Goal: Task Accomplishment & Management: Manage account settings

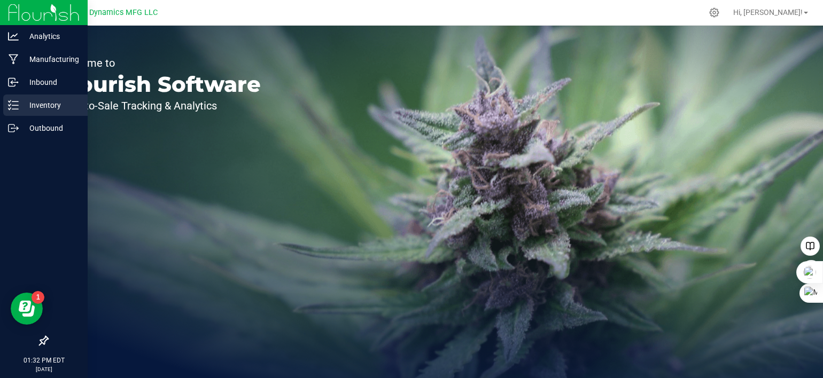
click at [11, 107] on icon at bounding box center [13, 105] width 11 height 11
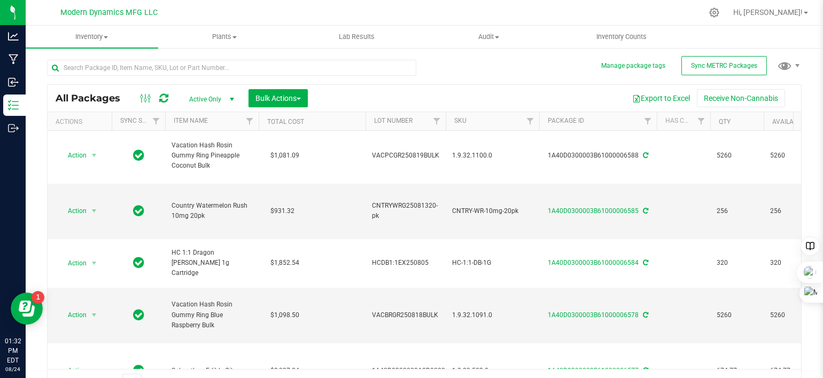
scroll to position [160, 0]
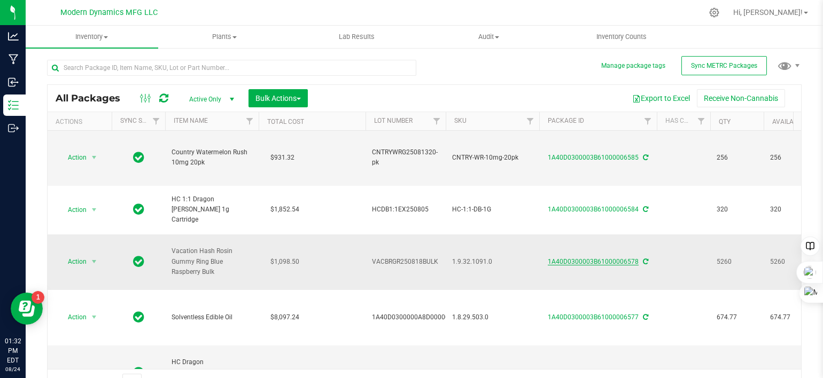
click at [562, 259] on link "1A40D0300003B61000006578" at bounding box center [593, 261] width 91 height 7
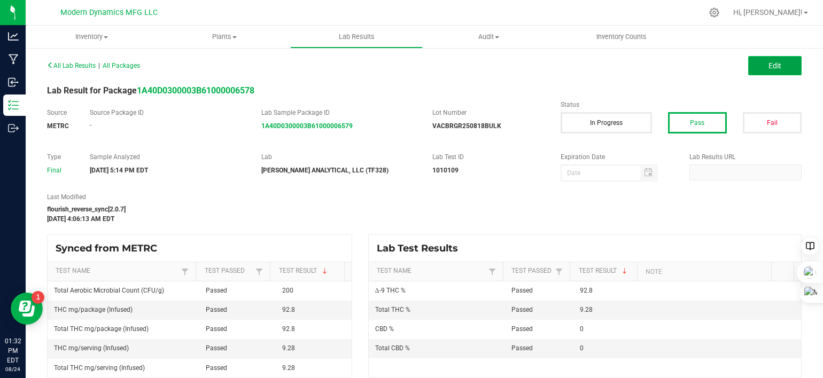
click at [768, 62] on span "Edit" at bounding box center [774, 65] width 13 height 9
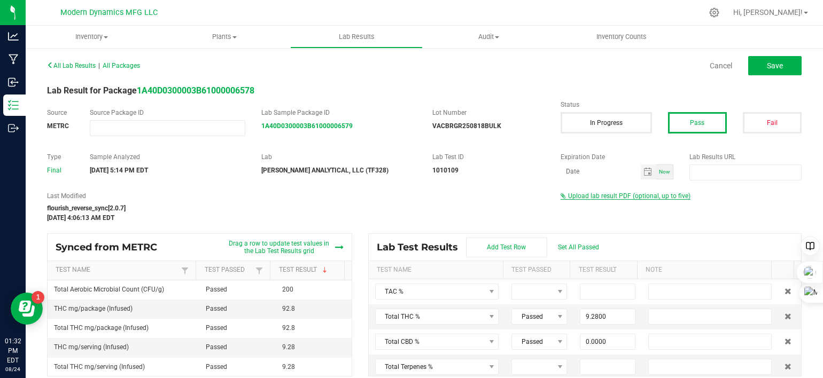
click at [591, 198] on span "Upload lab result PDF (optional, up to five)" at bounding box center [629, 195] width 122 height 7
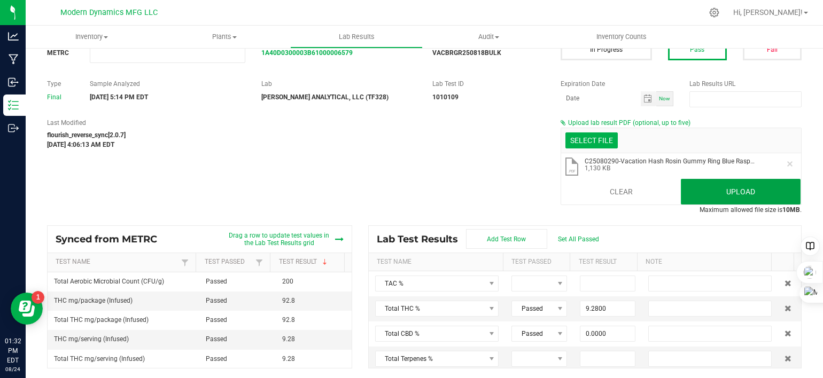
click at [722, 198] on button "Upload" at bounding box center [741, 192] width 120 height 26
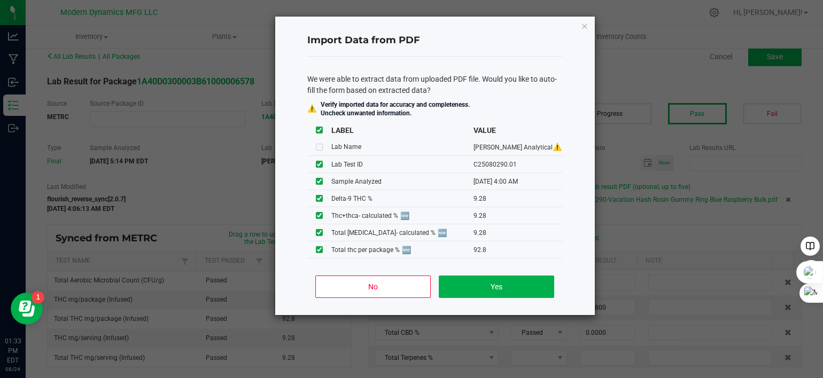
scroll to position [9, 0]
click at [380, 281] on button "No" at bounding box center [372, 287] width 115 height 22
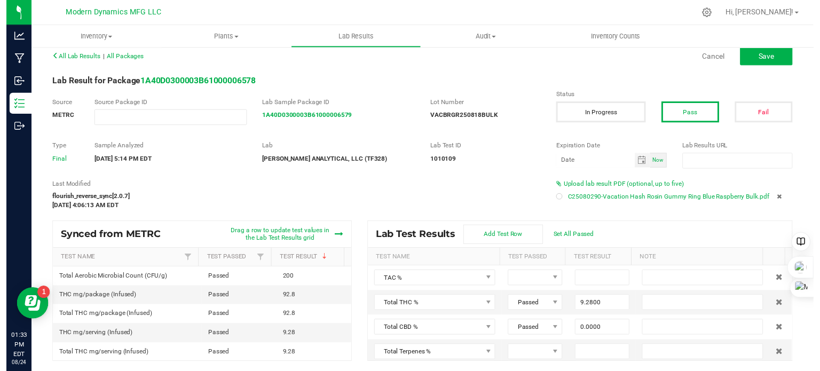
scroll to position [0, 0]
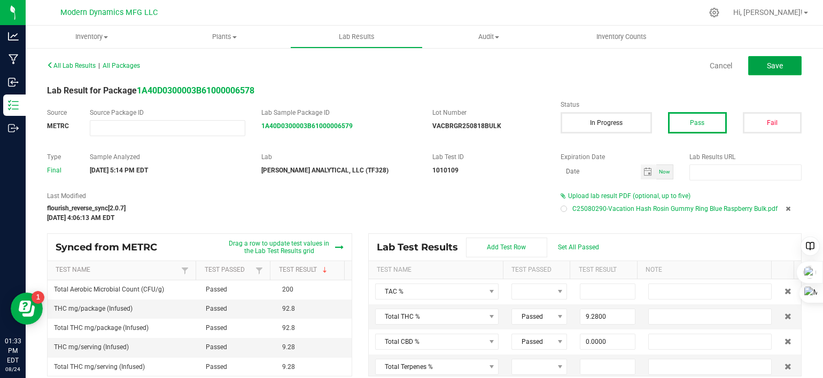
click at [767, 68] on span "Save" at bounding box center [775, 65] width 16 height 9
type input "9.2800"
type input "0.0000"
type input "92.8000"
type input "0.0000"
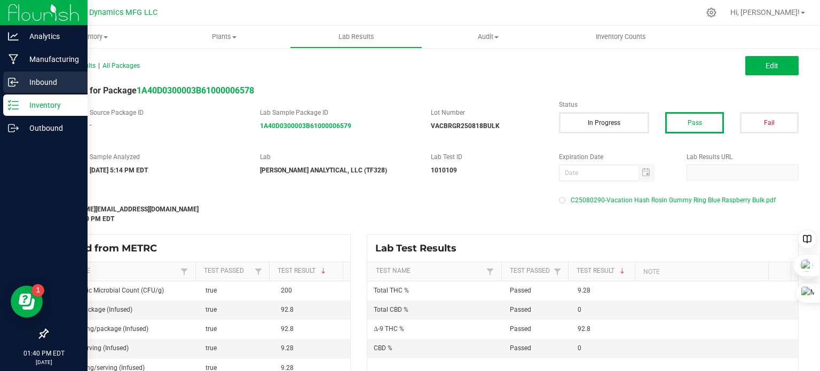
click at [15, 81] on icon at bounding box center [13, 82] width 11 height 11
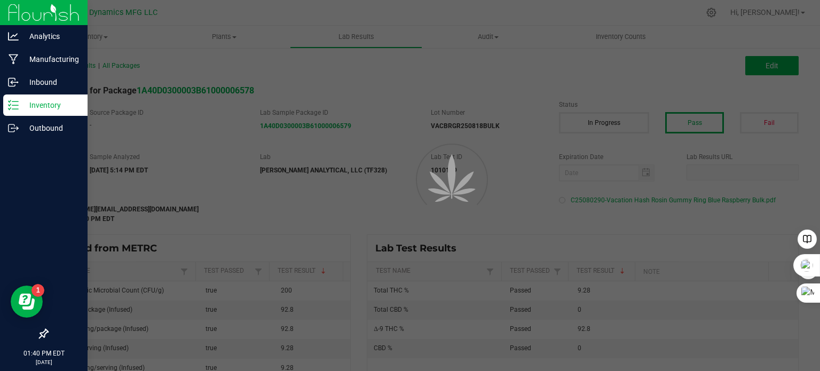
click at [14, 107] on icon at bounding box center [13, 105] width 11 height 11
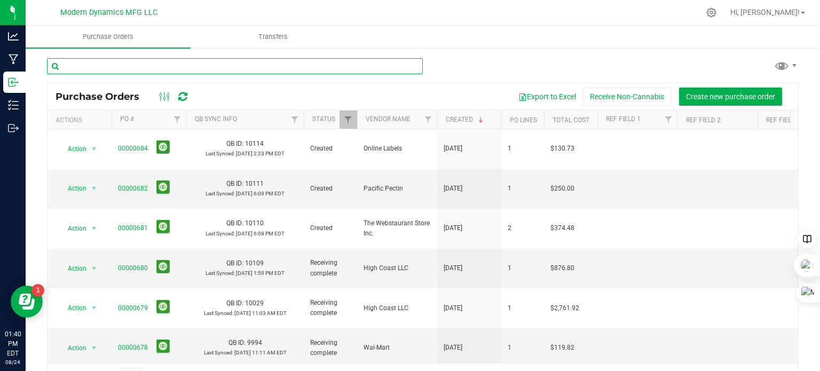
click at [182, 66] on input "text" at bounding box center [235, 66] width 376 height 16
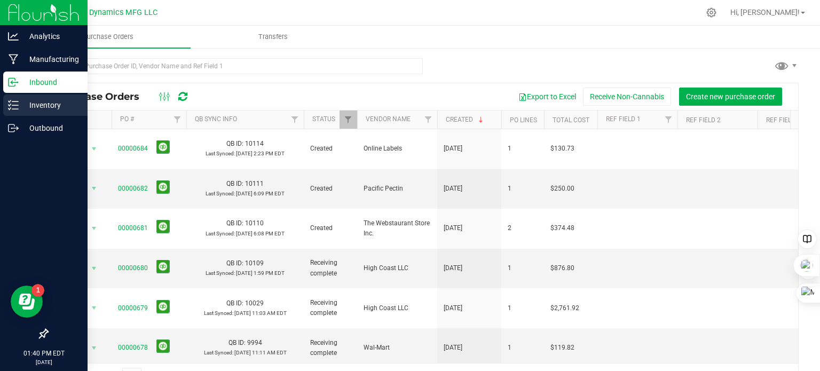
click at [12, 109] on line at bounding box center [15, 109] width 6 height 0
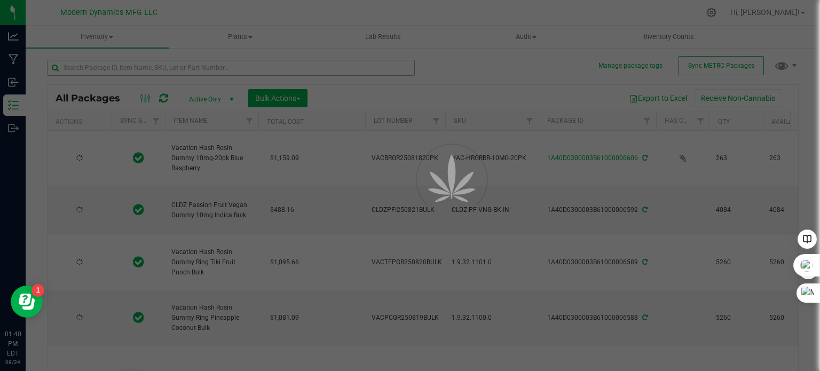
click at [128, 68] on div at bounding box center [410, 185] width 820 height 371
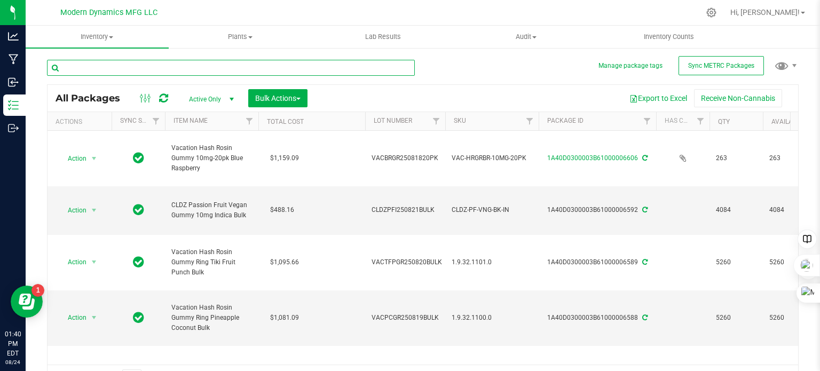
click at [127, 68] on input "text" at bounding box center [231, 68] width 368 height 16
type input "peach"
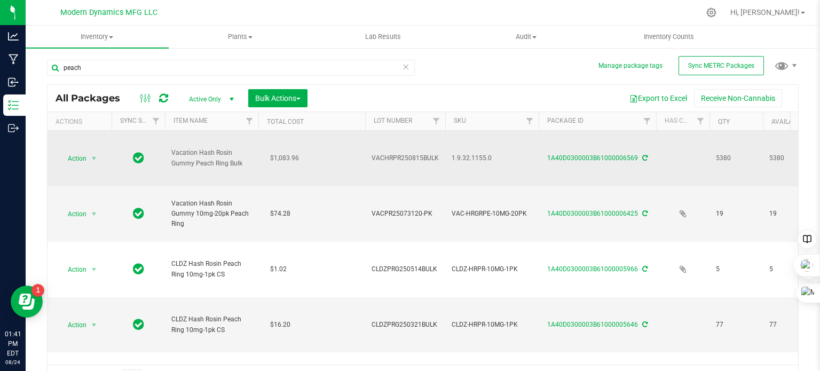
click at [212, 173] on td "Vacation Hash Rosin Gummy Peach Ring Bulk" at bounding box center [211, 159] width 93 height 56
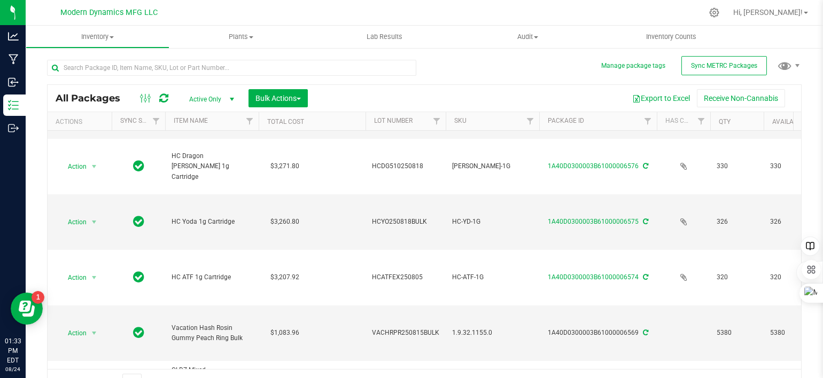
scroll to position [481, 0]
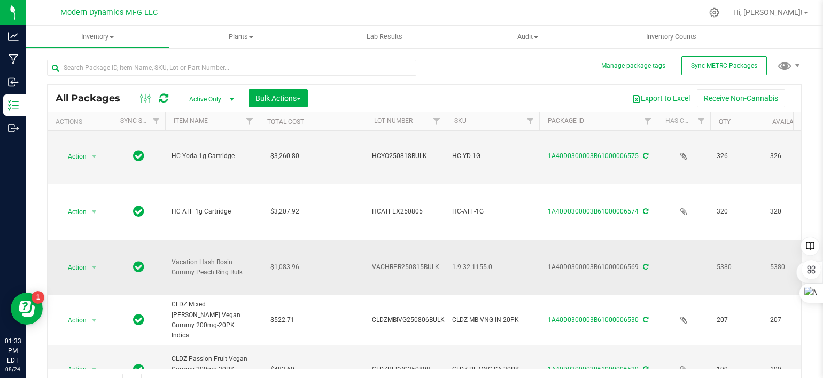
click at [643, 265] on icon at bounding box center [645, 267] width 5 height 6
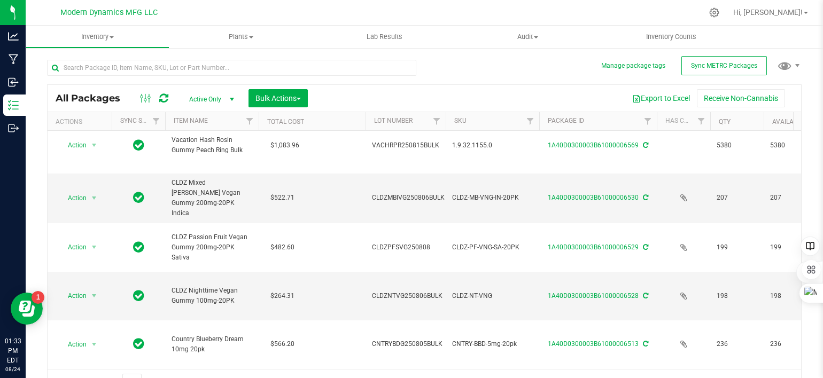
scroll to position [448, 0]
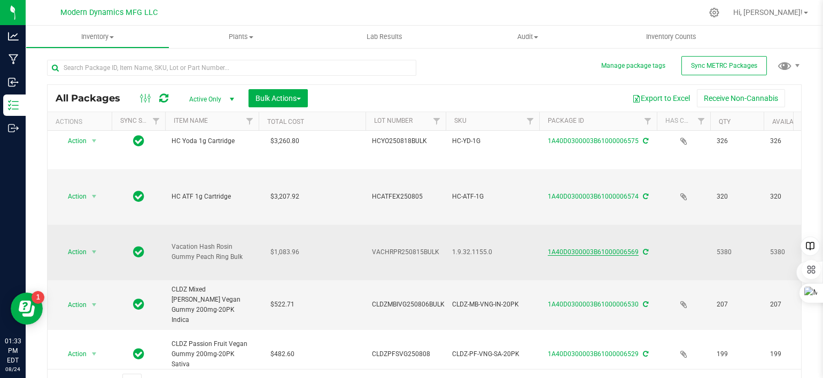
click at [622, 251] on link "1A40D0300003B61000006569" at bounding box center [593, 251] width 91 height 7
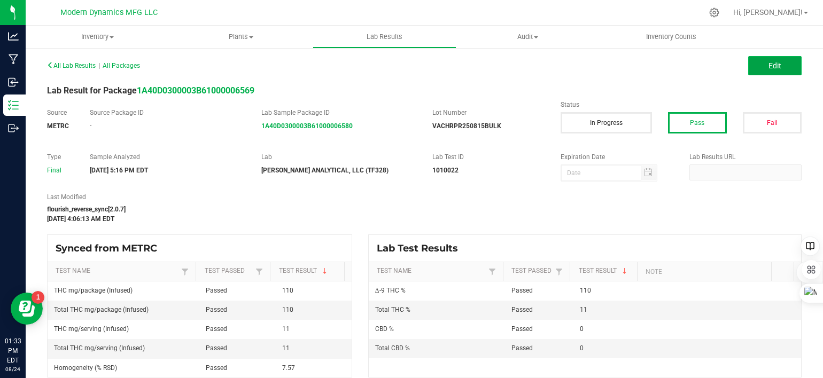
click at [768, 67] on span "Edit" at bounding box center [774, 65] width 13 height 9
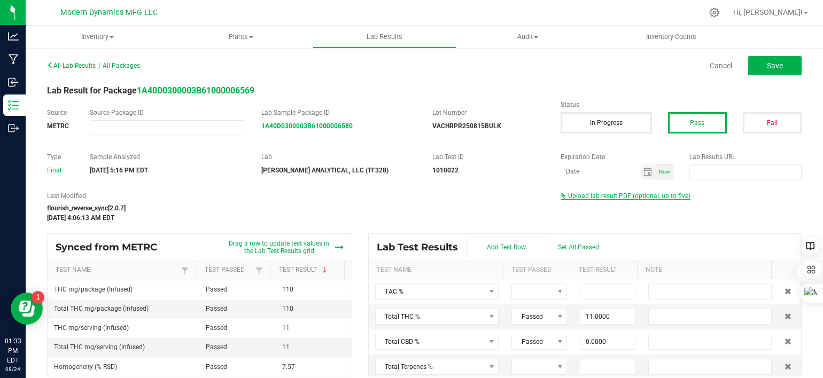
click at [611, 197] on span "Upload lab result PDF (optional, up to five)" at bounding box center [629, 195] width 122 height 7
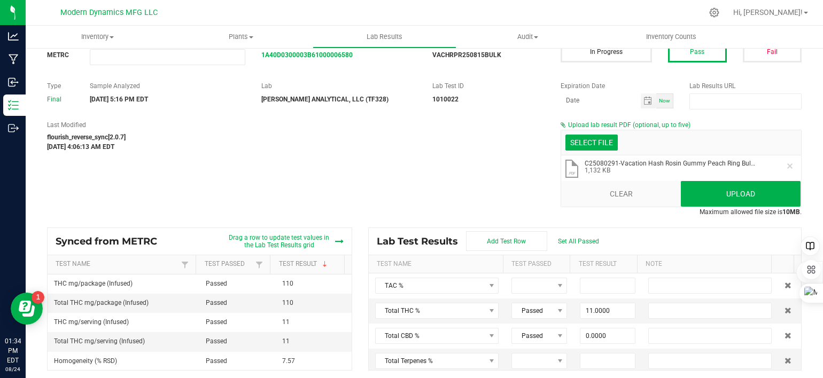
scroll to position [73, 0]
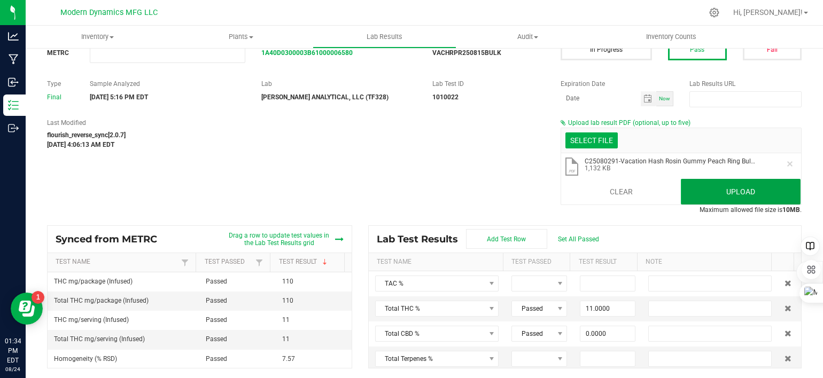
click at [717, 192] on button "Upload" at bounding box center [741, 192] width 120 height 26
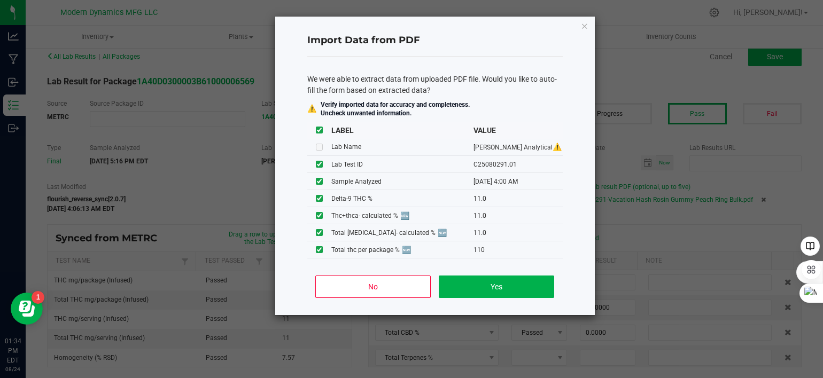
scroll to position [9, 0]
click at [403, 286] on button "No" at bounding box center [372, 287] width 115 height 22
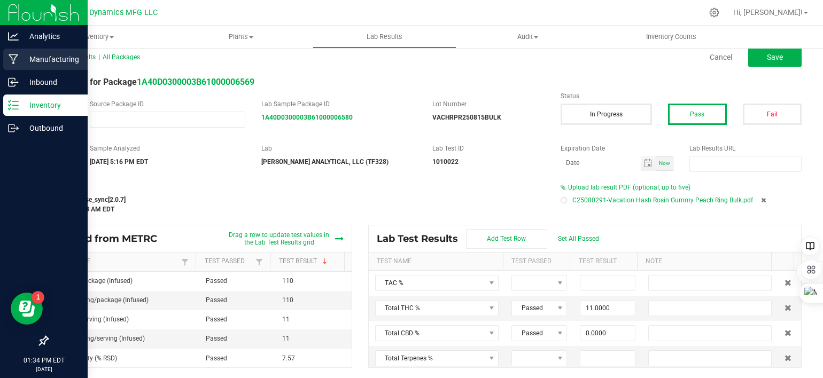
click at [14, 57] on icon at bounding box center [14, 59] width 10 height 11
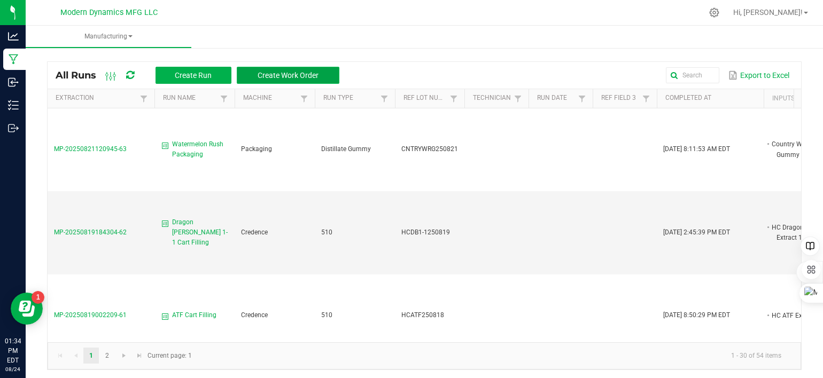
click at [269, 72] on span "Create Work Order" at bounding box center [287, 75] width 61 height 9
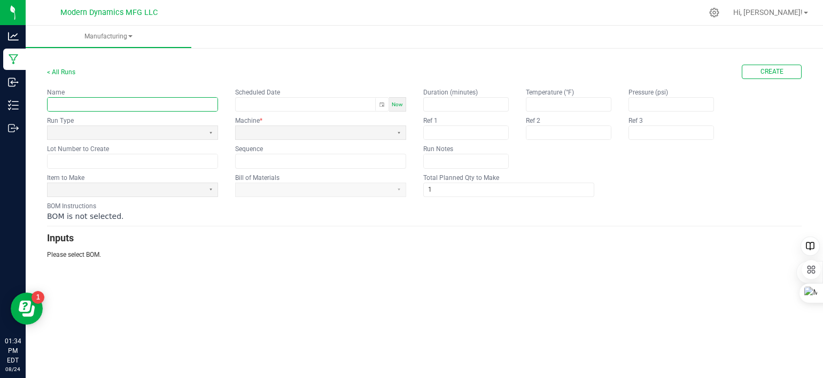
click at [128, 104] on input "text" at bounding box center [133, 104] width 170 height 13
type input "Blue Raspberry Gummy Packaging"
click at [394, 104] on span "Now" at bounding box center [397, 104] width 11 height 6
type input "[DATE] 1:34 PM"
click at [169, 132] on span at bounding box center [126, 132] width 148 height 9
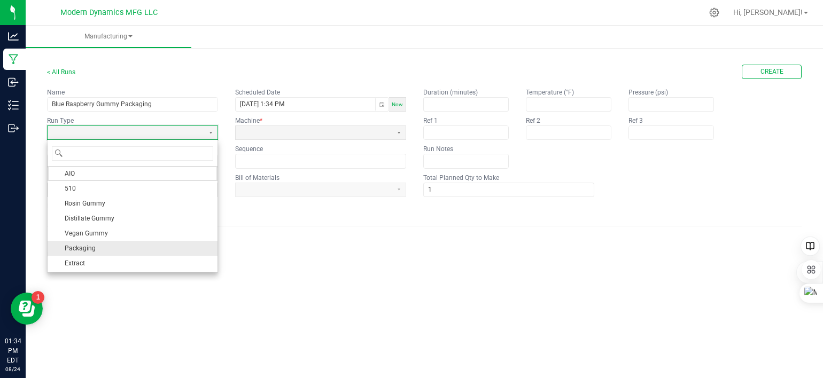
click at [118, 243] on li "Packaging" at bounding box center [133, 248] width 170 height 15
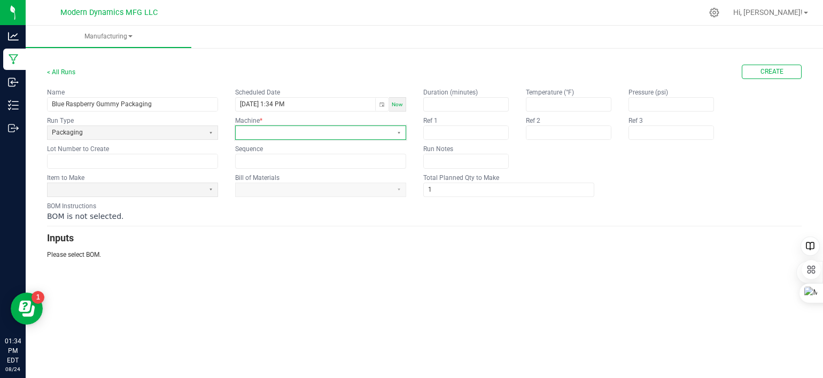
click at [271, 136] on span at bounding box center [314, 132] width 148 height 9
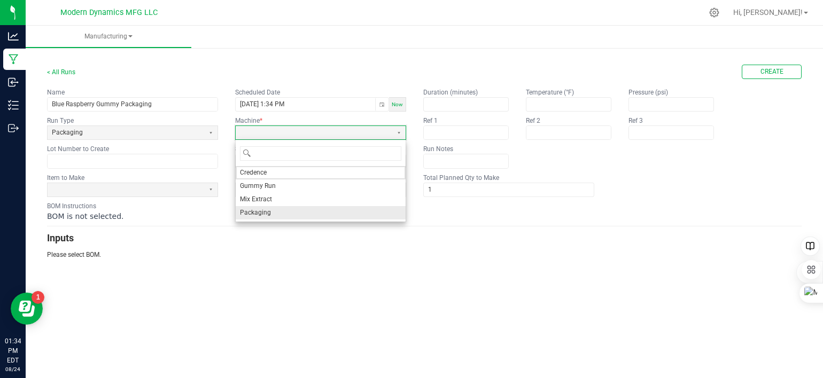
click at [265, 211] on span "Packaging" at bounding box center [255, 212] width 31 height 9
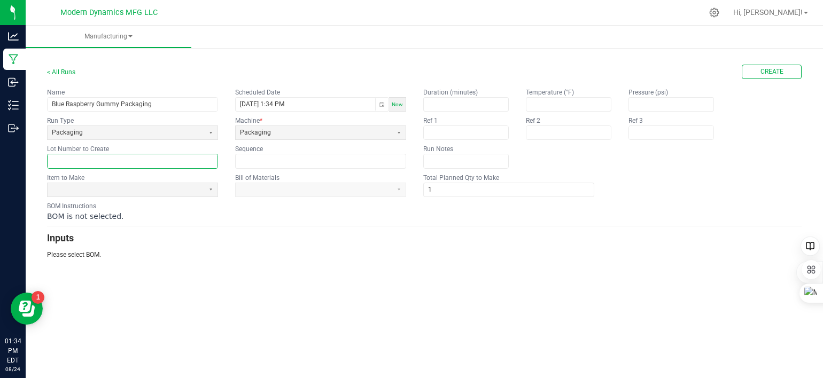
click at [129, 165] on input "text" at bounding box center [133, 160] width 170 height 13
paste input "VACBRGR250818BULK"
click at [135, 161] on input "VACBRGR250818BULK" at bounding box center [133, 160] width 170 height 13
type input "VACBRGR25081820-PK"
drag, startPoint x: 301, startPoint y: 299, endPoint x: 362, endPoint y: 219, distance: 100.2
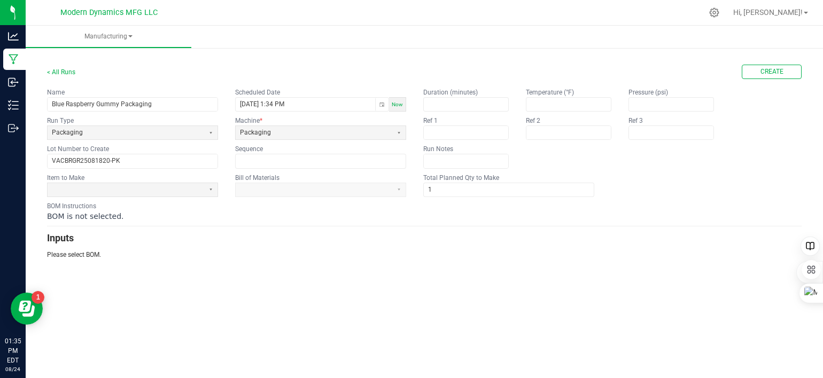
click at [301, 299] on div "Manufacturing < All Runs Create Name Blue Raspberry Gummy Packaging Scheduled D…" at bounding box center [424, 202] width 797 height 353
click at [100, 189] on span at bounding box center [126, 189] width 148 height 9
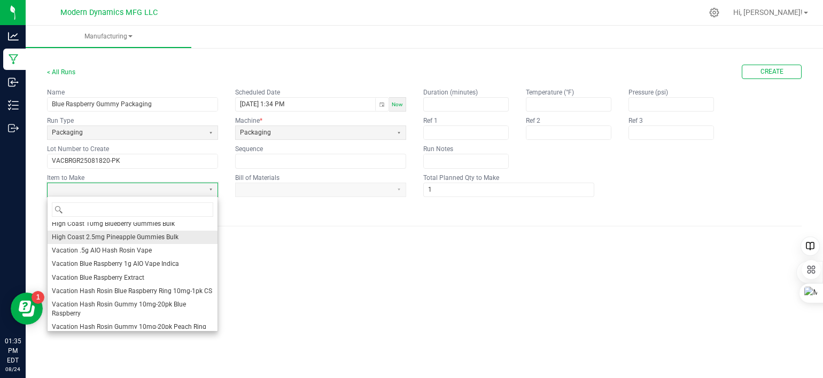
scroll to position [641, 0]
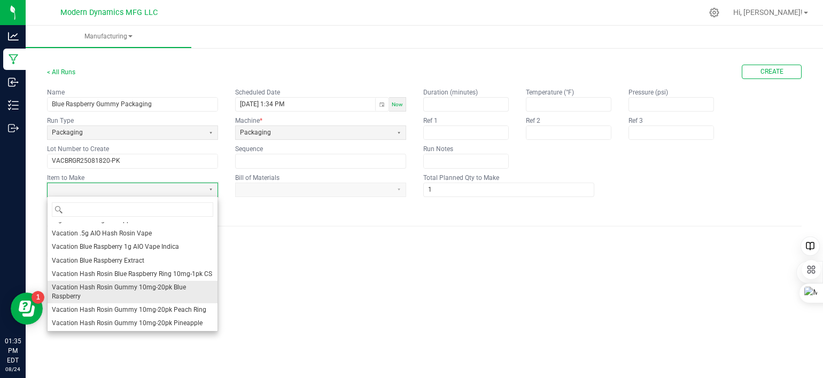
click at [167, 301] on span "Vacation Hash Rosin Gummy 10mg-20pk Blue Raspberry" at bounding box center [132, 292] width 161 height 18
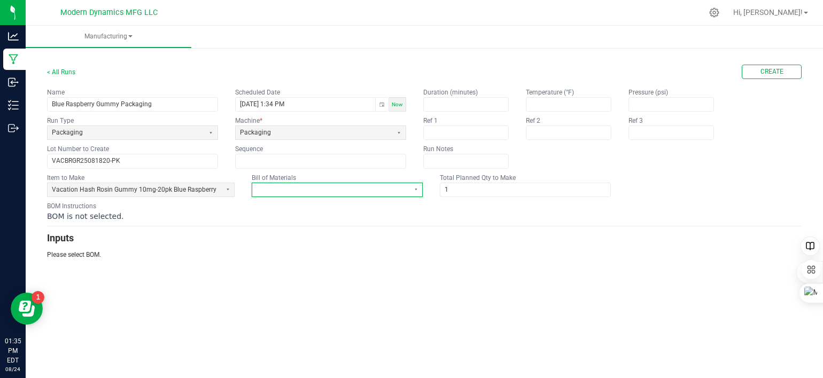
click at [294, 188] on span at bounding box center [330, 189] width 148 height 9
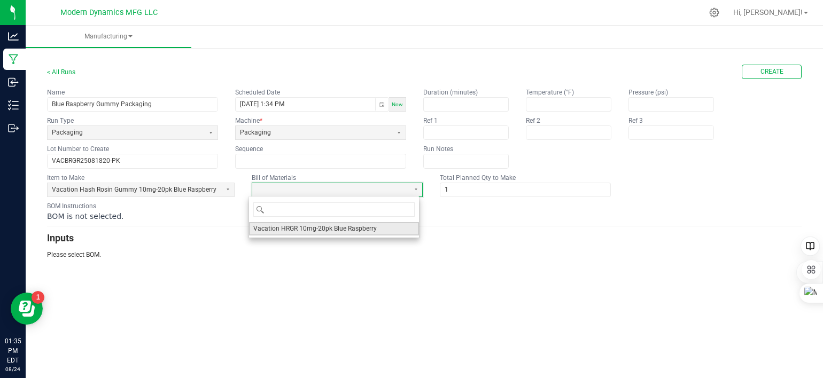
click at [291, 230] on span "Vacation HRGR 10mg-20pk Blue Raspberry" at bounding box center [314, 228] width 123 height 9
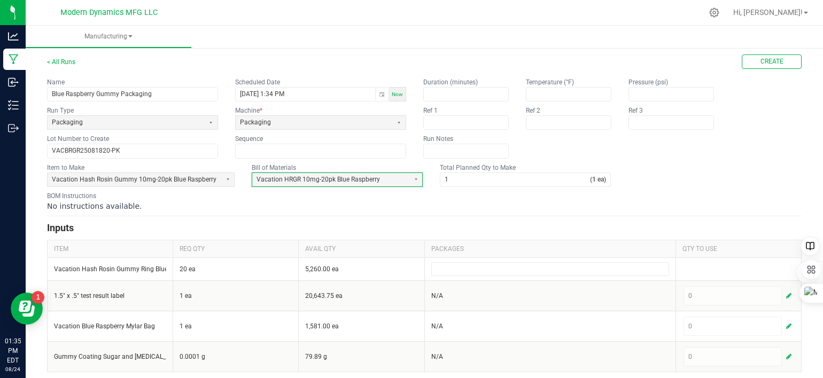
scroll to position [13, 0]
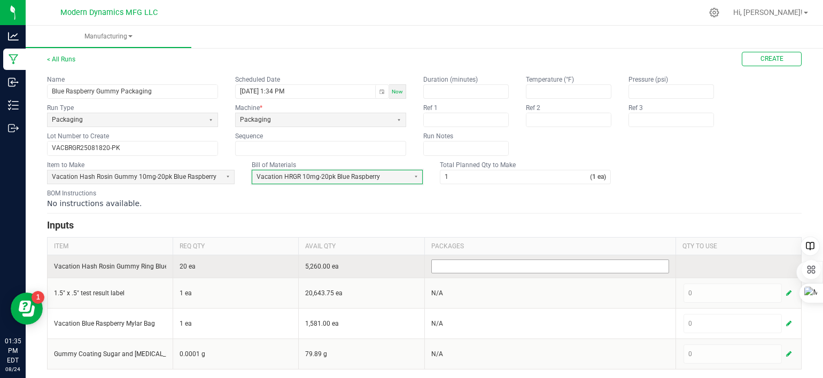
click at [454, 264] on input at bounding box center [550, 266] width 237 height 13
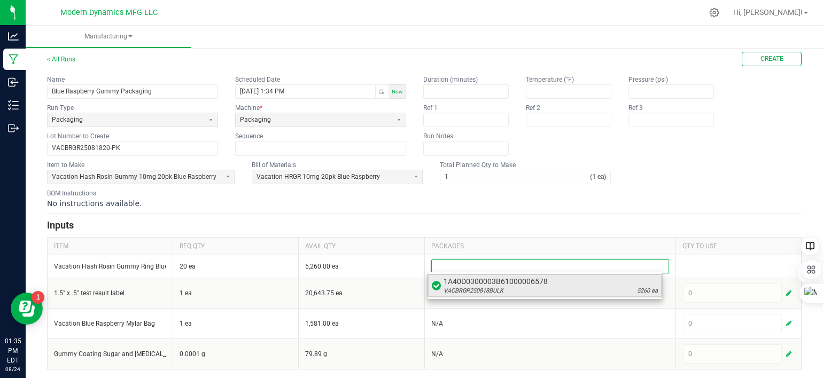
click at [459, 283] on span "1A40D0300003B61000006578" at bounding box center [550, 281] width 214 height 11
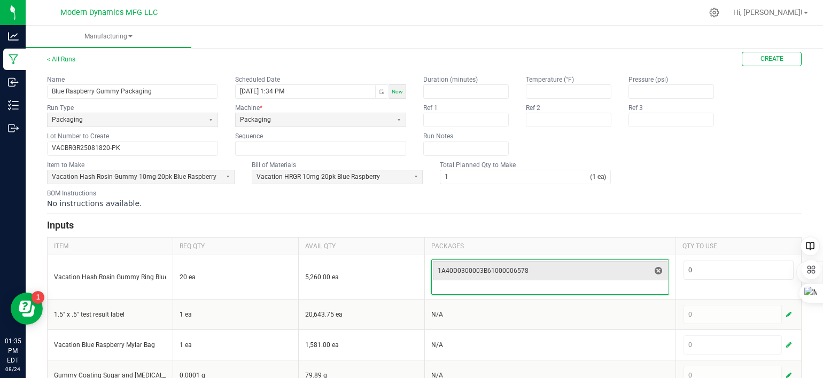
scroll to position [34, 0]
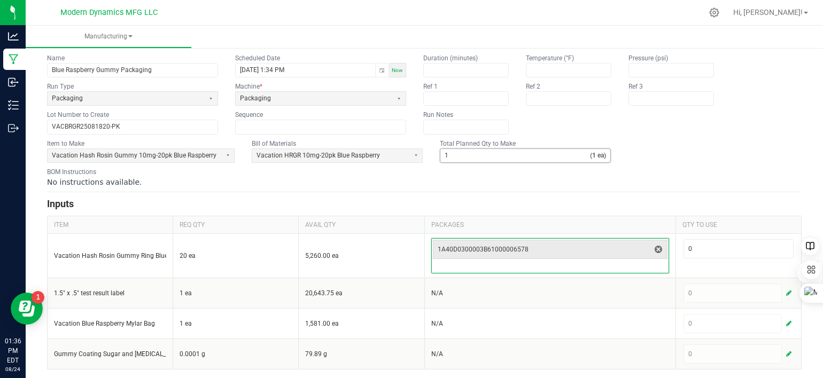
click at [472, 156] on input "1" at bounding box center [515, 155] width 150 height 13
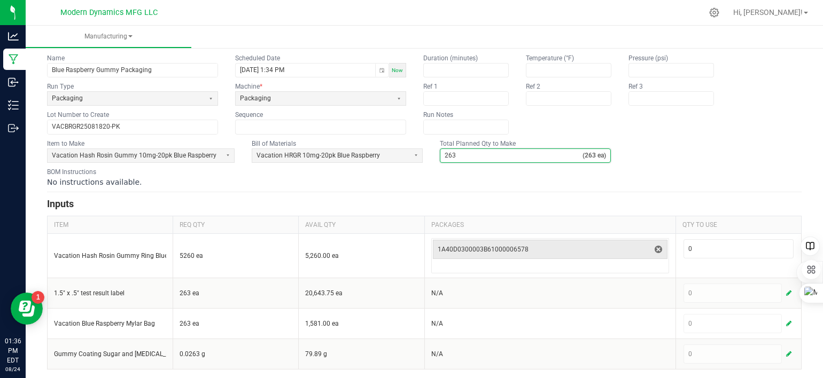
type input "263"
click at [299, 182] on div "No instructions available." at bounding box center [424, 182] width 754 height 11
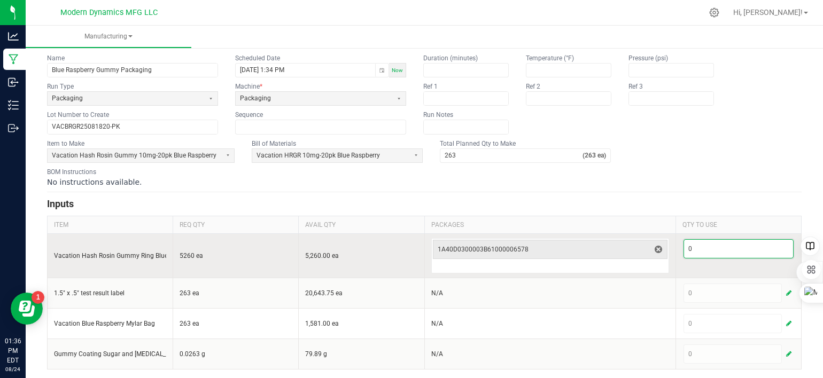
click at [702, 250] on input "0" at bounding box center [738, 249] width 109 height 18
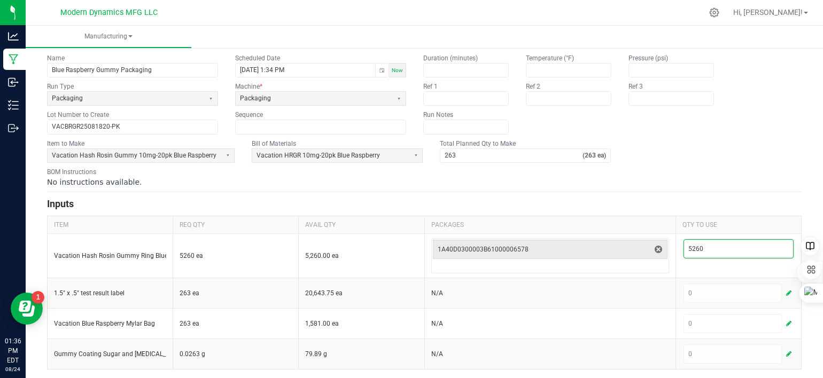
type input "5,260"
click at [668, 177] on div "No instructions available." at bounding box center [424, 182] width 754 height 11
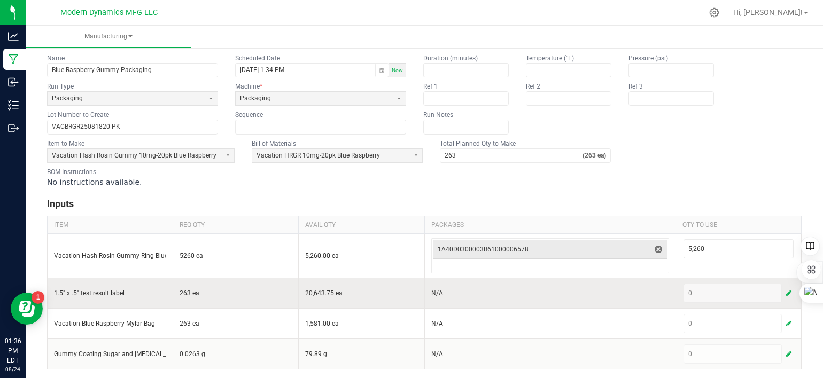
click at [786, 291] on span "button" at bounding box center [788, 293] width 5 height 9
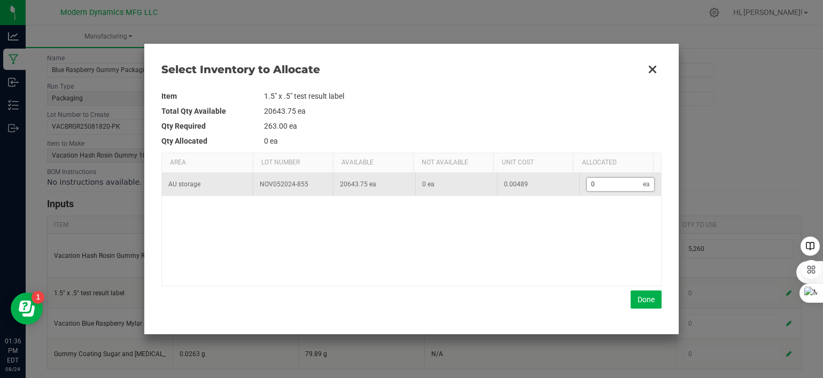
click at [608, 183] on input "0" at bounding box center [615, 184] width 57 height 13
type input "2"
type input "26"
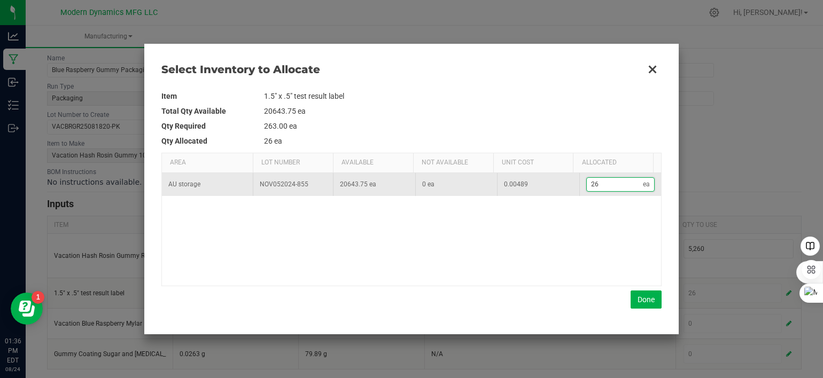
type input "263"
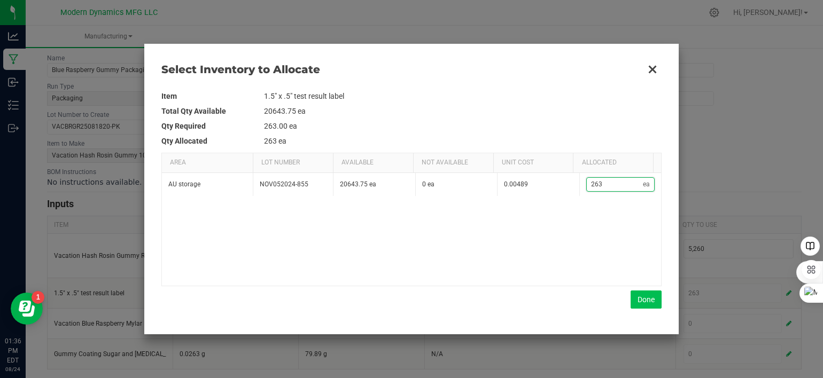
type input "263"
click at [652, 296] on button "Done" at bounding box center [645, 300] width 31 height 18
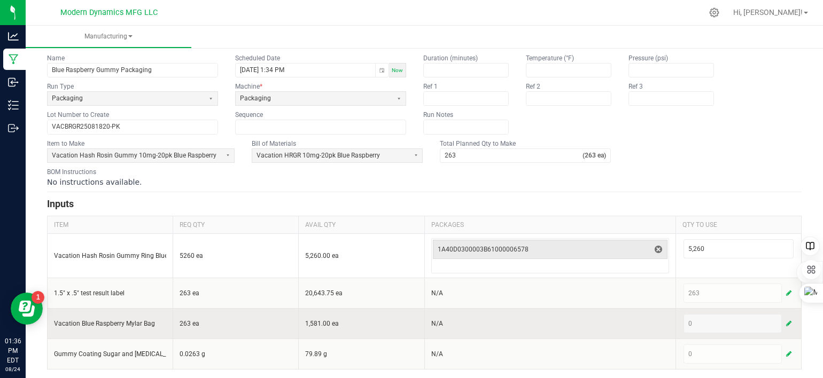
click at [786, 320] on span "button" at bounding box center [788, 323] width 5 height 9
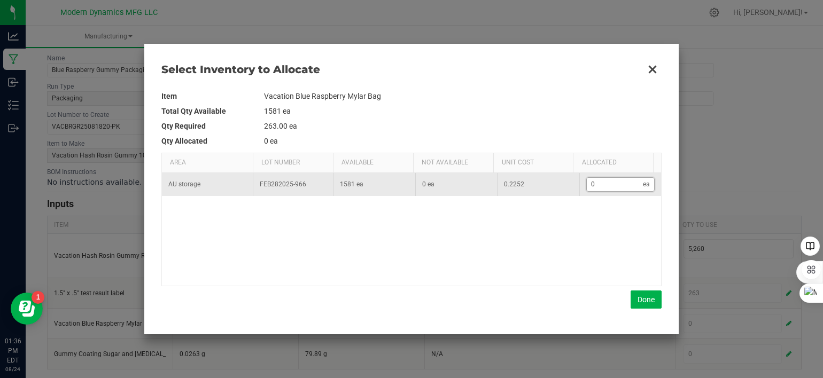
click at [608, 186] on input "0" at bounding box center [615, 184] width 57 height 13
type input "2"
type input "26"
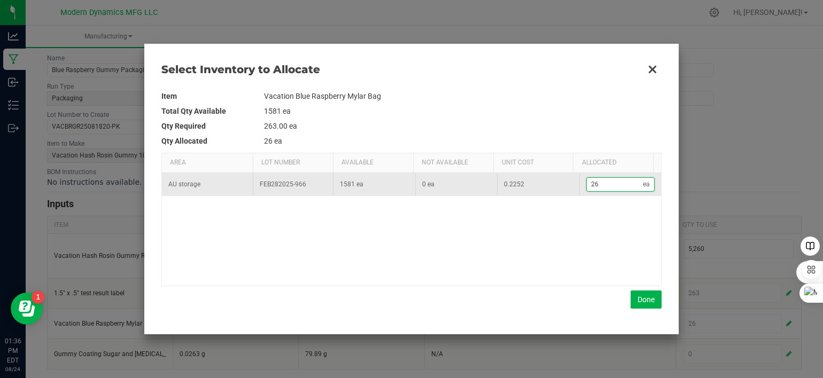
type input "263"
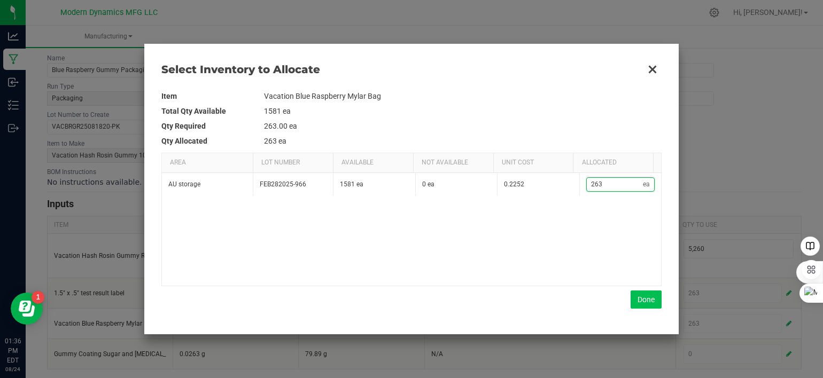
type input "263"
click at [645, 296] on button "Done" at bounding box center [645, 300] width 31 height 18
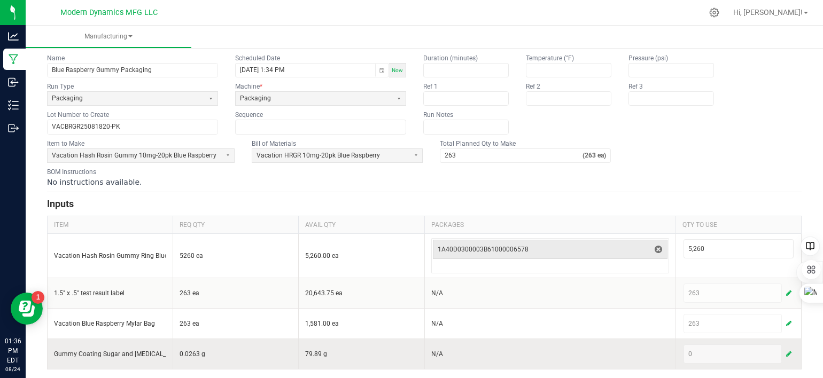
click at [786, 352] on span "button" at bounding box center [788, 354] width 5 height 9
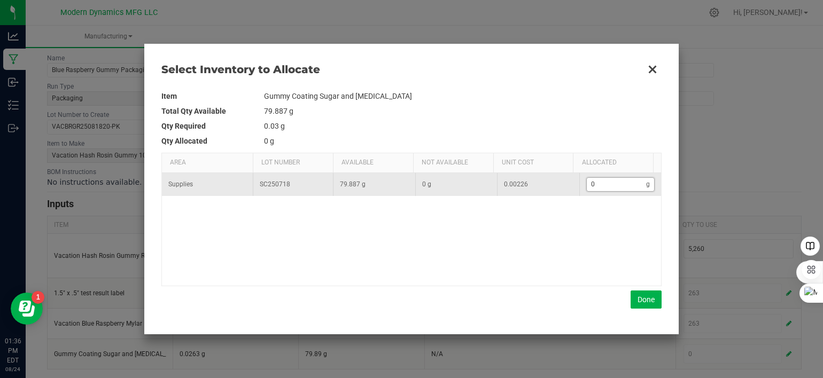
click at [600, 184] on input "0" at bounding box center [617, 184] width 60 height 13
type input "4"
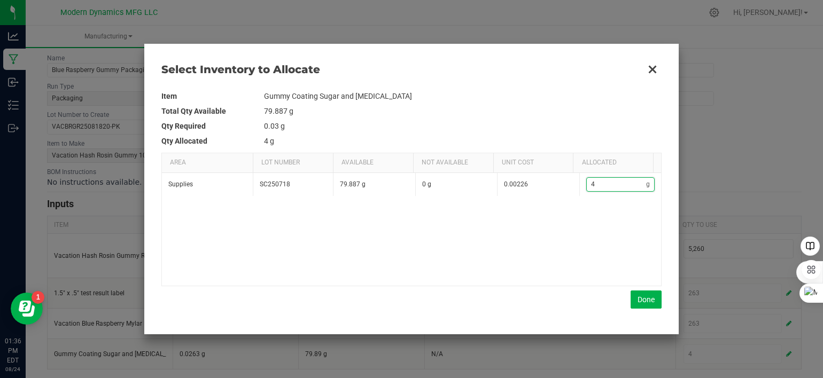
type input "40"
click at [587, 116] on td "79.887 g" at bounding box center [462, 111] width 397 height 15
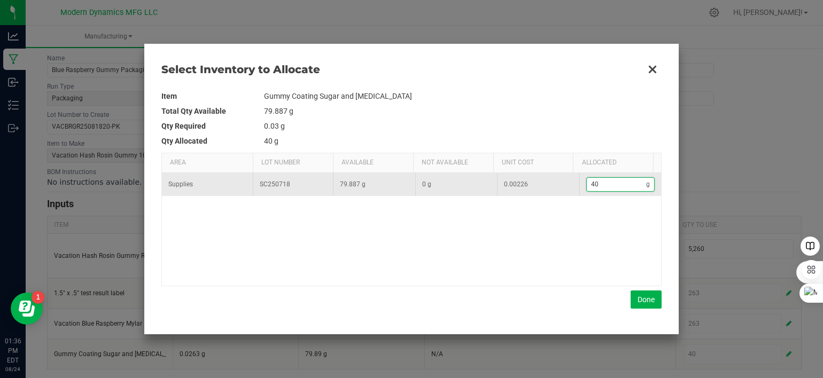
drag, startPoint x: 610, startPoint y: 185, endPoint x: 560, endPoint y: 182, distance: 50.3
click at [560, 182] on tr "Supplies SC250718 79.887 g 0 g 0.00226 40 g" at bounding box center [411, 184] width 499 height 23
drag, startPoint x: 600, startPoint y: 183, endPoint x: 579, endPoint y: 185, distance: 22.0
click at [586, 185] on kendo-numerictextbox "40 g" at bounding box center [620, 184] width 69 height 14
type input "3"
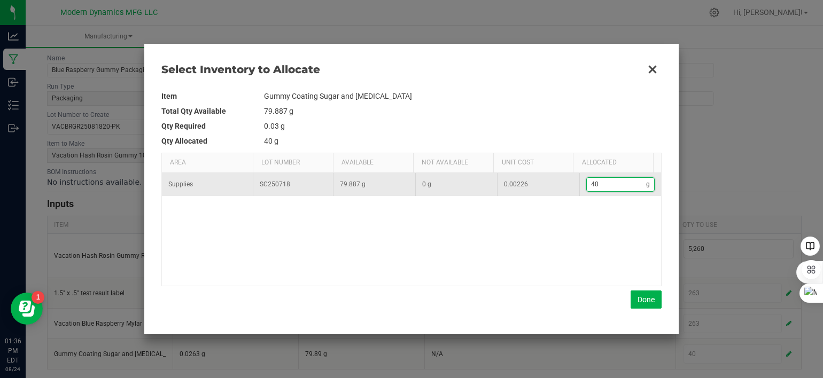
type input "3"
type input "35"
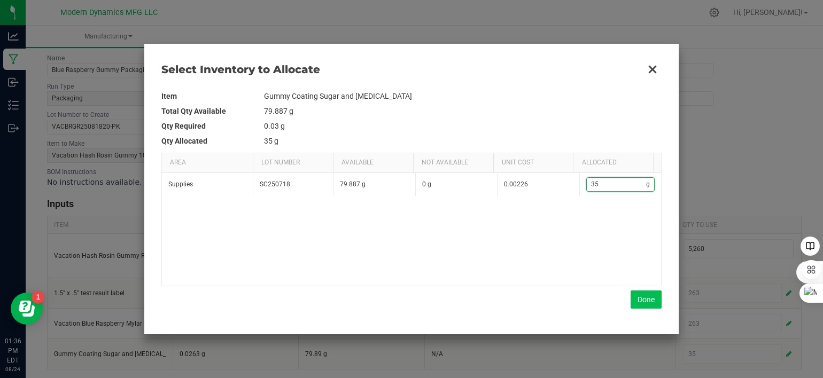
type input "35"
click at [639, 299] on button "Done" at bounding box center [645, 300] width 31 height 18
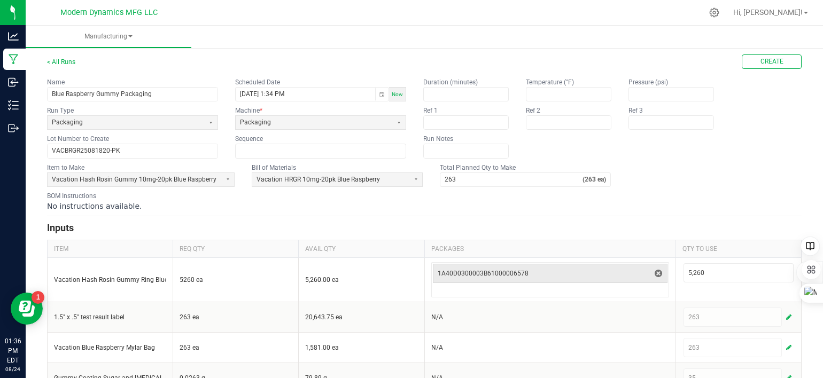
scroll to position [0, 0]
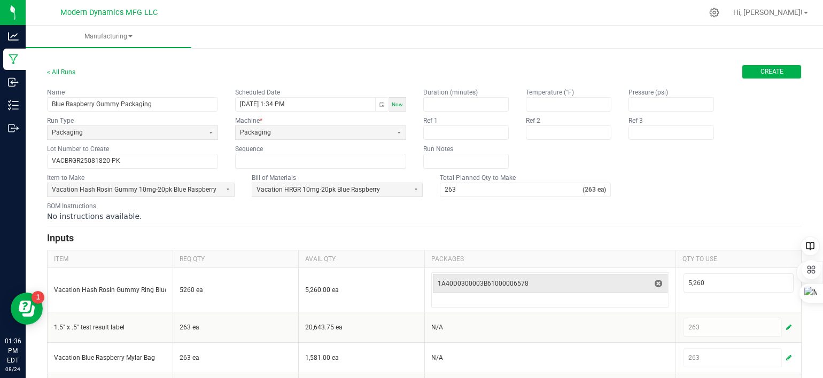
click at [767, 68] on span "Create" at bounding box center [771, 71] width 23 height 9
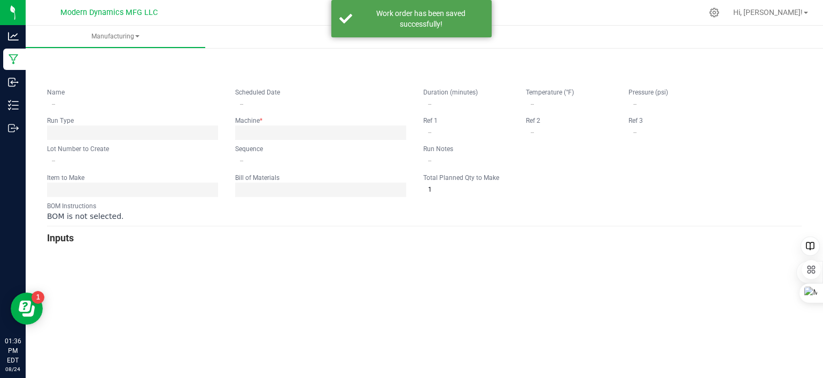
type input "Blue Raspberry Gummy Packaging"
type input "[DATE] 1:34 PM"
type input "VACBRGR25081820-PK"
type input "0"
type input "263"
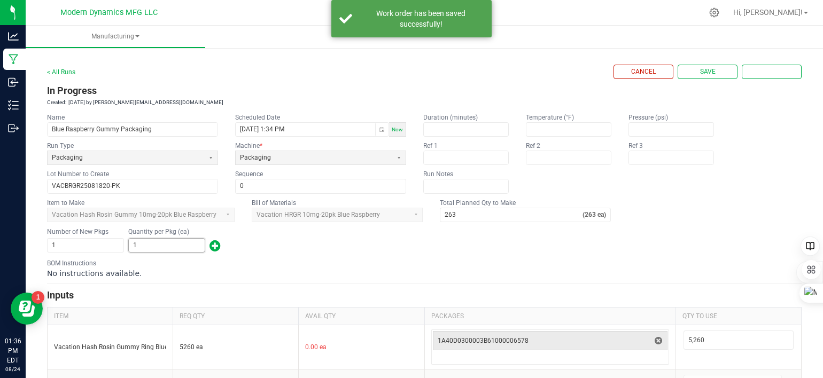
click at [171, 245] on input "1" at bounding box center [167, 245] width 76 height 13
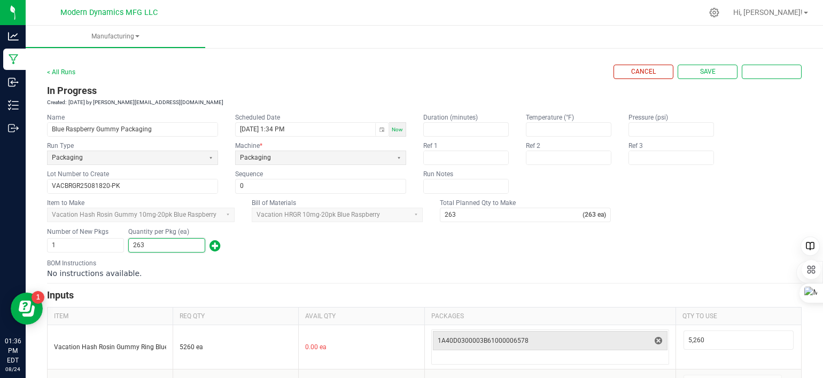
type input "263"
click at [327, 232] on div "Number of New Pkgs 1 Quantity per Pkg (ea) 263" at bounding box center [424, 240] width 754 height 28
click at [762, 75] on span "Complete" at bounding box center [771, 71] width 33 height 9
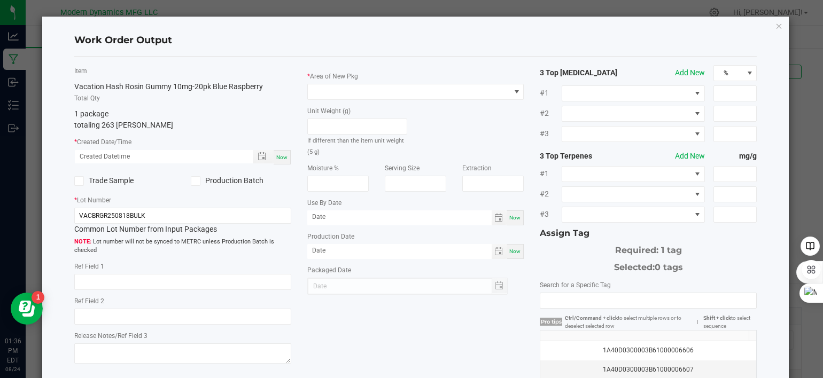
click at [282, 157] on span "Now" at bounding box center [281, 157] width 11 height 6
type input "[DATE] 1:36 PM"
type input "[DATE]"
click at [165, 216] on input "VACBRGR250818BULK" at bounding box center [182, 216] width 217 height 16
type input "VACBRGR25081820-PK"
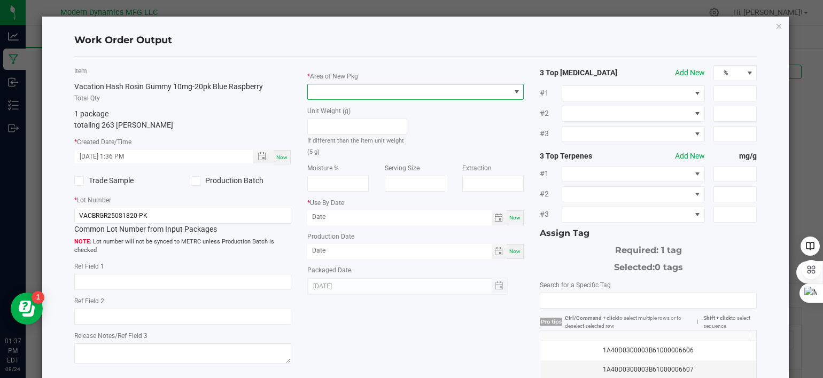
click at [340, 90] on span at bounding box center [409, 91] width 202 height 15
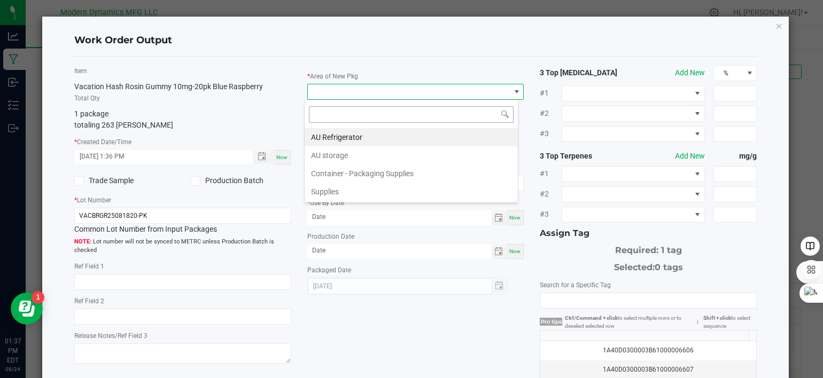
scroll to position [15, 214]
click at [355, 150] on li "AU storage" at bounding box center [410, 155] width 213 height 18
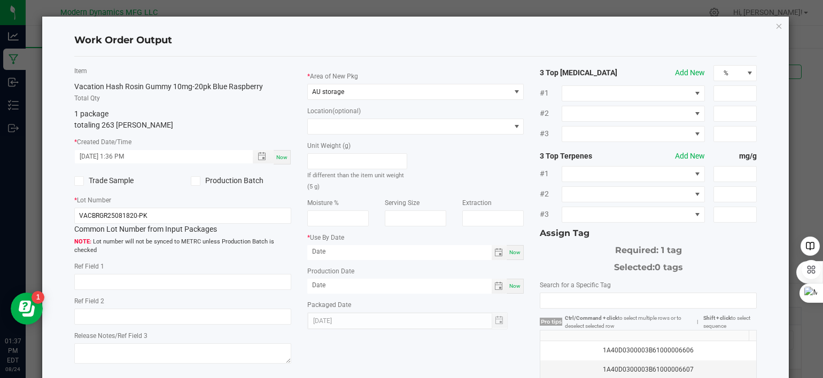
click at [506, 291] on div "Now" at bounding box center [514, 286] width 17 height 15
click at [325, 287] on input "[DATE]" at bounding box center [399, 285] width 184 height 13
type input "[DATE]"
click at [509, 251] on span "Now" at bounding box center [514, 252] width 11 height 6
click at [325, 252] on input "[DATE]" at bounding box center [399, 251] width 184 height 13
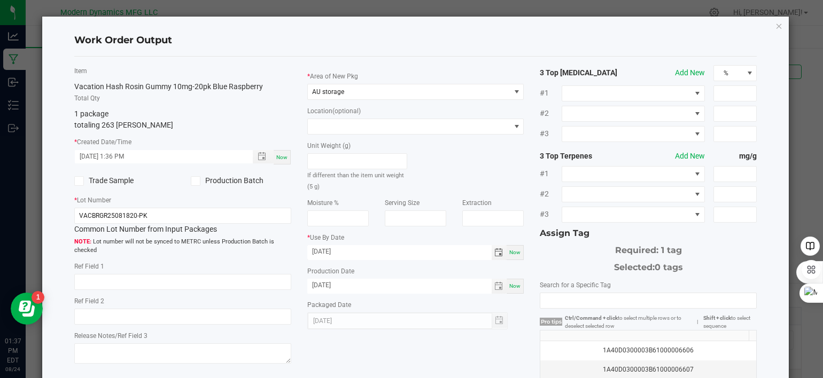
type input "[DATE]"
click at [273, 256] on div "Item Vacation Hash Rosin Gummy 10mg-20pk Blue Raspberry Total Qty 1 package tot…" at bounding box center [182, 216] width 233 height 302
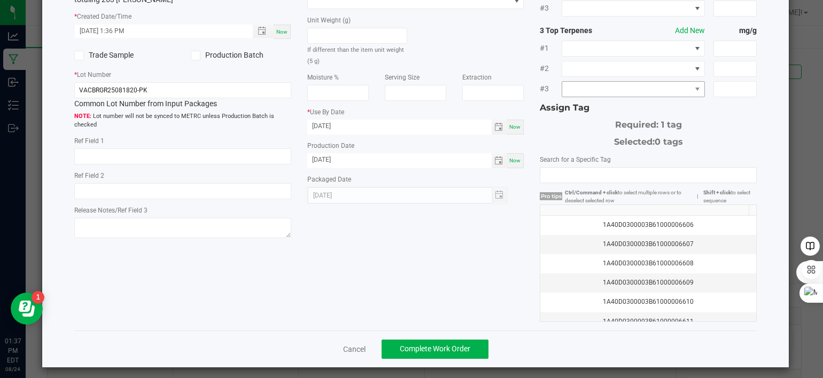
scroll to position [129, 0]
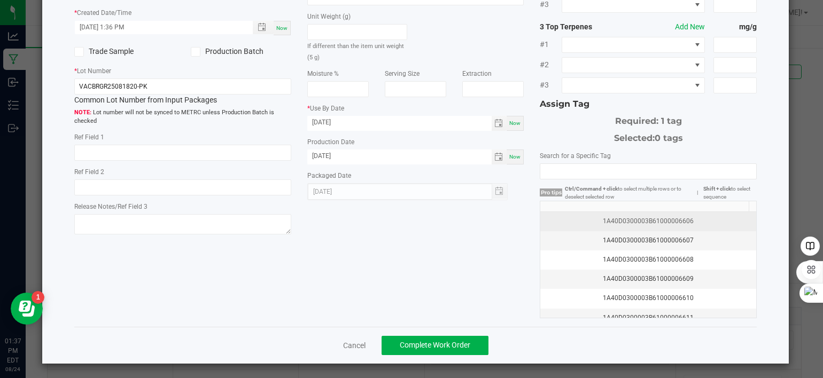
click at [634, 218] on div "1A40D0300003B61000006606" at bounding box center [647, 221] width 203 height 10
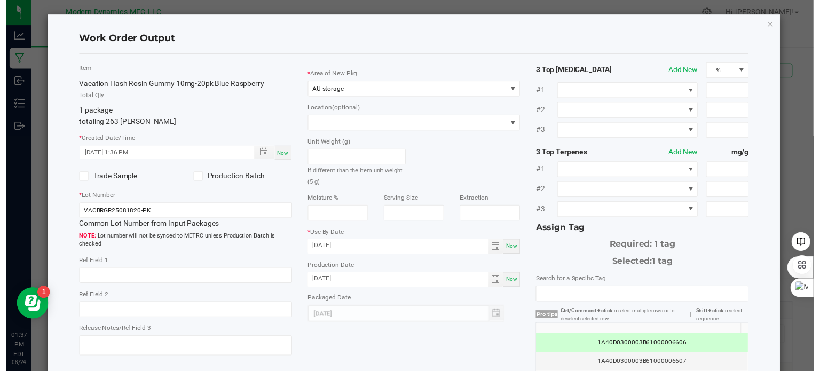
scroll to position [0, 0]
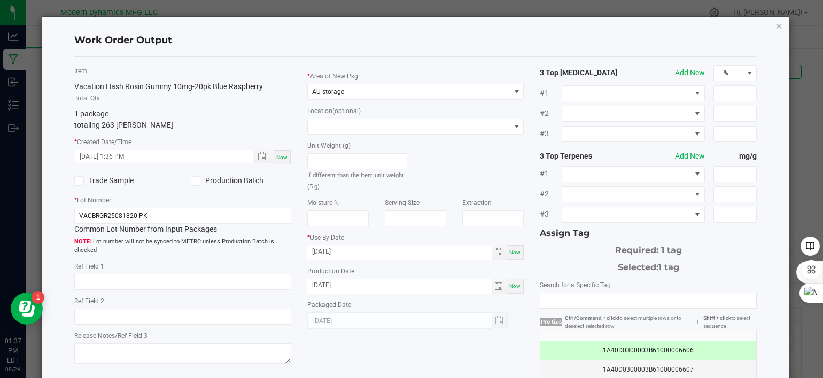
click at [775, 24] on icon "button" at bounding box center [778, 25] width 7 height 13
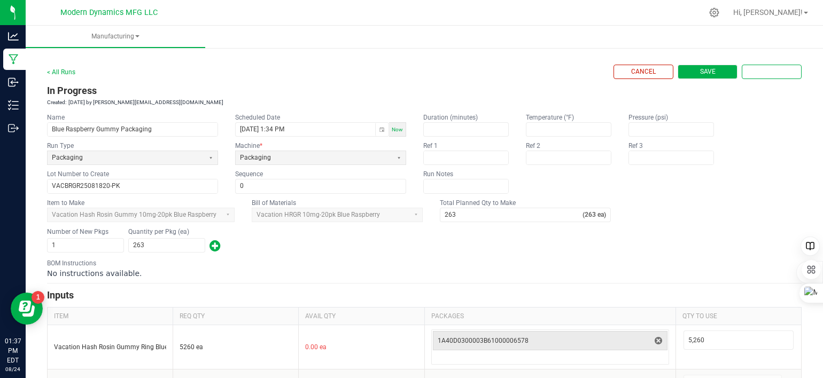
click at [707, 70] on span "Save" at bounding box center [707, 71] width 15 height 9
type input "1"
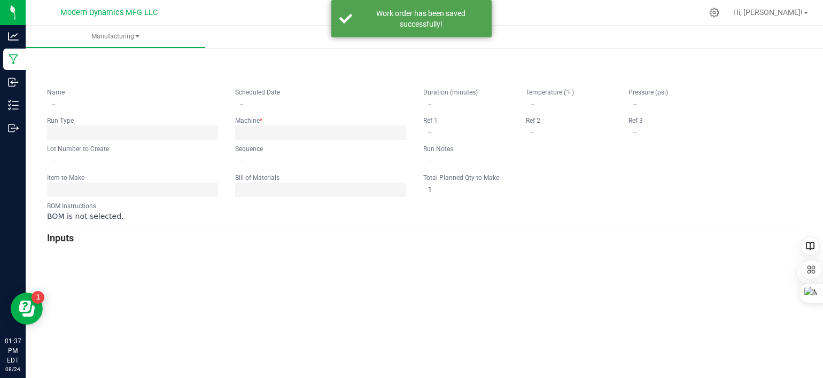
type input "Blue Raspberry Gummy Packaging"
type input "[DATE] 1:34 PM"
type input "VACBRGR25081820-PK"
type input "0"
type input "263"
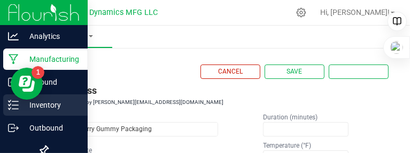
click at [9, 104] on icon at bounding box center [13, 105] width 11 height 11
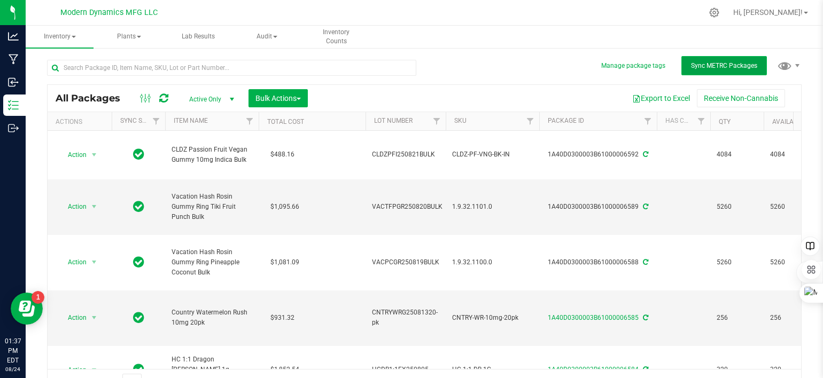
click at [714, 66] on span "Sync METRC Packages" at bounding box center [724, 65] width 66 height 7
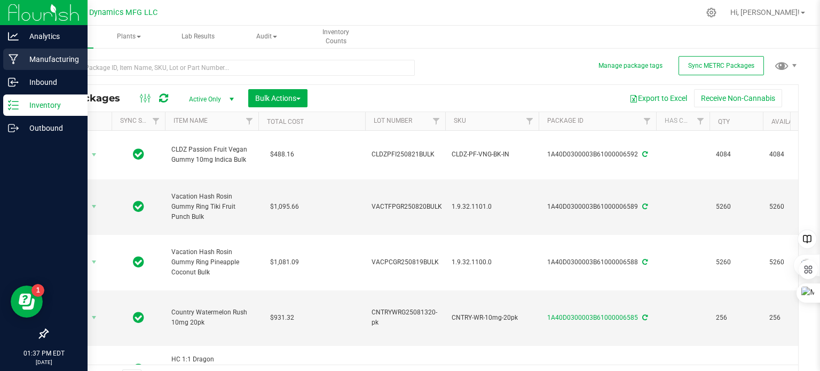
click at [19, 61] on p "Manufacturing" at bounding box center [51, 59] width 64 height 13
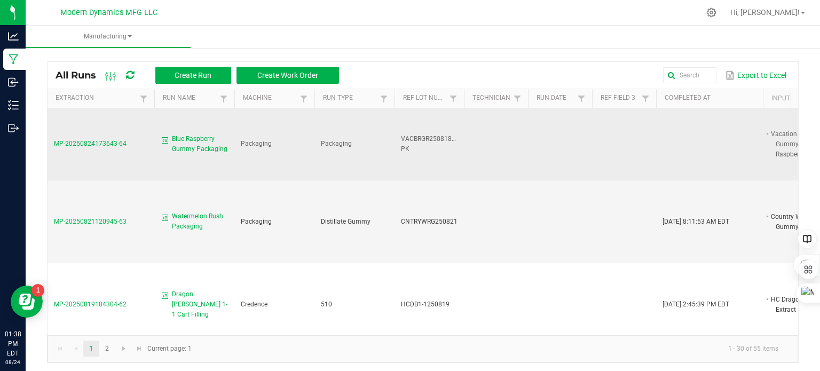
click at [191, 146] on span "Blue Raspberry Gummy Packaging" at bounding box center [200, 144] width 56 height 20
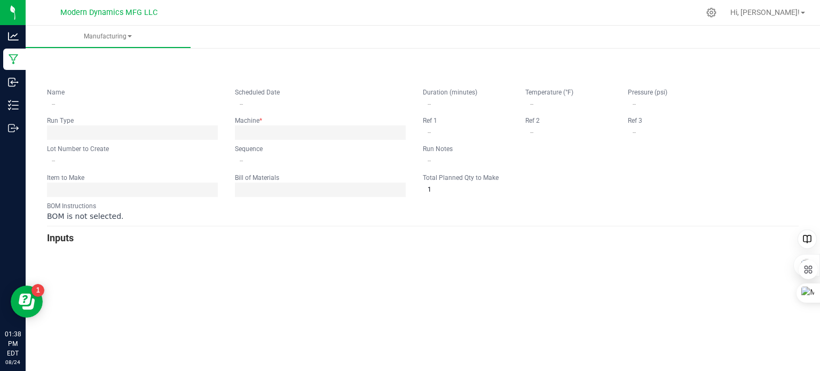
type input "Blue Raspberry Gummy Packaging"
type input "[DATE] 1:34 PM"
type input "VACBRGR25081820-PK"
type input "0"
type input "263"
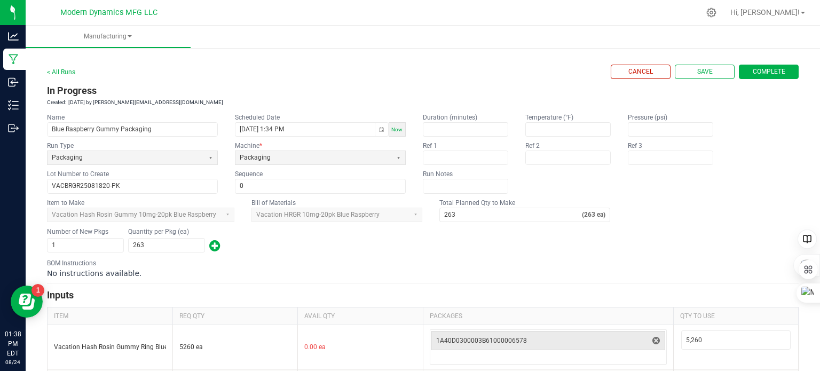
click at [753, 75] on span "Complete" at bounding box center [769, 71] width 33 height 9
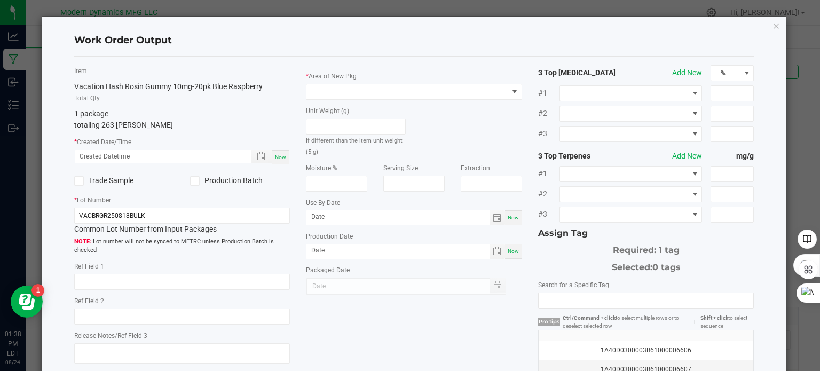
click at [279, 162] on div "Now" at bounding box center [280, 157] width 17 height 14
type input "[DATE] 1:38 PM"
type input "[DATE]"
click at [518, 250] on div "* Area of New Pkg Unit Weight (g) If different than the item unit weight (5 g) …" at bounding box center [414, 180] width 232 height 230
click at [509, 249] on span "Now" at bounding box center [513, 251] width 11 height 6
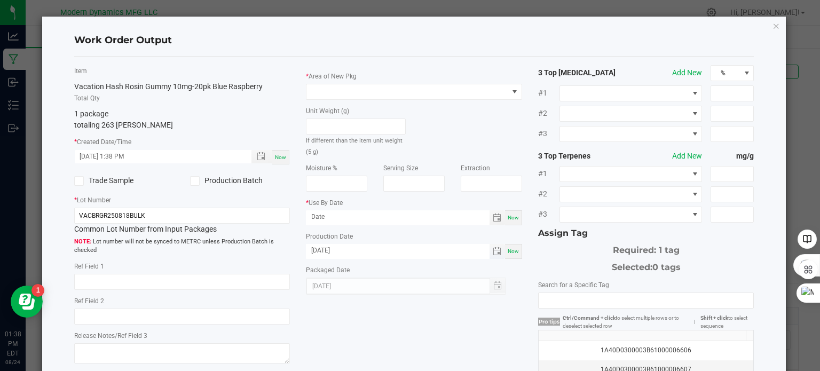
click at [321, 253] on input "[DATE]" at bounding box center [398, 250] width 184 height 13
type input "[DATE]"
click at [508, 216] on span "Now" at bounding box center [513, 218] width 11 height 6
click at [322, 220] on input "[DATE]" at bounding box center [398, 216] width 184 height 13
type input "[DATE]"
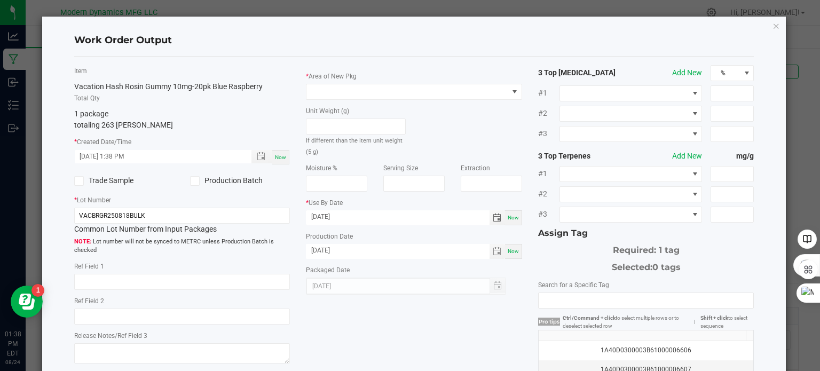
click at [281, 194] on div "* Lot Number VACBRGR250818BULK Common Lot Number from Input Packages Lot number…" at bounding box center [182, 224] width 216 height 61
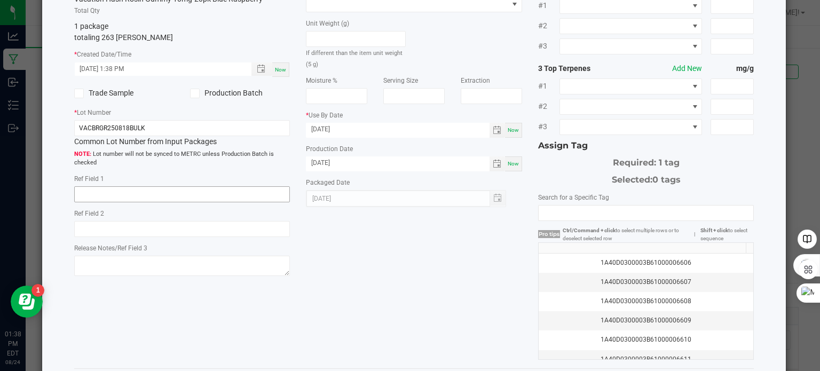
scroll to position [107, 0]
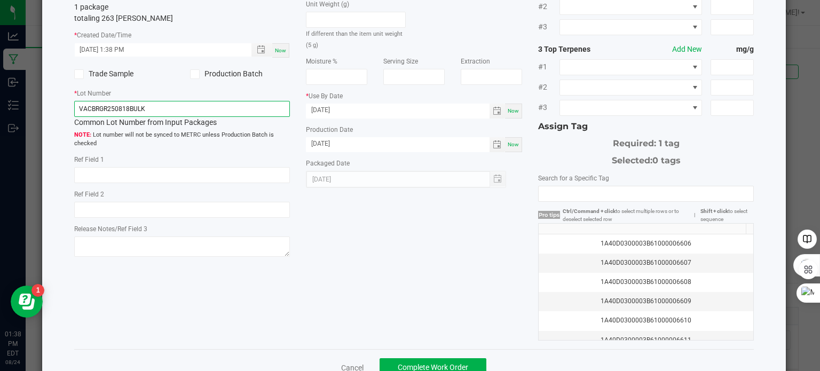
click at [171, 111] on input "VACBRGR250818BULK" at bounding box center [182, 109] width 216 height 16
type input "VACBRGR25081820PK"
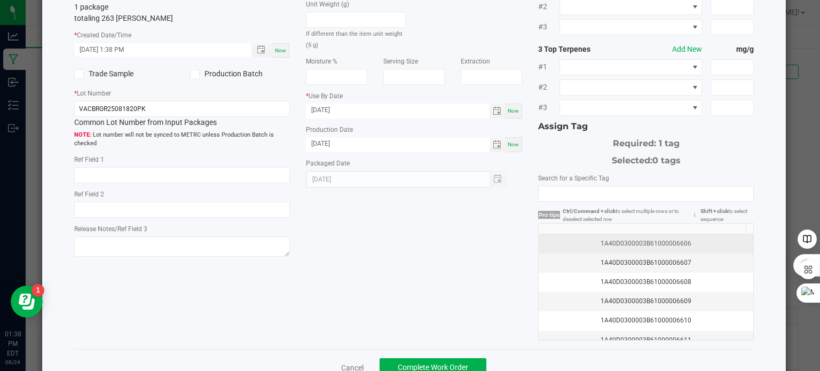
click at [605, 241] on div "1A40D0300003B61000006606" at bounding box center [646, 244] width 202 height 10
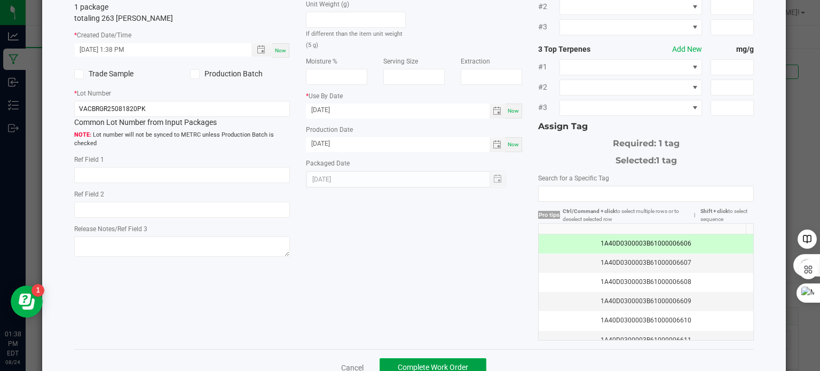
click at [452, 361] on button "Complete Work Order" at bounding box center [433, 367] width 107 height 19
click at [462, 365] on span "Complete Work Order" at bounding box center [433, 367] width 71 height 9
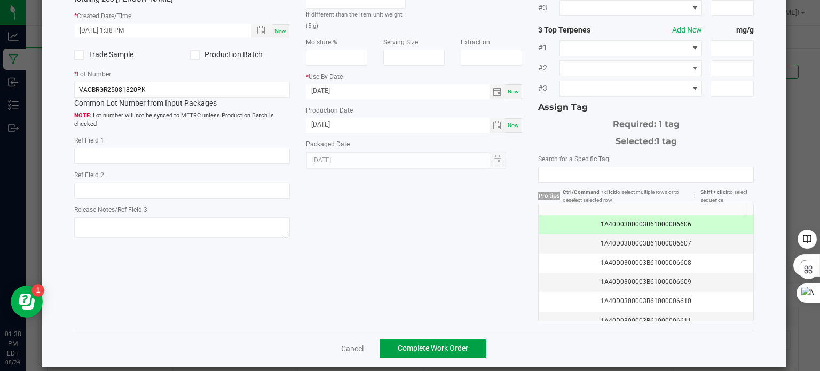
scroll to position [136, 0]
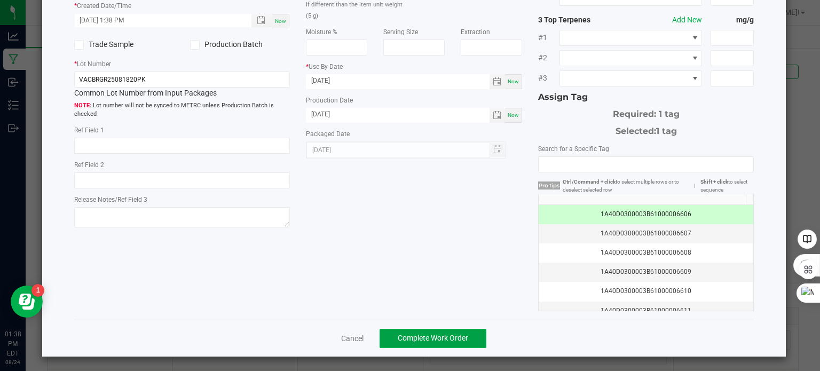
click at [420, 337] on span "Complete Work Order" at bounding box center [433, 338] width 71 height 9
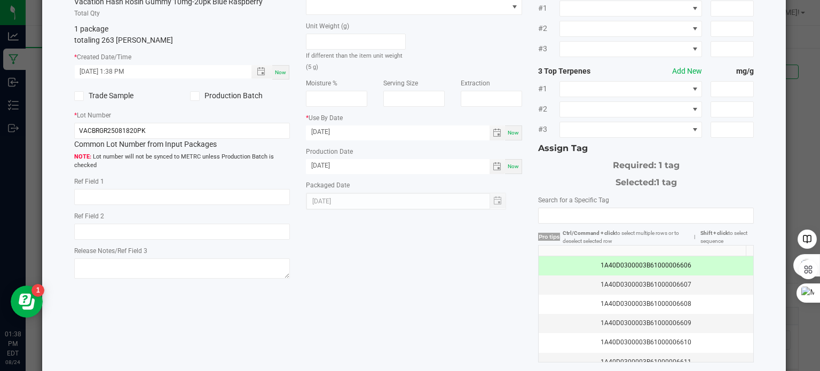
scroll to position [0, 0]
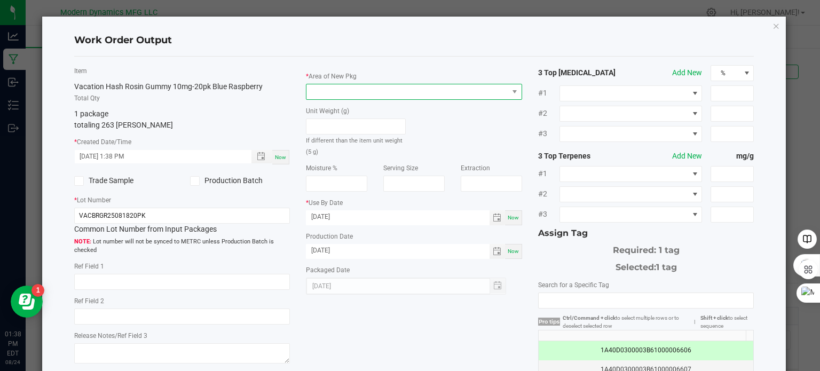
click at [455, 96] on span at bounding box center [408, 91] width 202 height 15
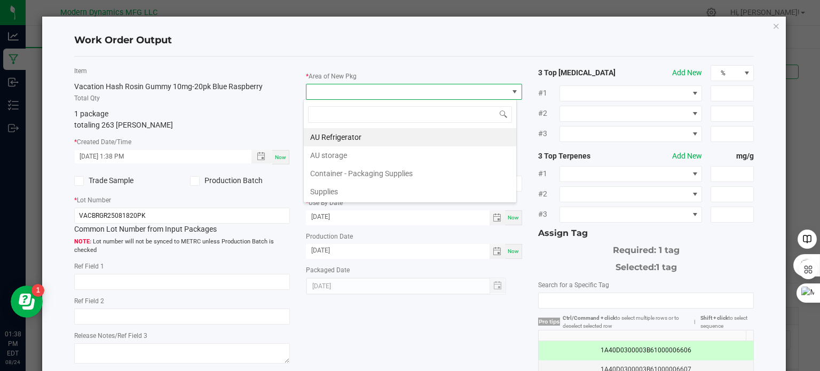
scroll to position [15, 214]
click at [424, 153] on li "AU storage" at bounding box center [410, 155] width 213 height 18
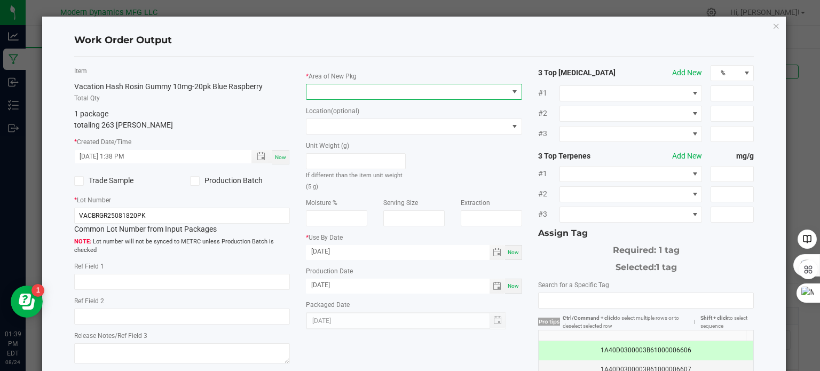
scroll to position [136, 0]
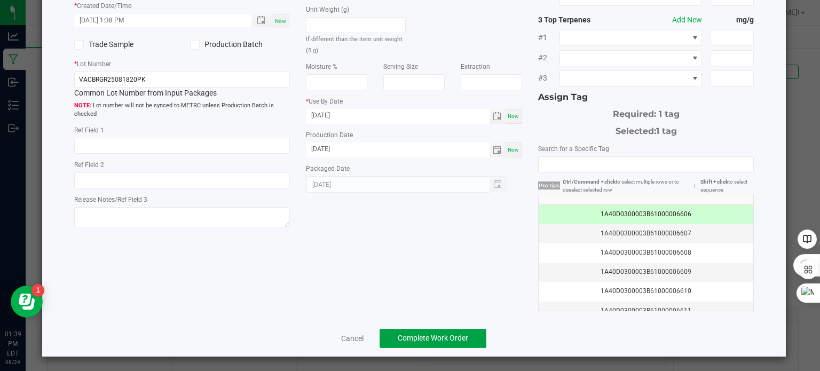
click at [427, 335] on span "Complete Work Order" at bounding box center [433, 338] width 71 height 9
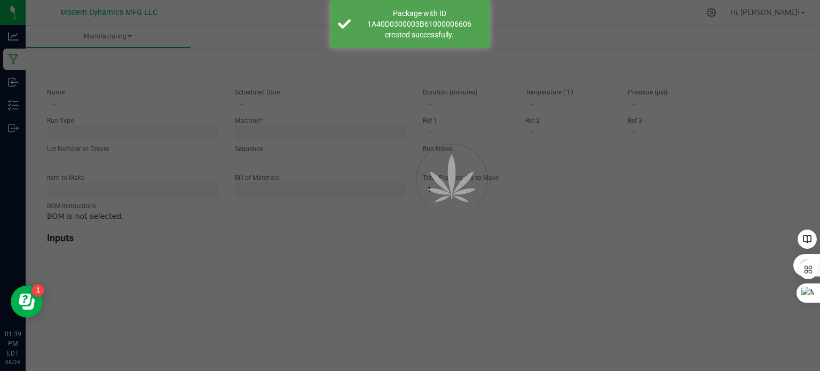
type input "Blue Raspberry Gummy Packaging"
type input "[DATE] 1:34 PM"
type input "VACBRGR25081820-PK"
type input "0"
type input "263"
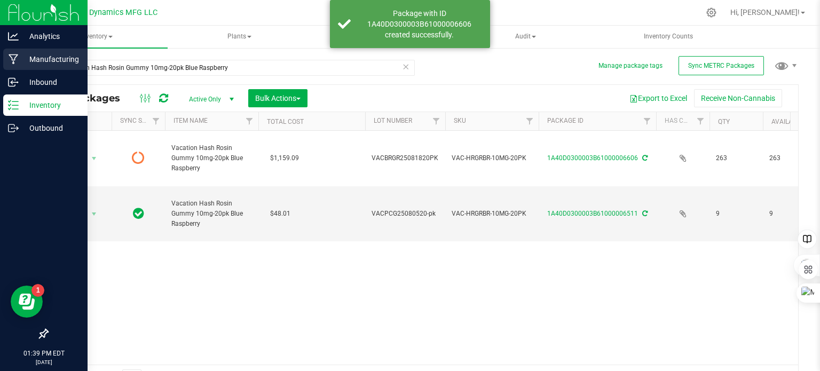
click at [9, 57] on icon at bounding box center [14, 59] width 10 height 11
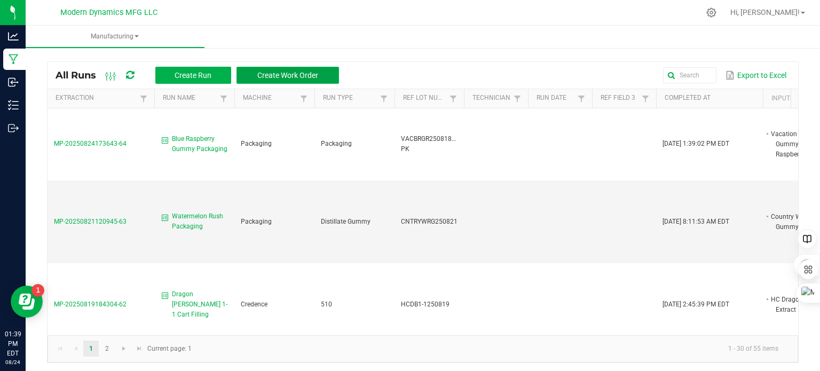
click at [273, 71] on span "Create Work Order" at bounding box center [287, 75] width 61 height 9
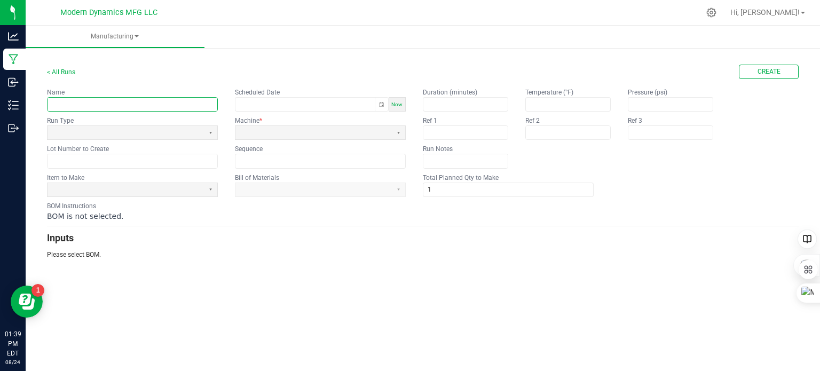
click at [175, 106] on input "text" at bounding box center [133, 104] width 170 height 13
type input "Peach Ring Packaging"
click at [400, 107] on div "Now" at bounding box center [397, 104] width 17 height 14
type input "[DATE] 1:39 PM"
click at [144, 136] on span at bounding box center [126, 132] width 148 height 9
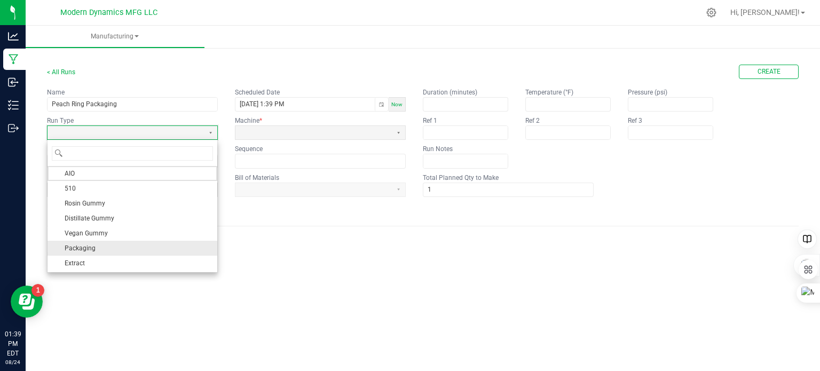
click at [124, 249] on li "Packaging" at bounding box center [133, 248] width 170 height 15
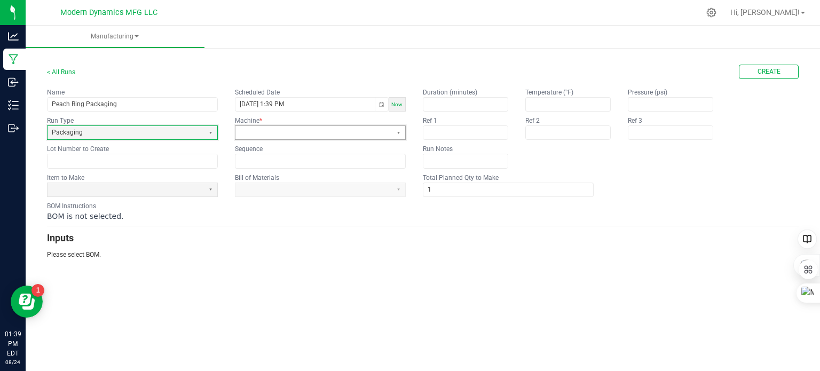
click at [293, 135] on span at bounding box center [314, 132] width 148 height 9
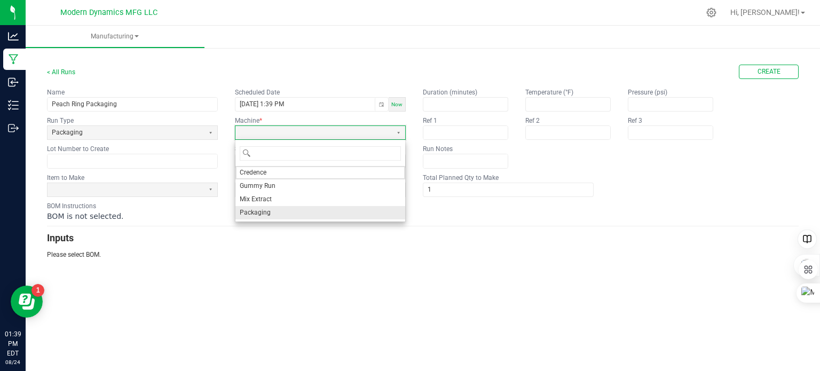
click at [288, 209] on li "Packaging" at bounding box center [321, 212] width 170 height 13
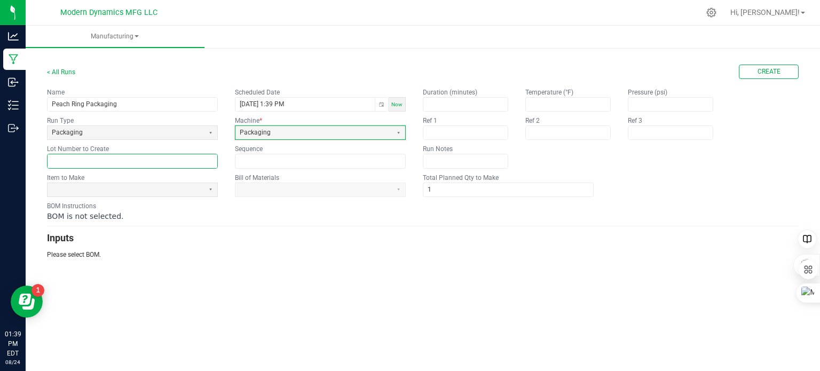
click at [134, 164] on input "text" at bounding box center [133, 160] width 170 height 13
paste input "VACPRG250815BULK"
type input "VACPRG25081520PK"
click at [400, 102] on span "Now" at bounding box center [397, 104] width 11 height 6
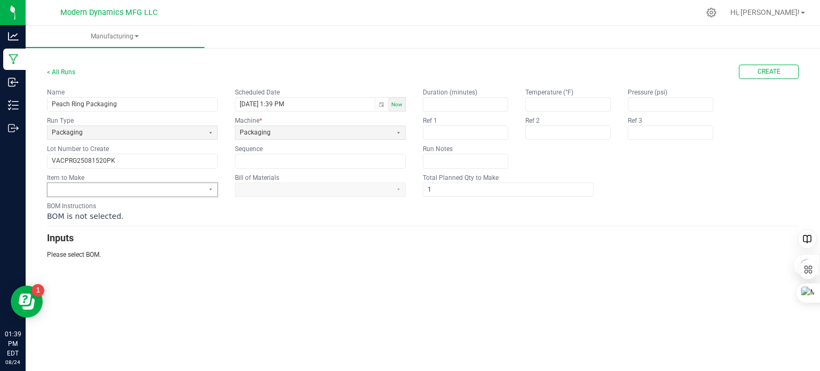
click at [79, 193] on span at bounding box center [126, 189] width 157 height 13
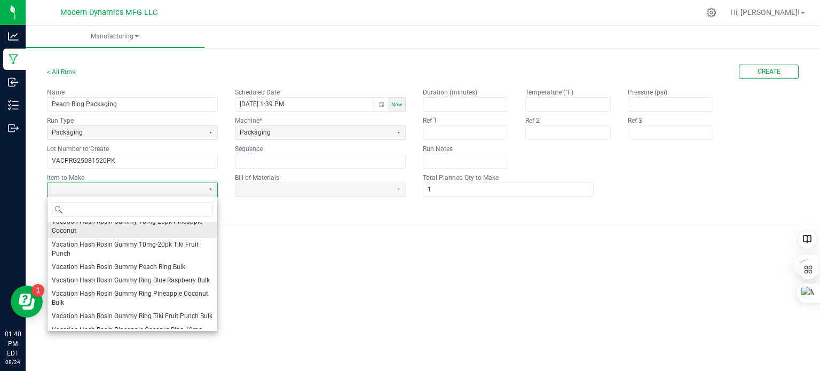
scroll to position [689, 0]
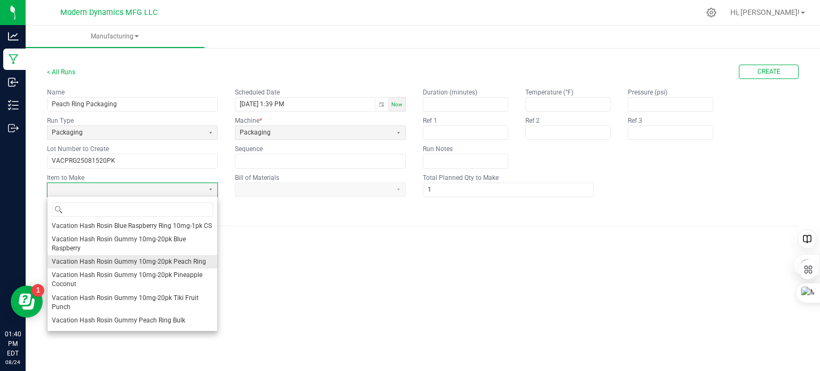
click at [152, 267] on span "Vacation Hash Rosin Gummy 10mg-20pk Peach Ring" at bounding box center [129, 261] width 154 height 9
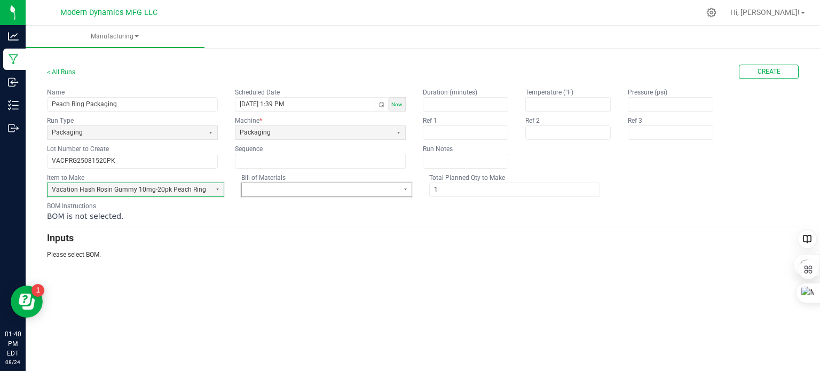
click at [349, 194] on span at bounding box center [320, 189] width 157 height 13
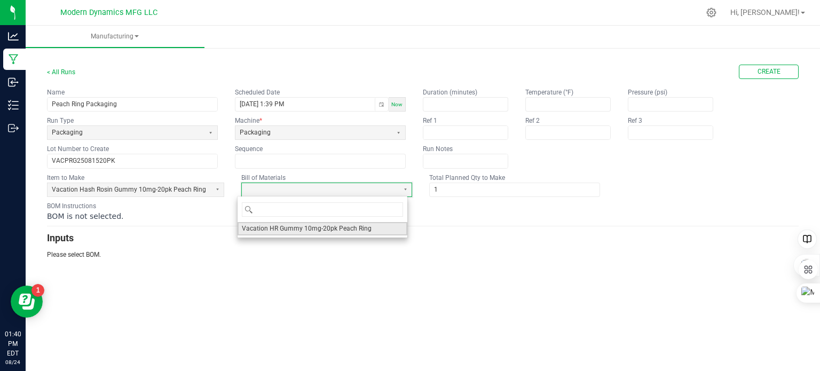
click at [346, 230] on span "Vacation HR Gummy 10mg-20pk Peach Ring" at bounding box center [307, 228] width 130 height 9
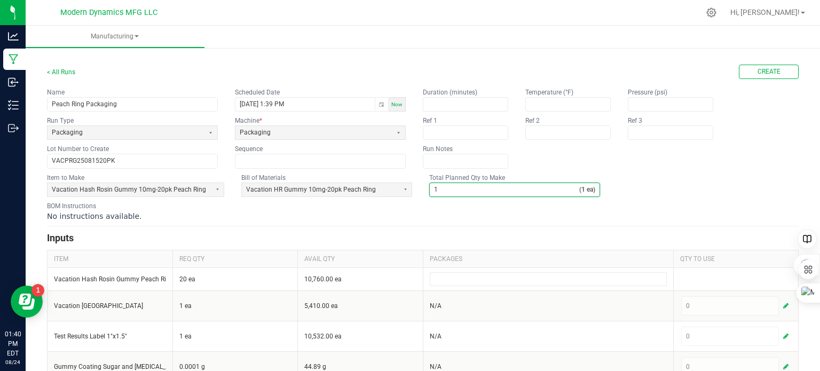
click at [459, 185] on input "1" at bounding box center [505, 189] width 150 height 13
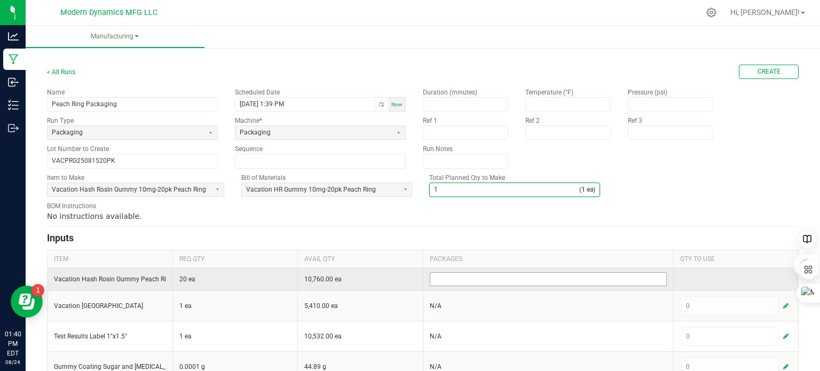
click at [469, 275] on input at bounding box center [549, 279] width 236 height 13
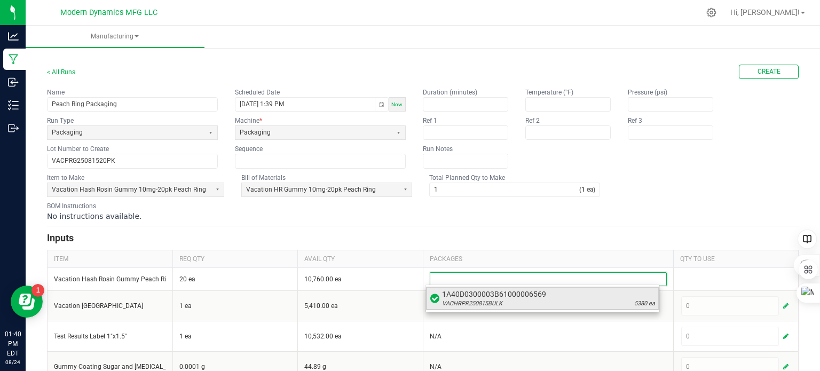
click at [489, 292] on span "1A40D0300003B61000006569" at bounding box center [548, 294] width 213 height 11
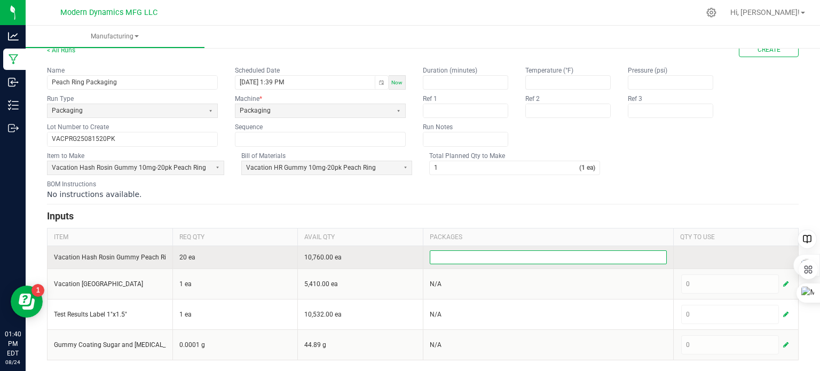
scroll to position [19, 0]
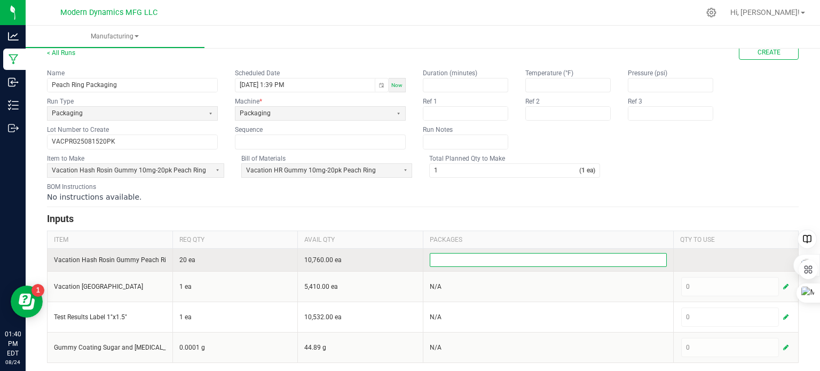
click at [147, 256] on input "Vacation Hash Rosin Gummy Peach Ring Bulk" at bounding box center [110, 260] width 112 height 9
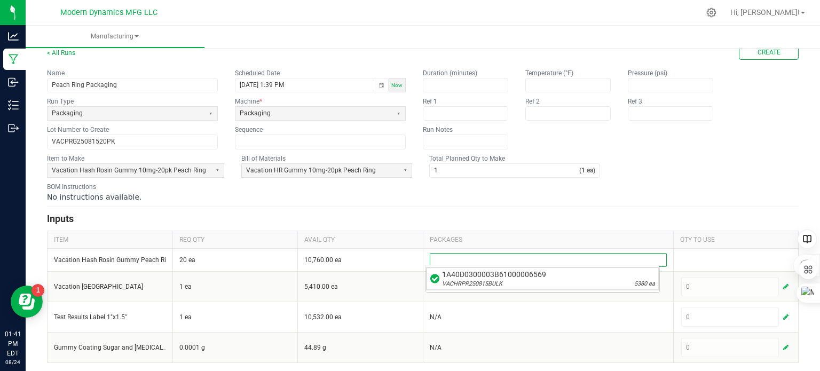
click at [470, 260] on input at bounding box center [549, 260] width 236 height 13
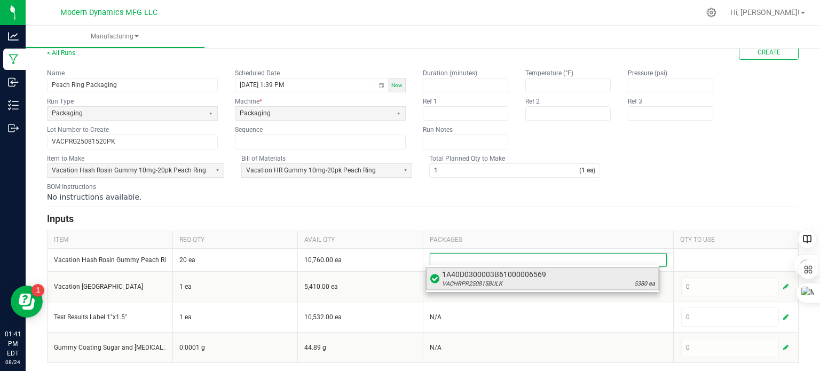
click at [483, 277] on span "1A40D0300003B61000006569" at bounding box center [548, 274] width 213 height 11
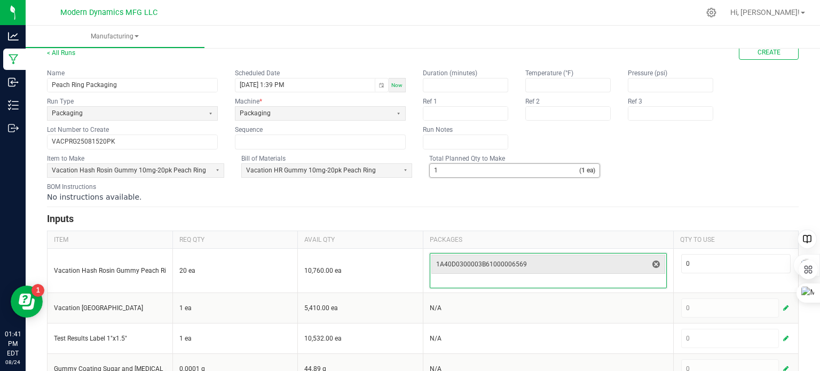
click at [440, 166] on input "1" at bounding box center [505, 170] width 150 height 13
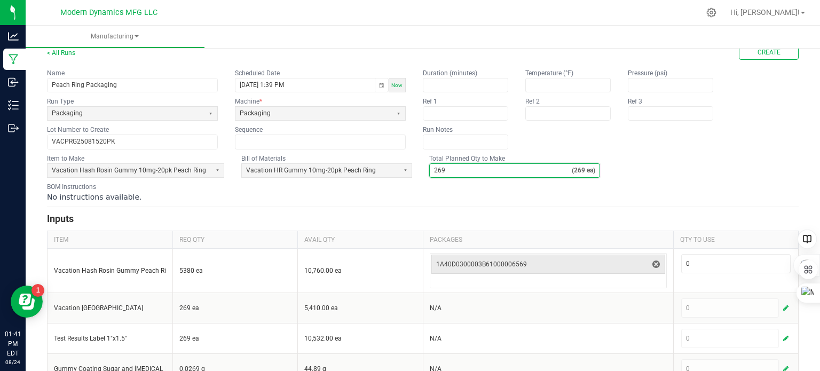
type input "269"
click at [538, 208] on form "< All Runs Create Name Peach Ring Packaging Scheduled Date [DATE] 1:39 PM Now R…" at bounding box center [423, 214] width 752 height 339
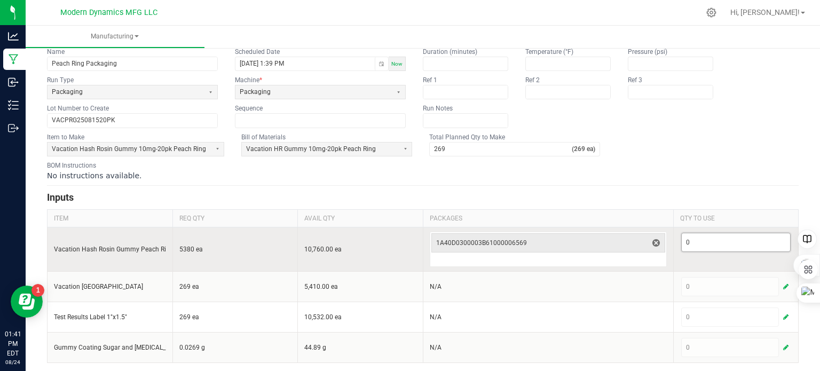
click at [692, 239] on input "0" at bounding box center [736, 242] width 109 height 18
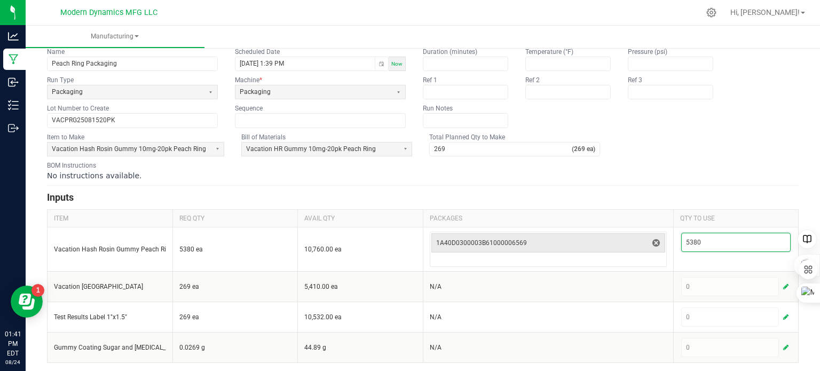
type input "5,380"
click at [707, 150] on fieldset "Item to Make Vacation Hash Rosin Gummy 10mg-20pk Peach Ring Bill of Materials V…" at bounding box center [423, 144] width 752 height 24
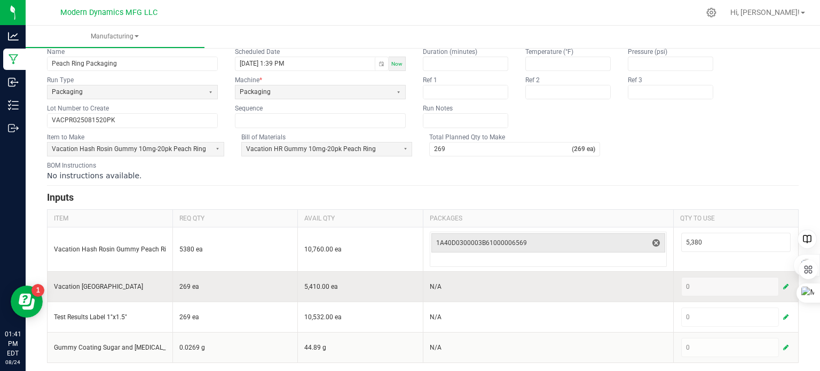
click at [784, 285] on span "button" at bounding box center [786, 287] width 5 height 9
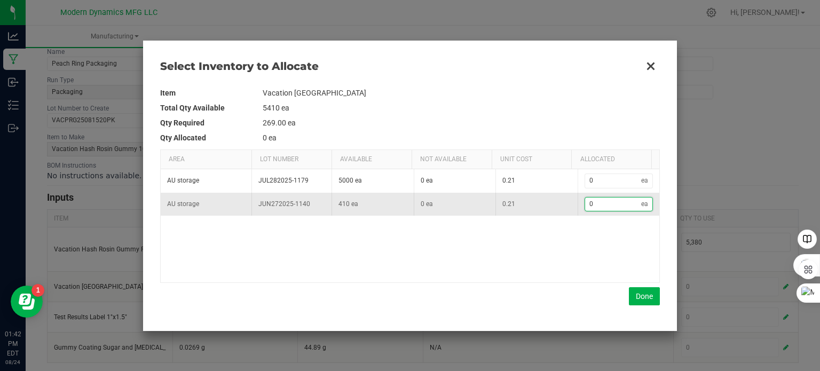
click at [602, 204] on input "0" at bounding box center [613, 204] width 57 height 13
type input "2"
type input "26"
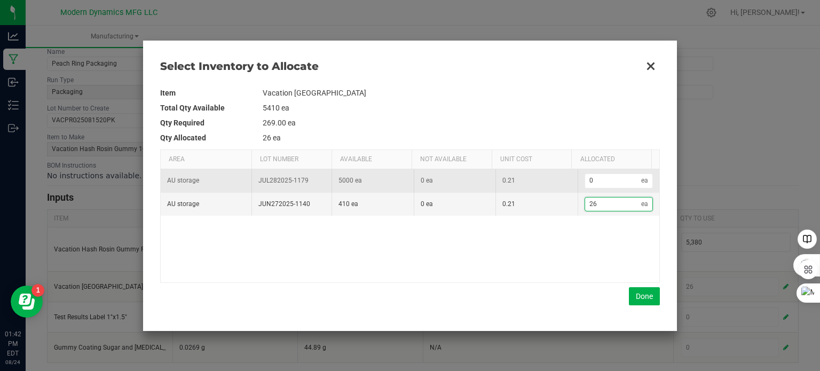
type input "269"
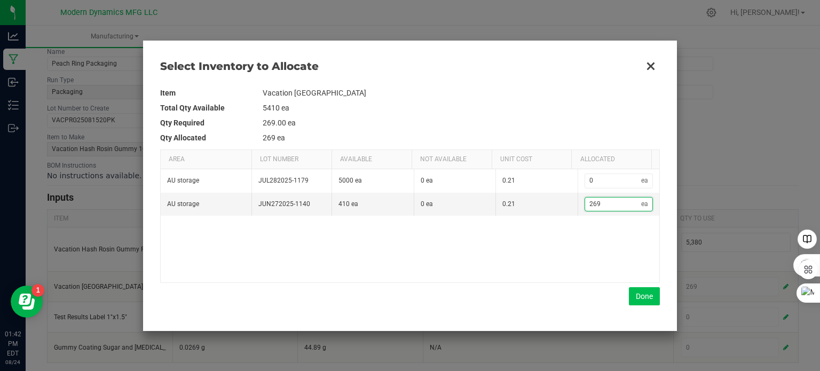
type input "269"
click at [647, 298] on button "Done" at bounding box center [644, 296] width 31 height 18
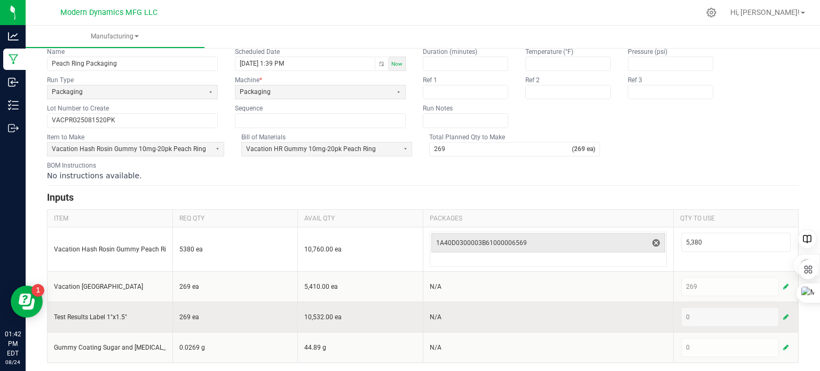
click at [784, 314] on span "button" at bounding box center [786, 317] width 5 height 9
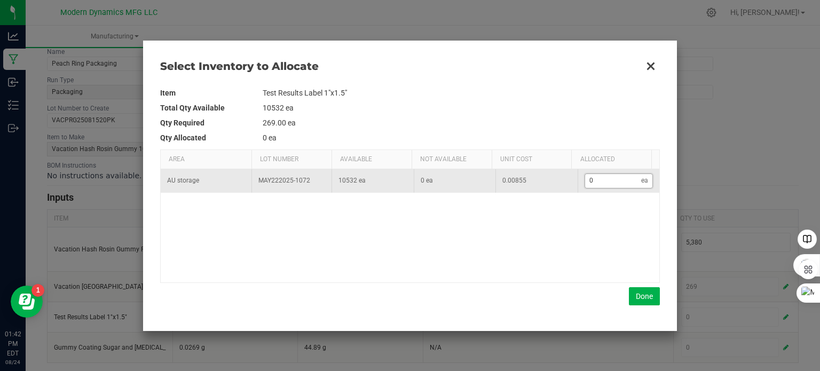
click at [611, 181] on input "0" at bounding box center [613, 180] width 57 height 13
type input "2"
type input "26"
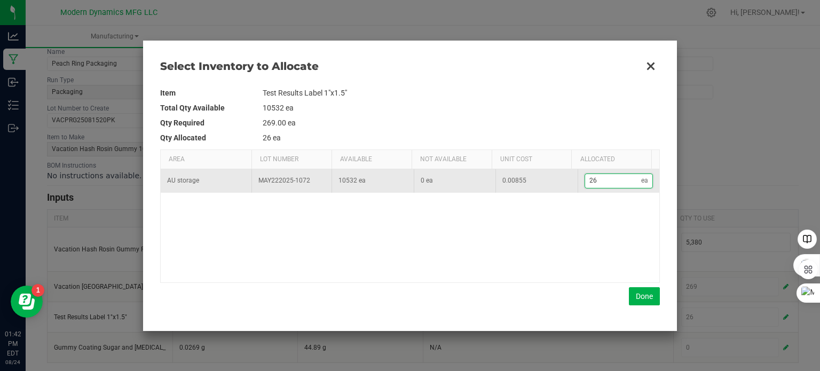
type input "269"
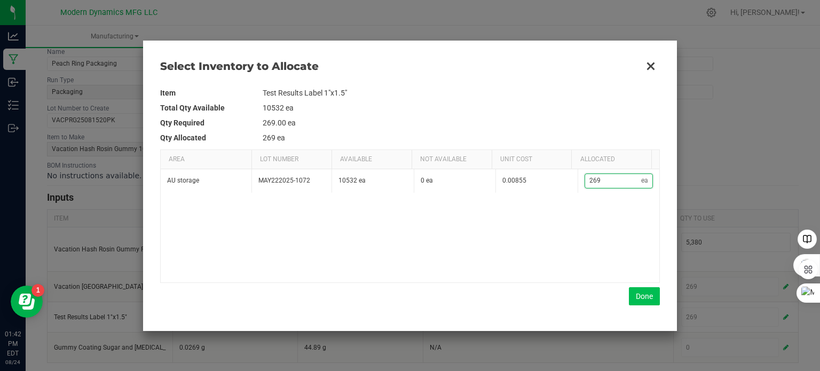
type input "269"
click at [656, 295] on button "Done" at bounding box center [644, 296] width 31 height 18
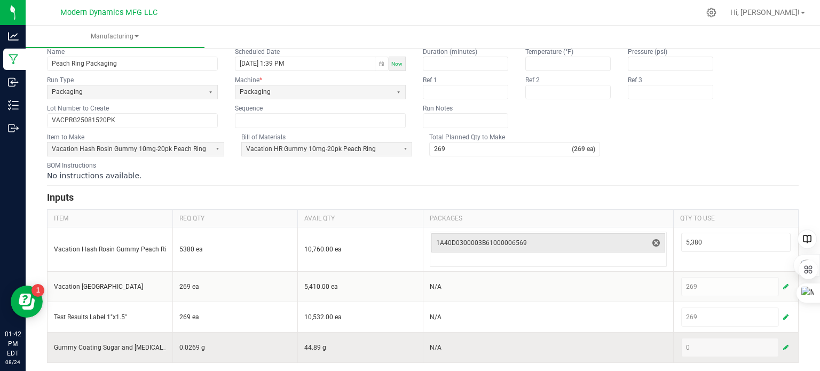
click at [784, 343] on span "button" at bounding box center [786, 347] width 5 height 9
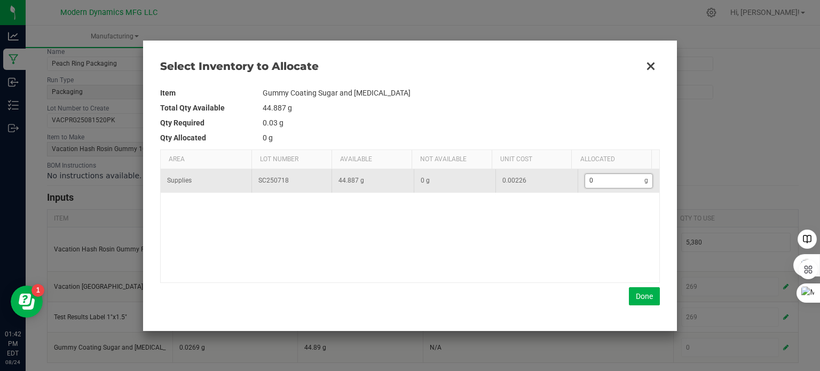
click at [598, 184] on input "0" at bounding box center [615, 180] width 60 height 13
type input "3"
type input "30"
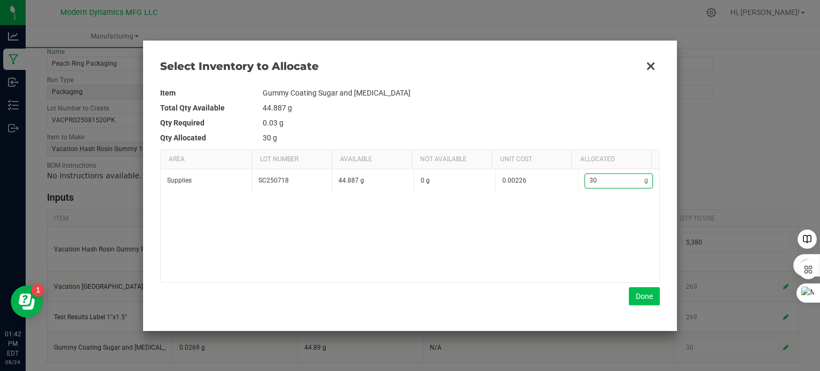
type input "30"
click at [646, 290] on button "Done" at bounding box center [644, 296] width 31 height 18
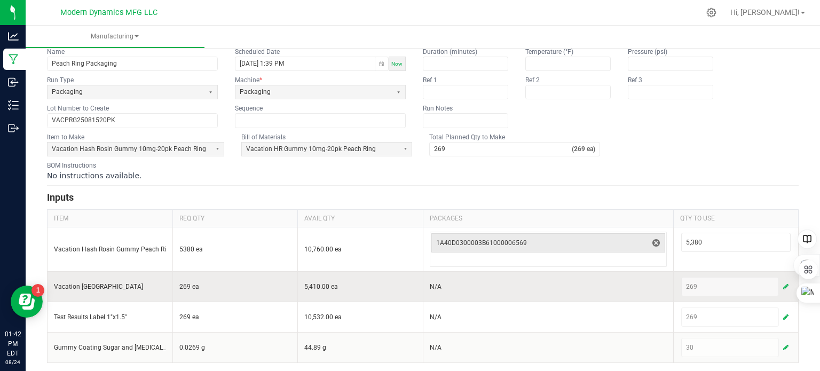
scroll to position [0, 0]
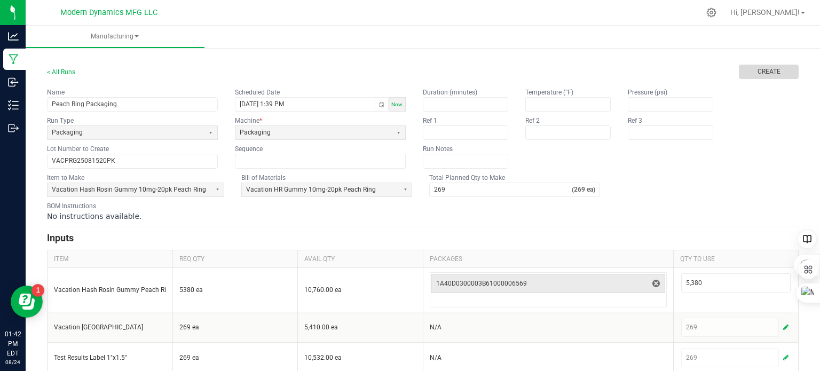
click at [765, 73] on span "Create" at bounding box center [769, 71] width 23 height 9
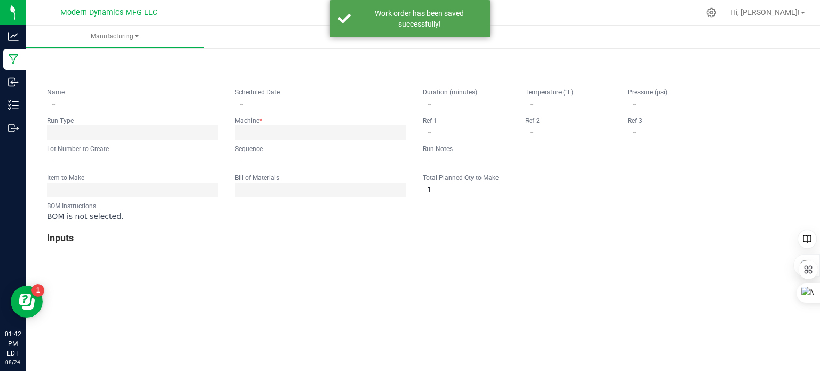
type input "Peach Ring Packaging"
type input "[DATE] 1:39 PM"
type input "VACPRG25081520PK"
type input "0"
type input "269"
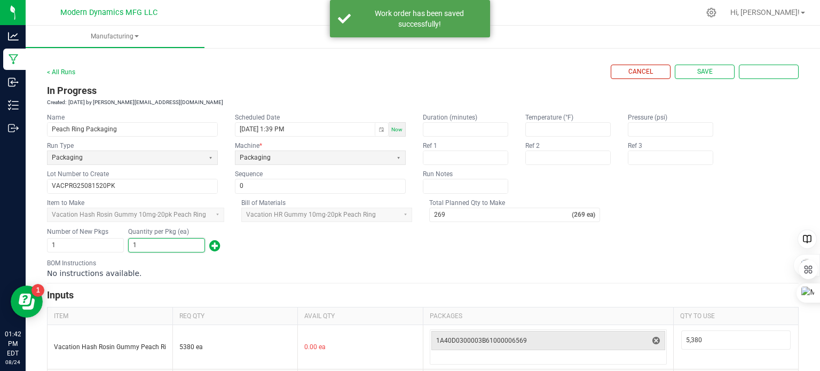
click at [155, 241] on input "1" at bounding box center [167, 245] width 76 height 13
type input "269"
click at [390, 268] on div "No instructions available." at bounding box center [423, 273] width 752 height 11
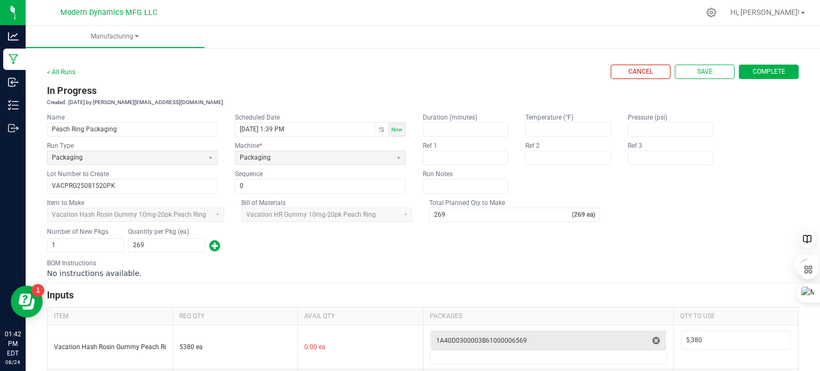
click at [753, 72] on span "Complete" at bounding box center [769, 71] width 33 height 9
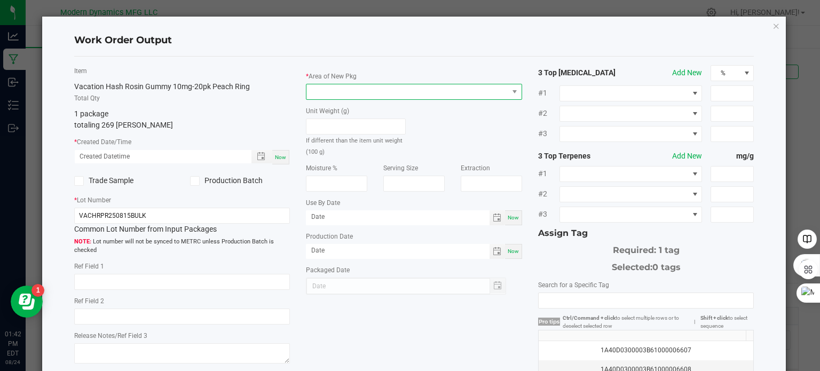
click at [388, 95] on span at bounding box center [408, 91] width 202 height 15
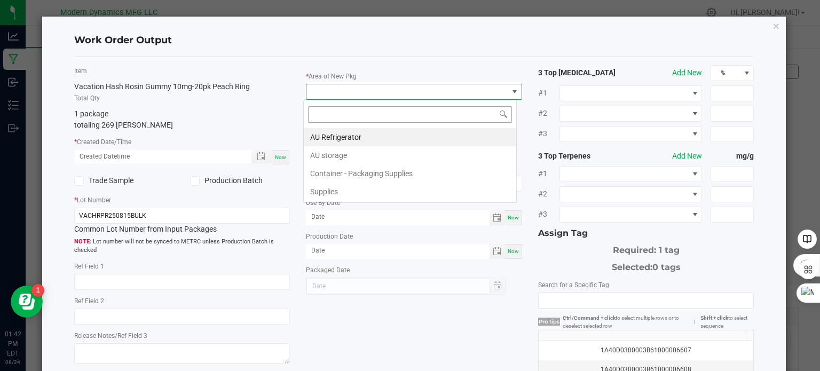
scroll to position [15, 214]
click at [368, 153] on li "AU storage" at bounding box center [410, 155] width 213 height 18
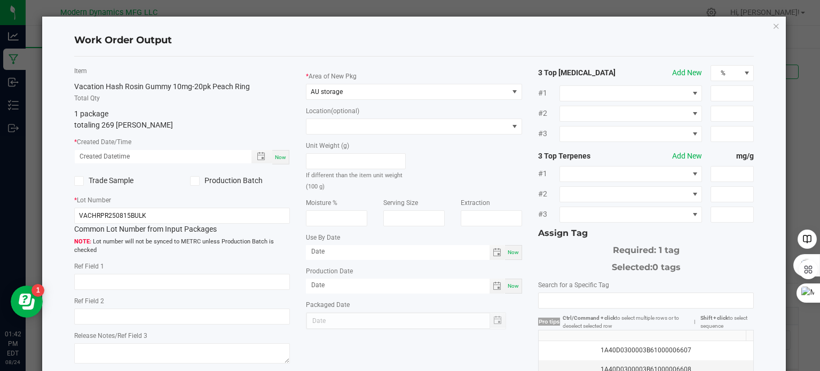
click at [272, 160] on div "Now" at bounding box center [280, 157] width 17 height 14
type input "[DATE] 1:42 PM"
type input "[DATE]"
click at [160, 220] on input "VACHRPR250815BULK" at bounding box center [182, 216] width 216 height 16
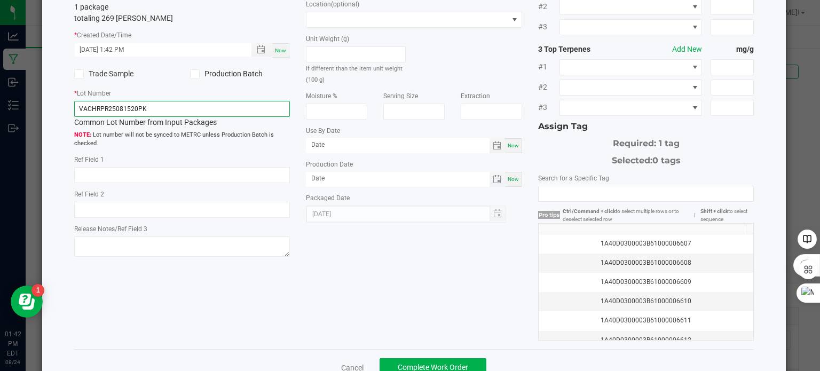
scroll to position [136, 0]
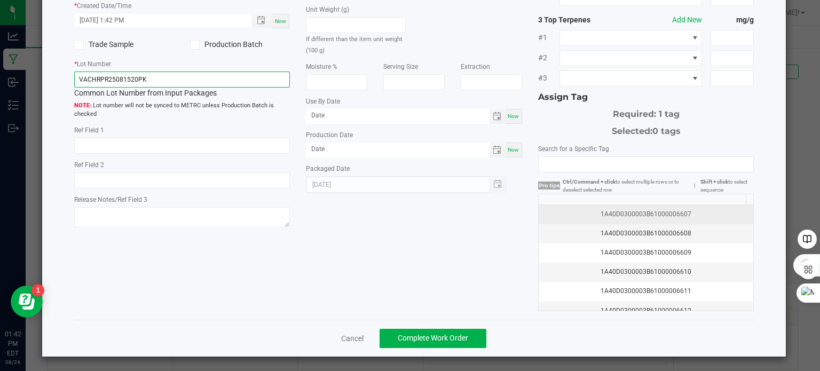
type input "VACHRPR25081520PK"
click at [693, 209] on div "1A40D0300003B61000006607" at bounding box center [646, 214] width 202 height 10
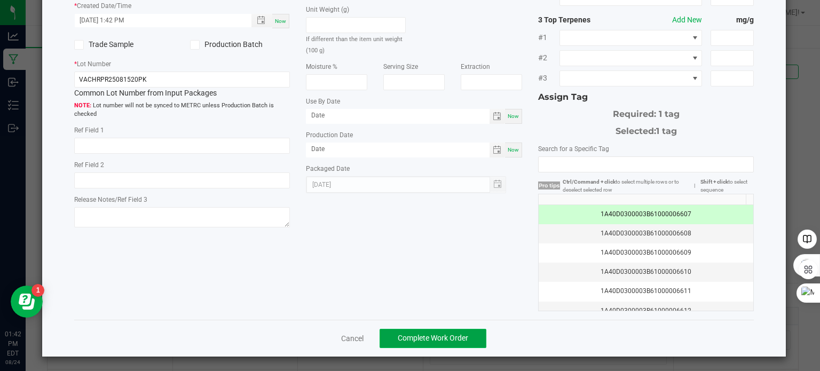
click at [434, 331] on button "Complete Work Order" at bounding box center [433, 338] width 107 height 19
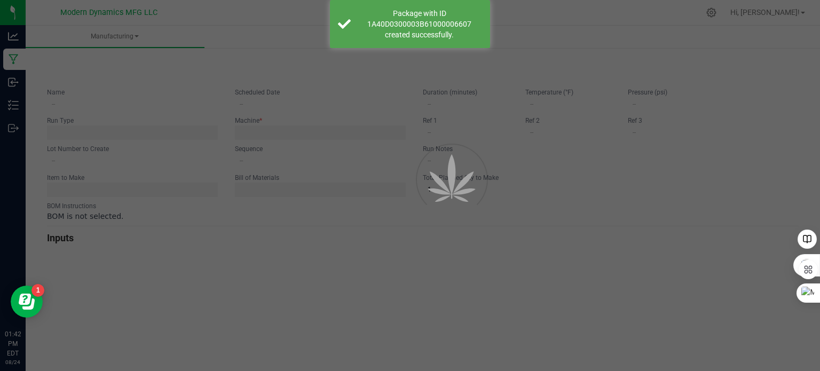
type input "Peach Ring Packaging"
type input "[DATE] 1:39 PM"
type input "VACPRG25081520PK"
type input "0"
type input "269"
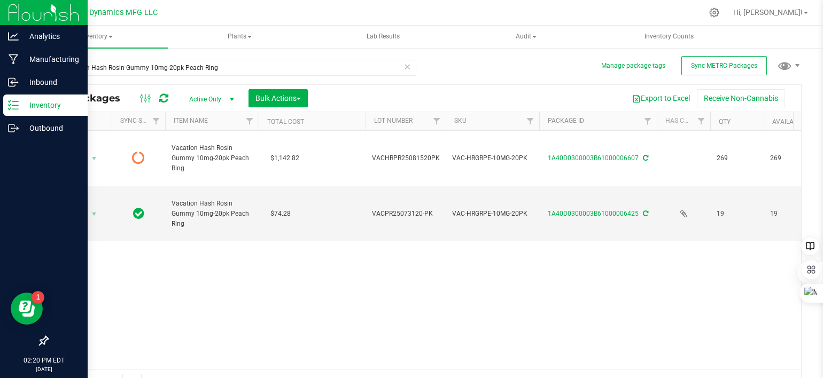
click at [25, 12] on img at bounding box center [44, 12] width 72 height 25
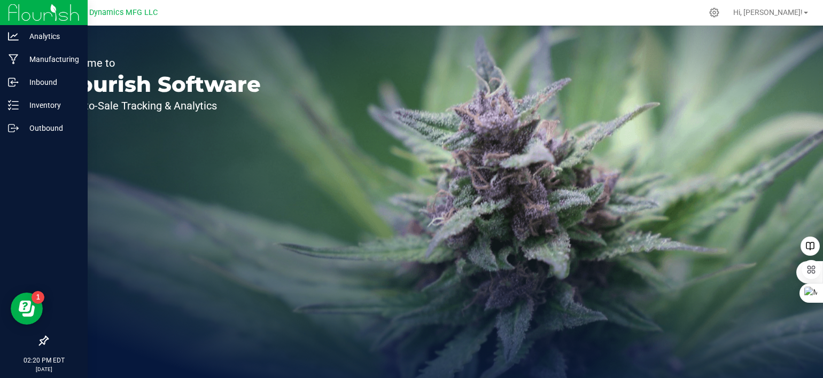
click at [20, 9] on img at bounding box center [44, 12] width 72 height 25
click at [14, 107] on icon at bounding box center [13, 105] width 11 height 11
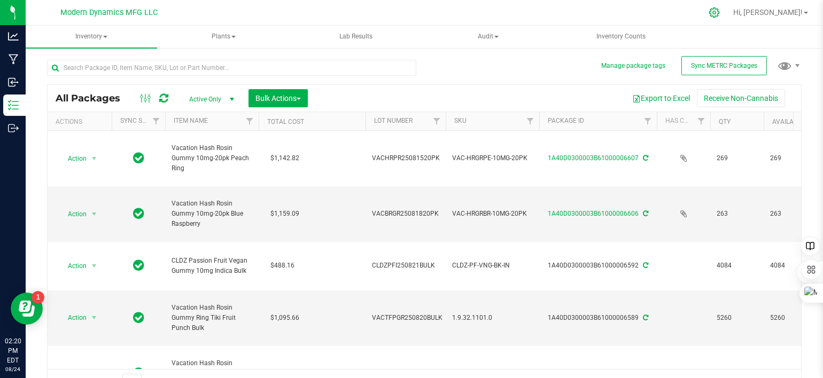
click at [720, 14] on icon at bounding box center [713, 12] width 11 height 11
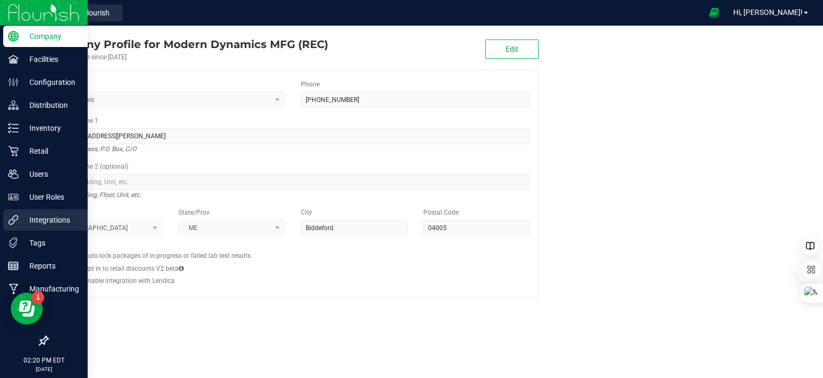
click at [17, 217] on icon at bounding box center [13, 220] width 11 height 11
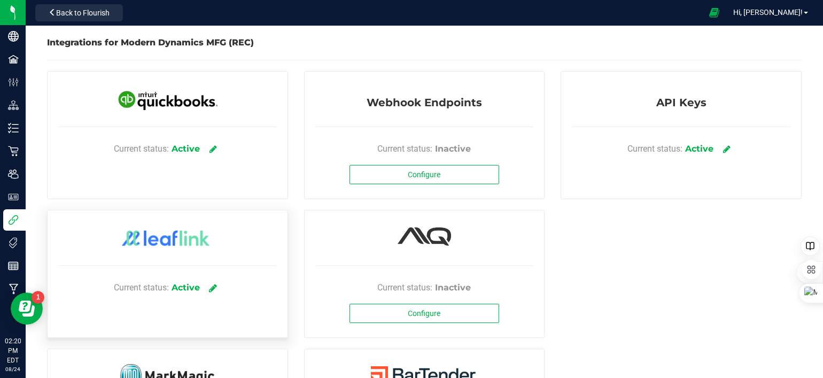
click at [210, 288] on icon at bounding box center [213, 288] width 8 height 10
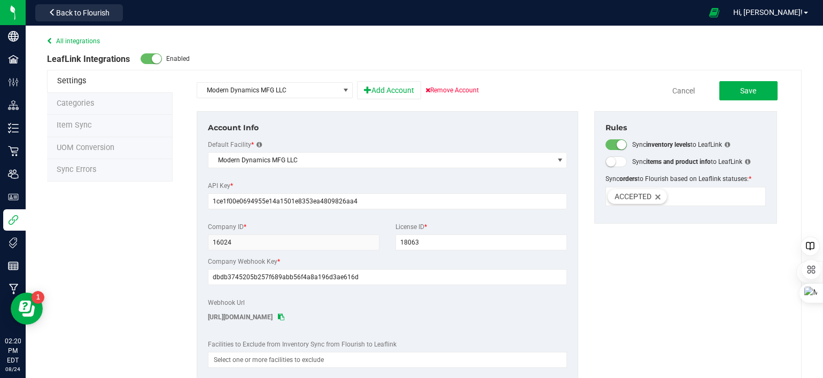
click at [66, 124] on span "Item Sync" at bounding box center [74, 125] width 35 height 9
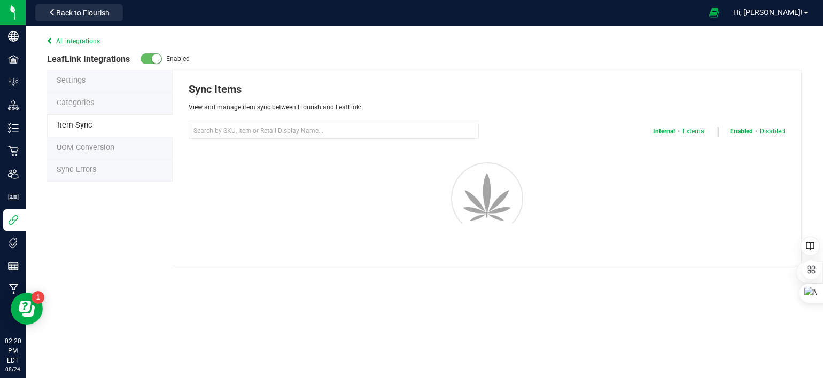
select select "20"
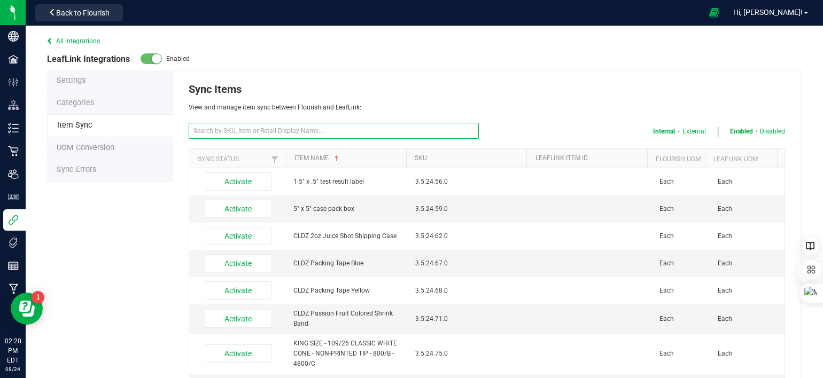
click at [279, 136] on input "text" at bounding box center [334, 131] width 290 height 16
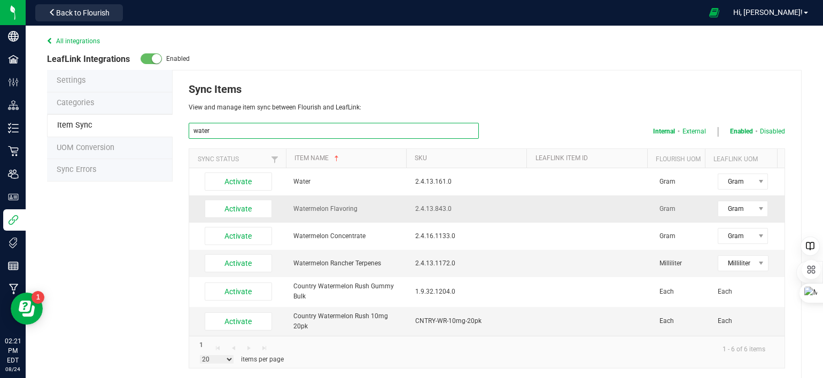
scroll to position [4, 0]
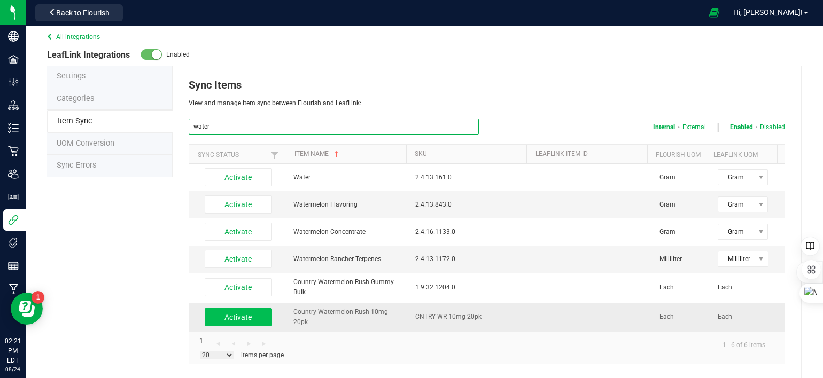
type input "water"
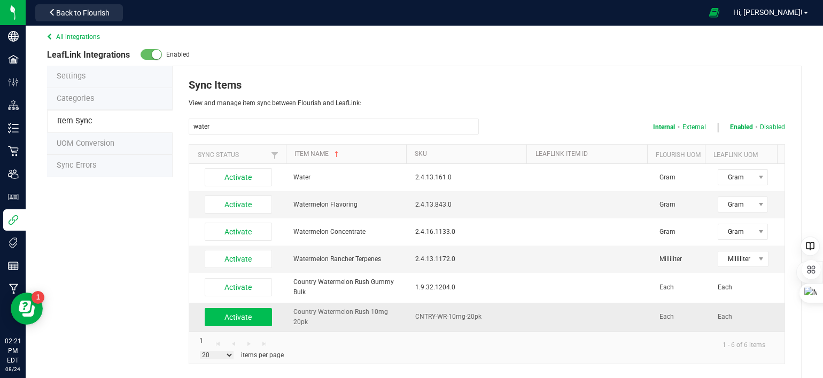
click at [246, 316] on button "Activate" at bounding box center [238, 317] width 67 height 18
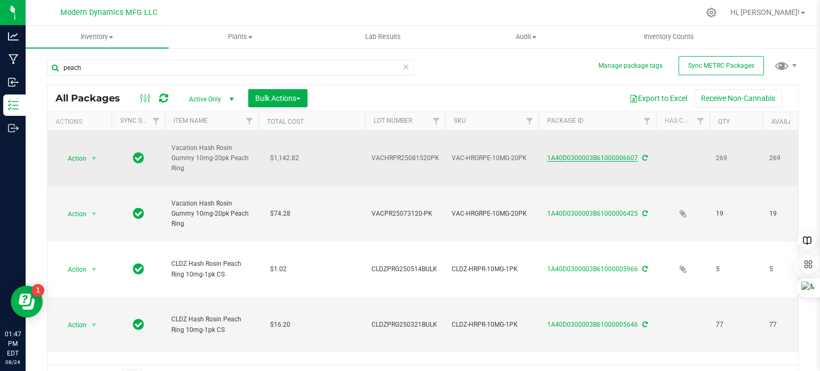
click at [614, 159] on link "1A40D0300003B61000006607" at bounding box center [593, 157] width 91 height 7
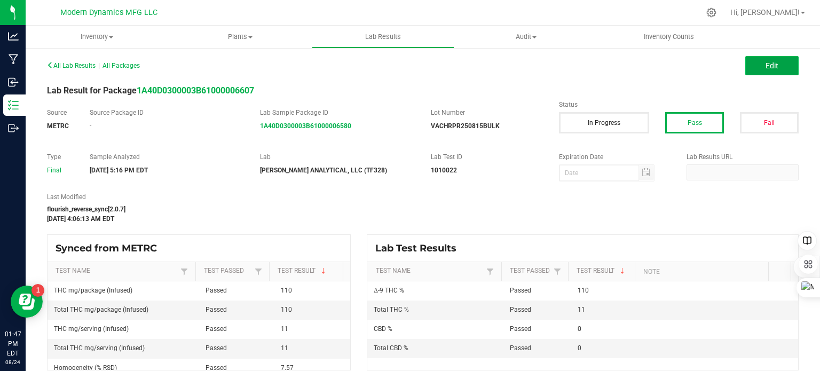
click at [771, 69] on button "Edit" at bounding box center [772, 65] width 53 height 19
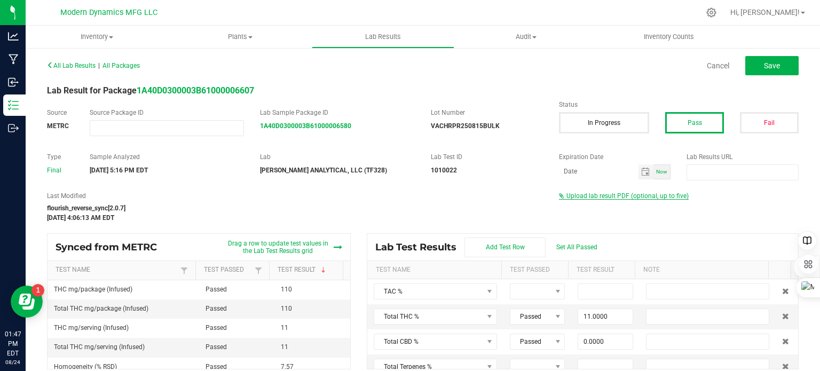
click at [616, 197] on span "Upload lab result PDF (optional, up to five)" at bounding box center [628, 195] width 122 height 7
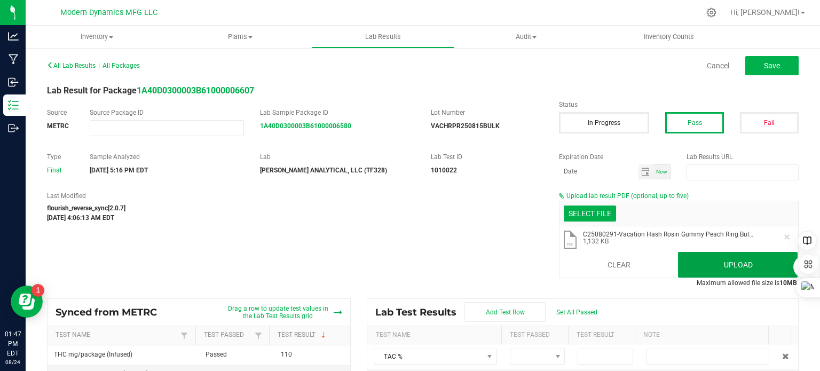
click at [736, 258] on button "Upload" at bounding box center [738, 265] width 120 height 26
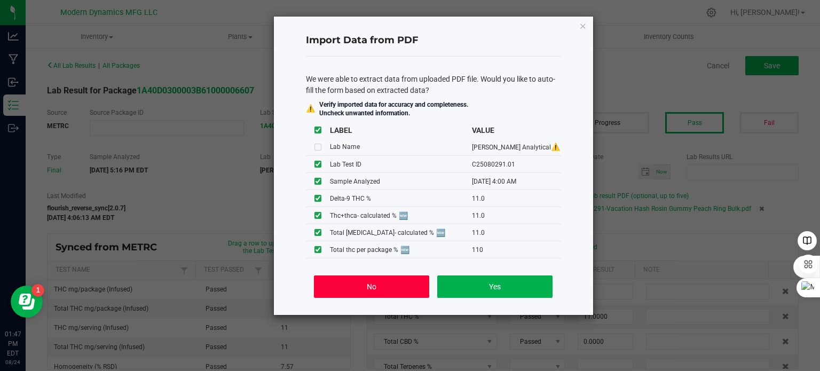
click at [390, 286] on button "No" at bounding box center [371, 287] width 115 height 22
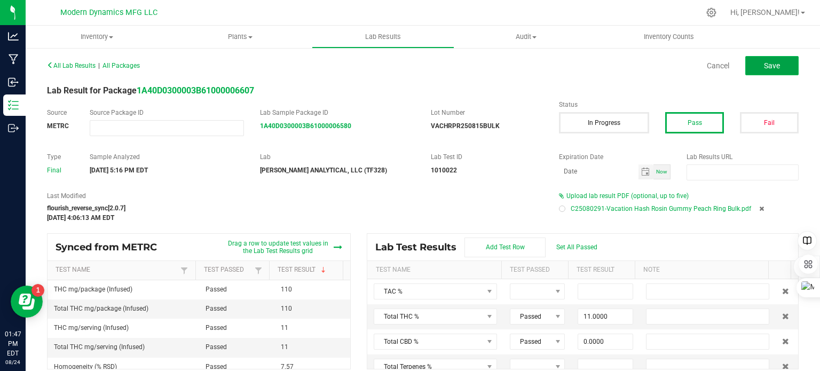
click at [764, 68] on span "Save" at bounding box center [772, 65] width 16 height 9
type input "11.0000"
type input "0.0000"
type input "110.0000"
type input "0.0000"
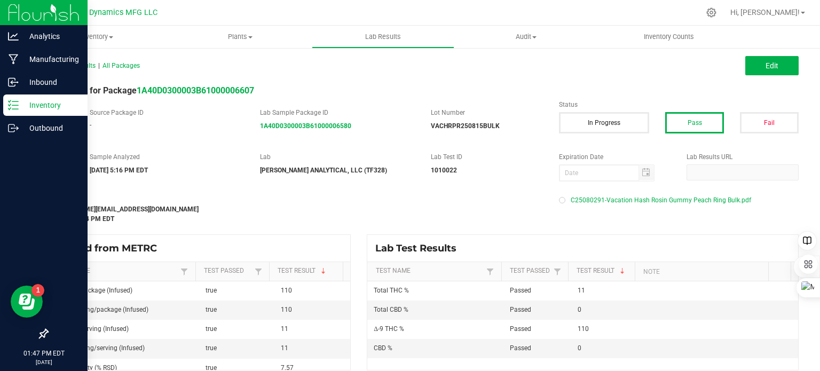
click at [9, 102] on icon at bounding box center [13, 105] width 11 height 11
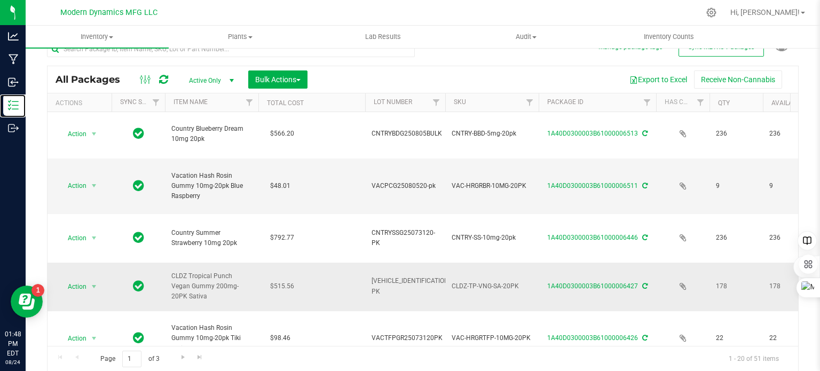
scroll to position [719, 0]
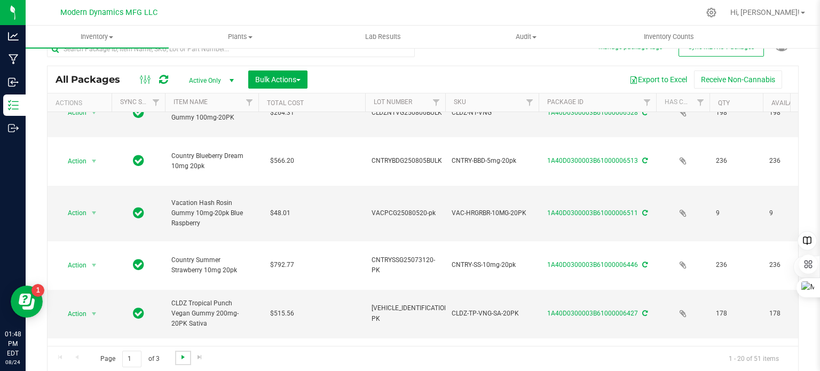
click at [181, 356] on span "Go to the next page" at bounding box center [183, 357] width 9 height 9
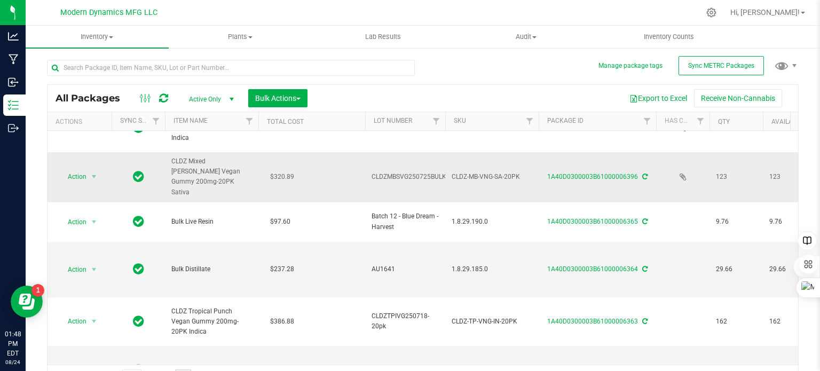
scroll to position [160, 0]
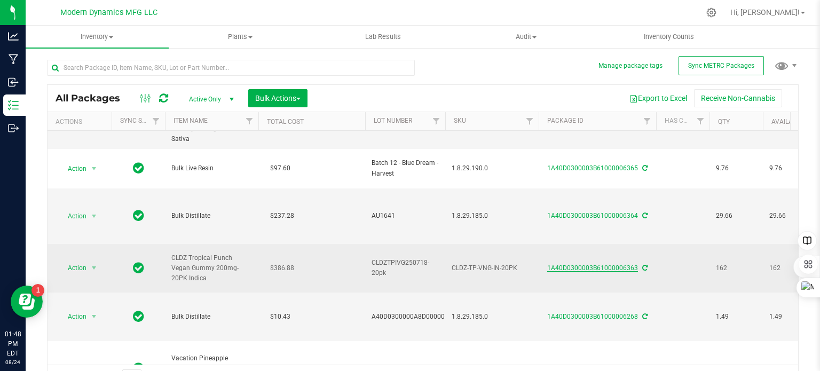
click at [575, 264] on link "1A40D0300003B61000006363" at bounding box center [593, 267] width 91 height 7
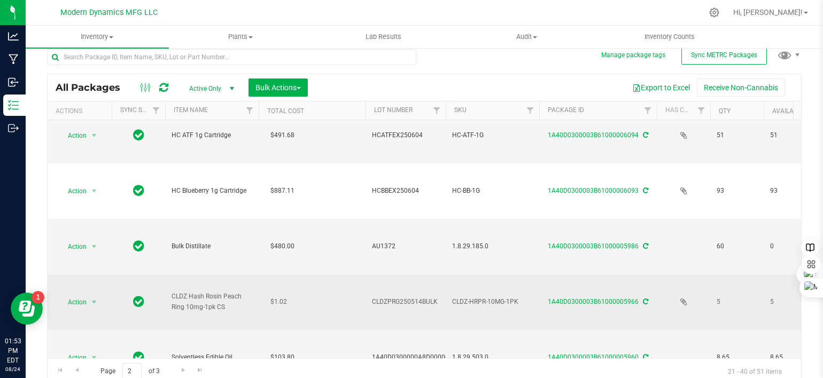
scroll to position [16, 0]
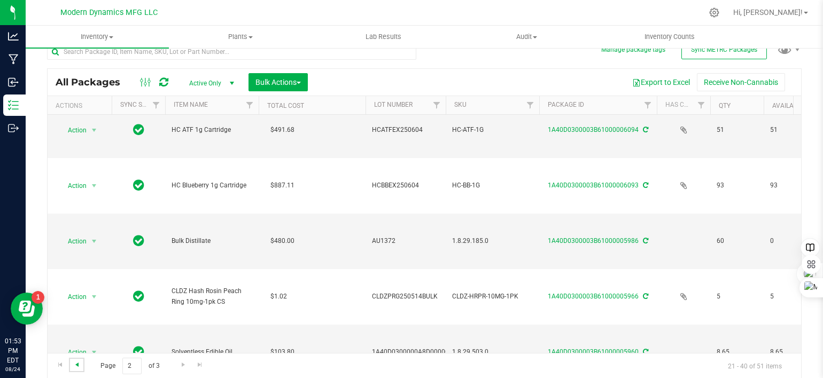
click at [76, 364] on span "Go to the previous page" at bounding box center [77, 365] width 9 height 9
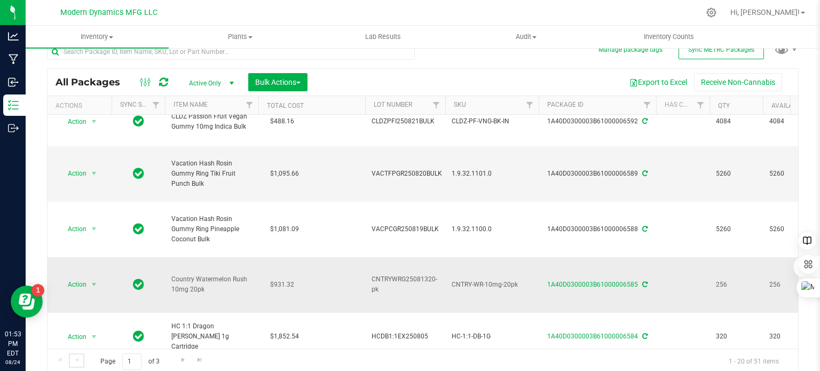
scroll to position [160, 0]
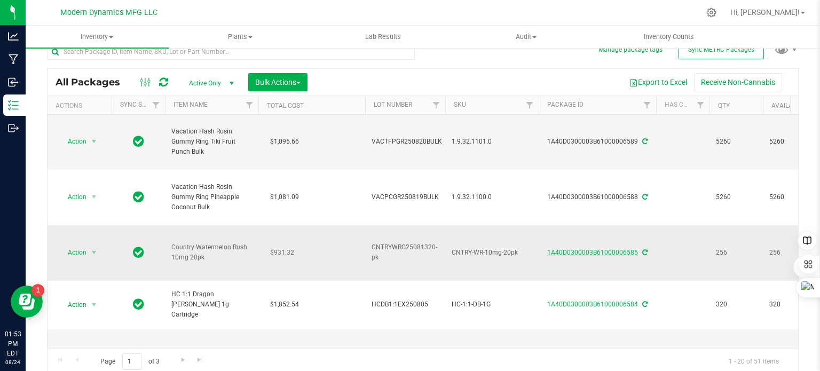
click at [579, 250] on link "1A40D0300003B61000006585" at bounding box center [593, 252] width 91 height 7
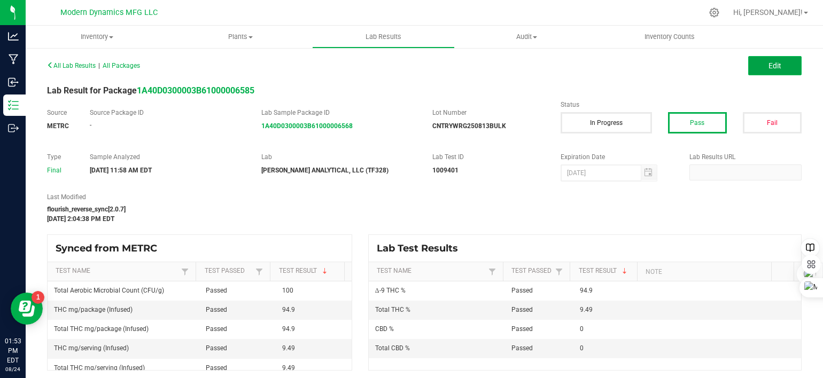
click at [768, 65] on span "Edit" at bounding box center [774, 65] width 13 height 9
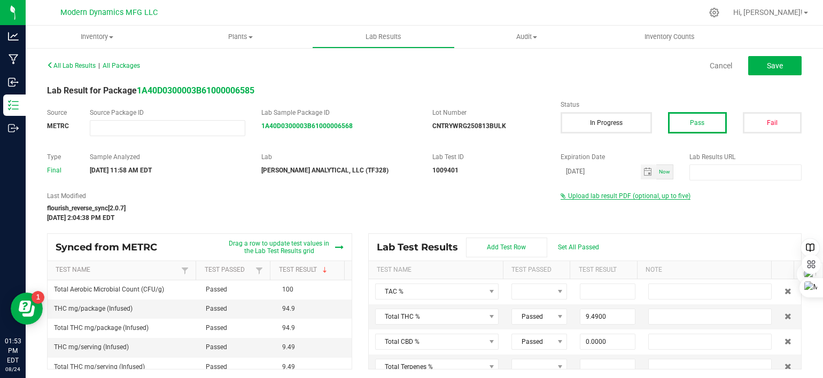
click at [613, 198] on span "Upload lab result PDF (optional, up to five)" at bounding box center [629, 195] width 122 height 7
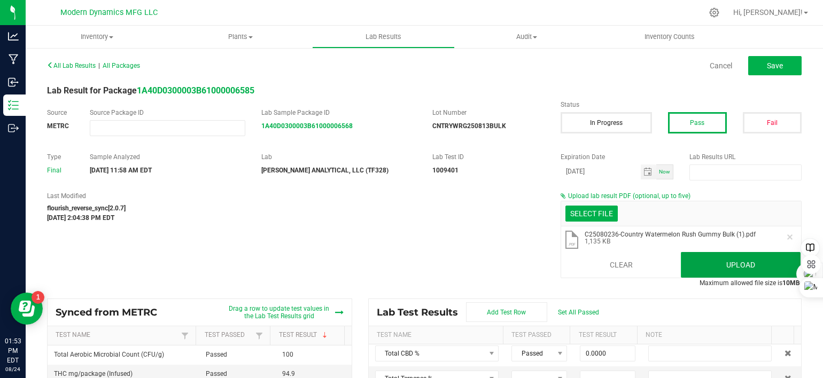
click at [702, 260] on button "Upload" at bounding box center [741, 265] width 120 height 26
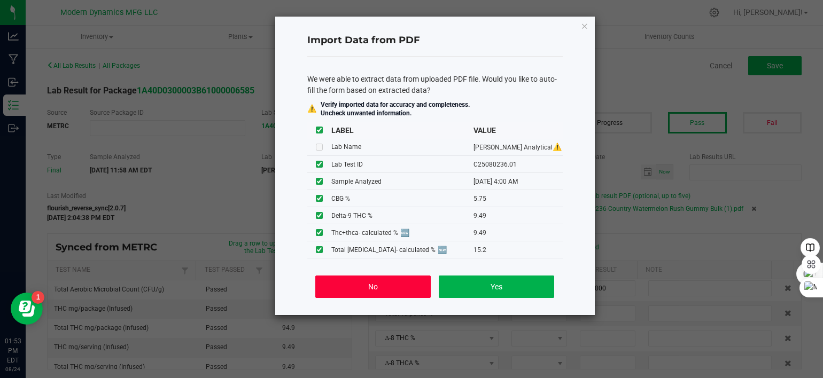
click at [394, 292] on button "No" at bounding box center [372, 287] width 115 height 22
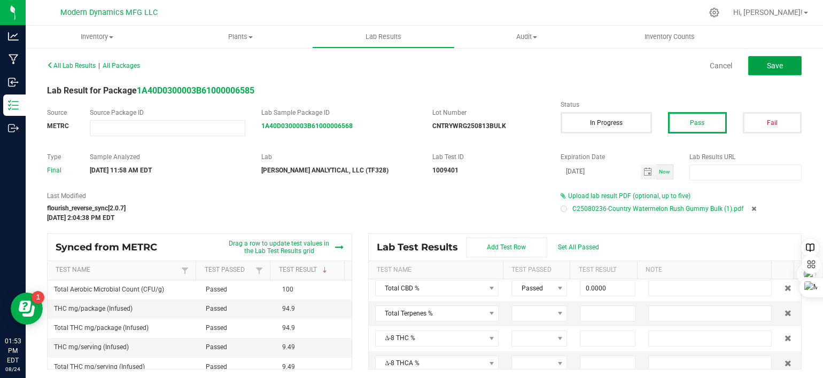
click at [767, 65] on span "Save" at bounding box center [775, 65] width 16 height 9
type input "9.4900"
type input "0.0000"
type input "94.9000"
type input "0.0000"
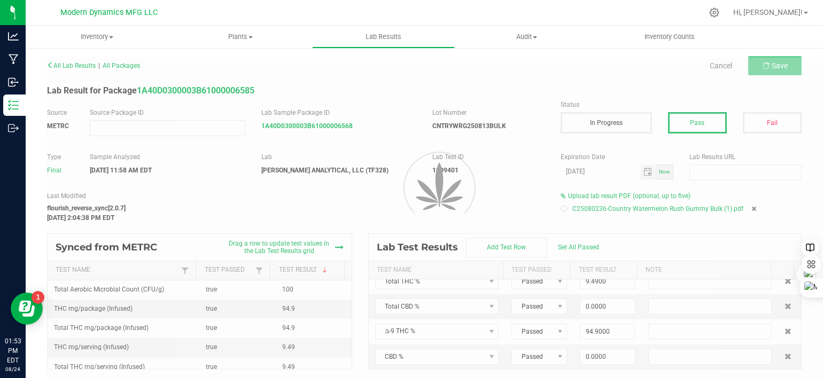
scroll to position [0, 0]
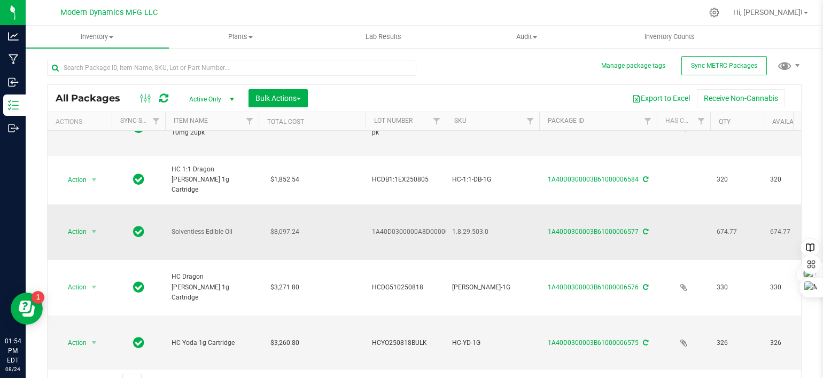
scroll to position [321, 0]
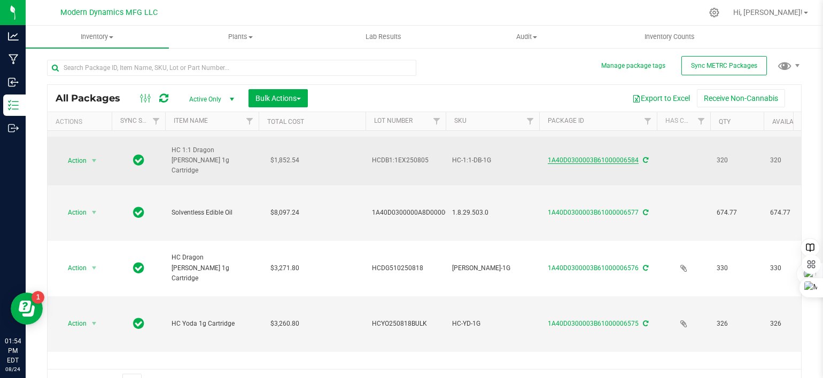
click at [563, 159] on link "1A40D0300003B61000006584" at bounding box center [593, 160] width 91 height 7
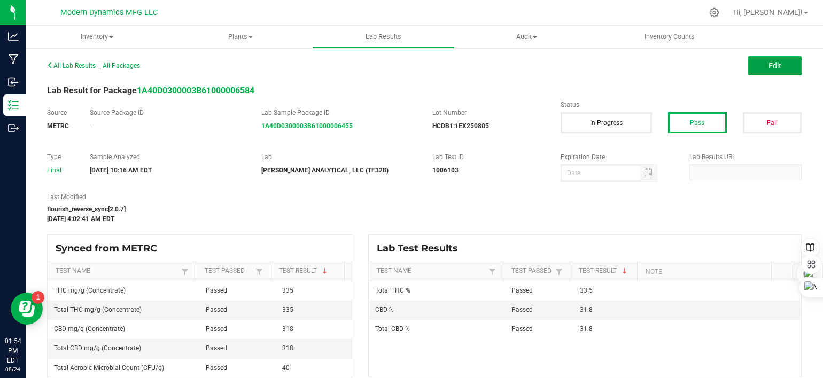
click at [769, 66] on span "Edit" at bounding box center [774, 65] width 13 height 9
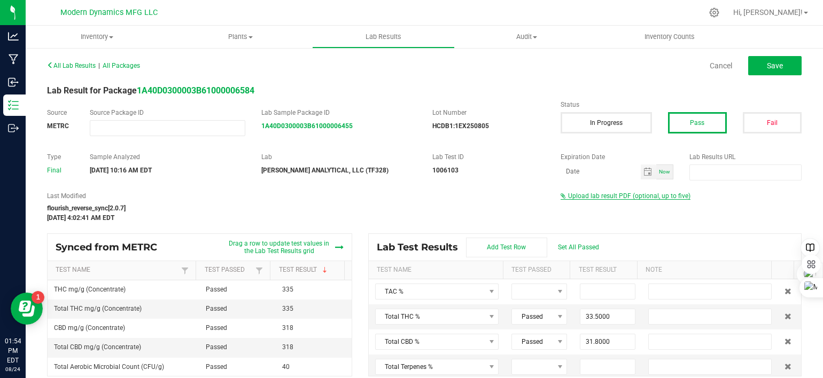
click at [620, 193] on span "Upload lab result PDF (optional, up to five)" at bounding box center [629, 195] width 122 height 7
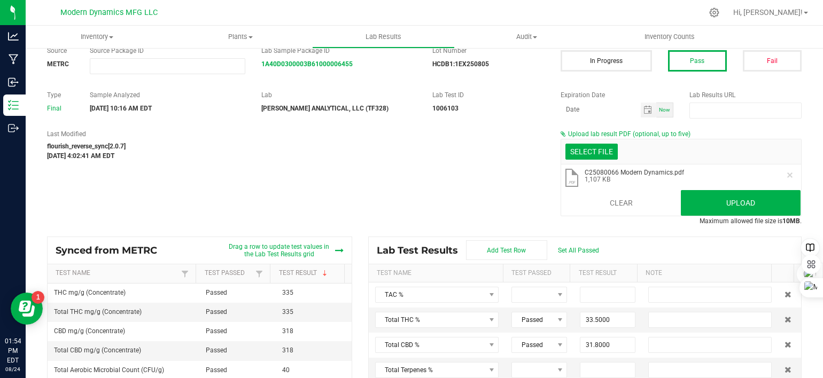
scroll to position [73, 0]
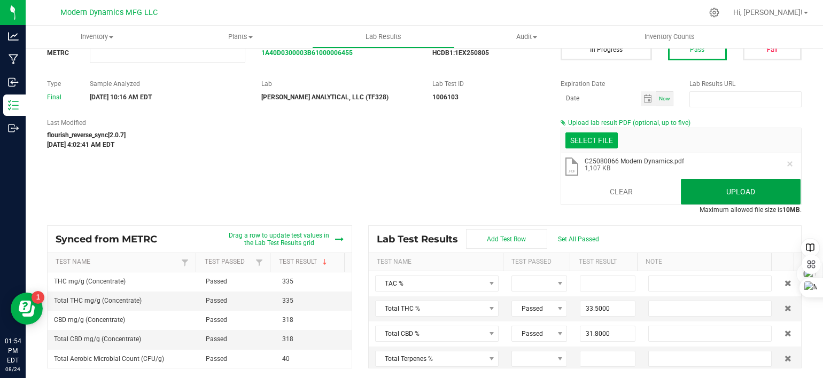
click at [730, 193] on button "Upload" at bounding box center [741, 192] width 120 height 26
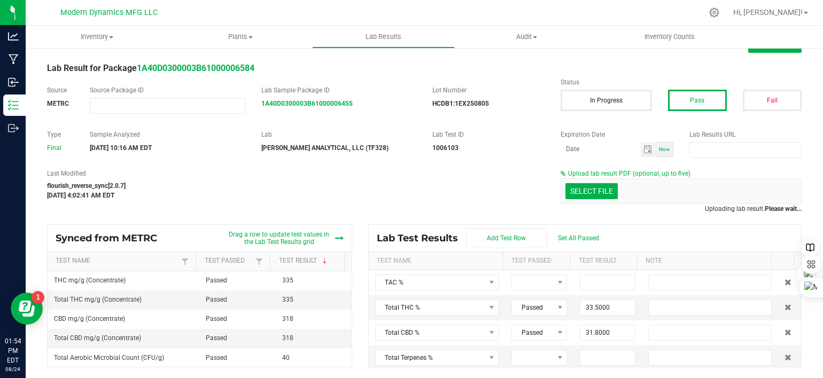
scroll to position [22, 0]
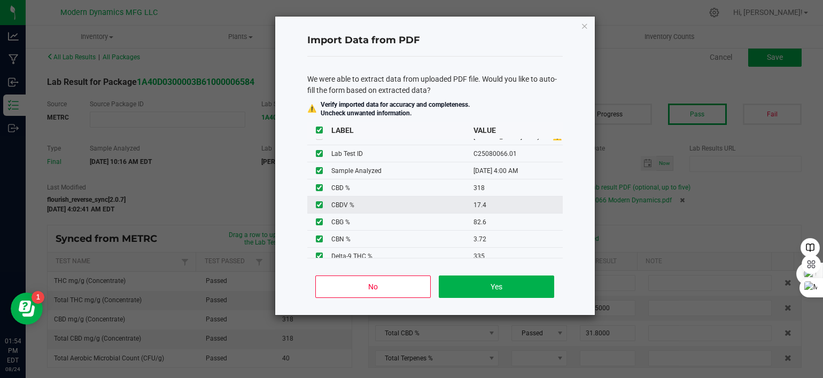
scroll to position [17, 0]
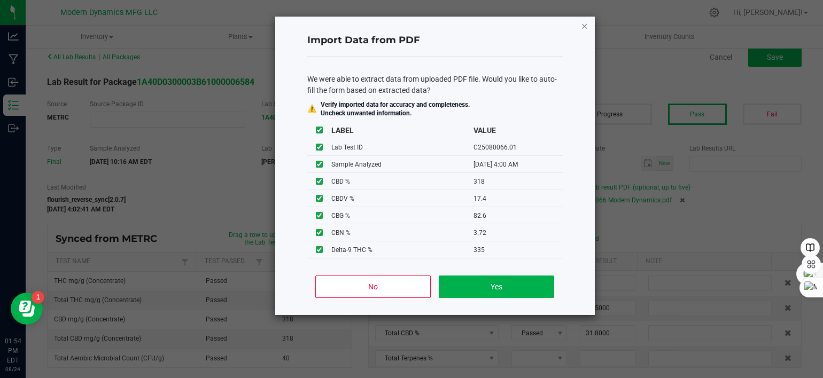
click at [583, 25] on icon "Close" at bounding box center [584, 25] width 7 height 13
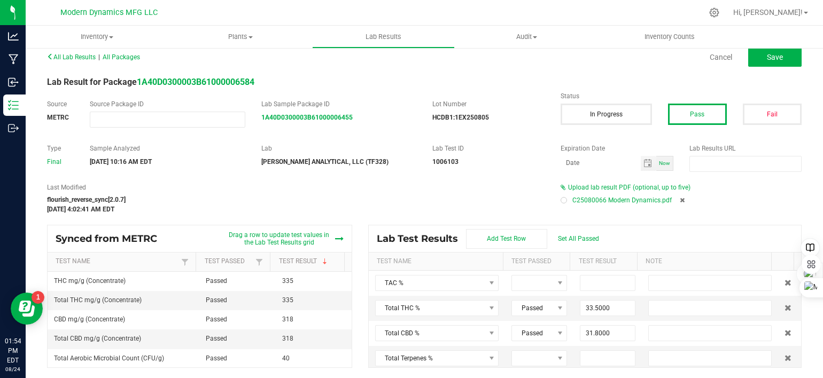
click at [679, 200] on icon at bounding box center [681, 200] width 5 height 6
type input "33.5000"
type input "31.8000"
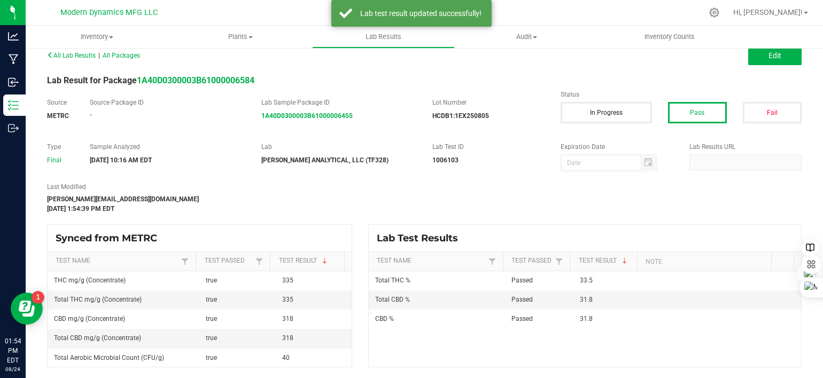
scroll to position [10, 0]
click at [759, 54] on button "Edit" at bounding box center [774, 55] width 53 height 19
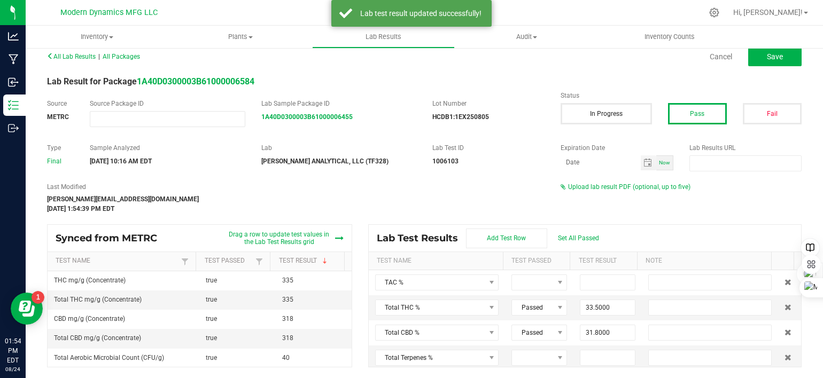
scroll to position [9, 0]
click at [613, 185] on span "Upload lab result PDF (optional, up to five)" at bounding box center [629, 187] width 122 height 7
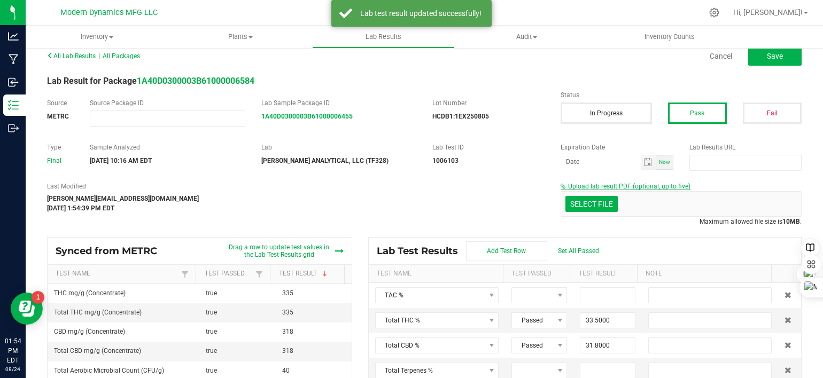
click at [613, 185] on span "Upload lab result PDF (optional, up to five)" at bounding box center [629, 186] width 122 height 7
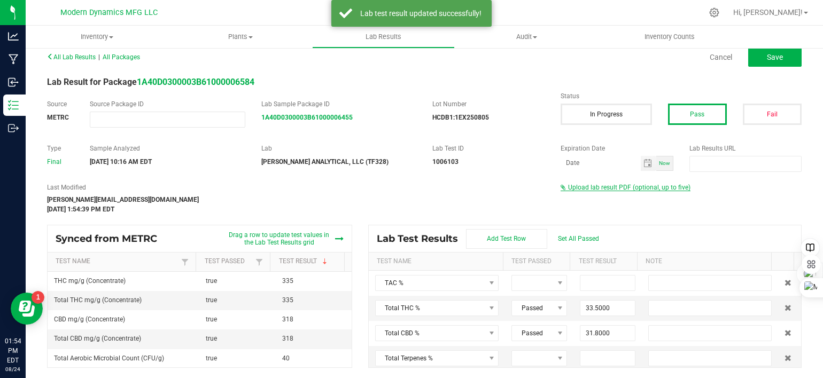
click at [613, 185] on span "Upload lab result PDF (optional, up to five)" at bounding box center [629, 187] width 122 height 7
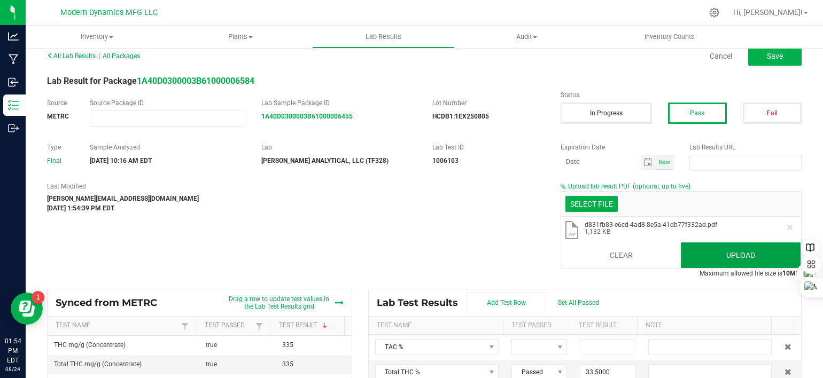
click at [704, 256] on button "Upload" at bounding box center [741, 256] width 120 height 26
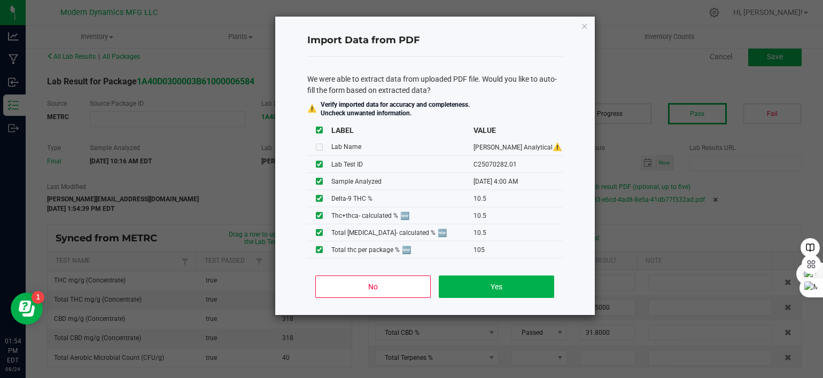
scroll to position [9, 0]
click at [403, 284] on button "No" at bounding box center [372, 287] width 115 height 22
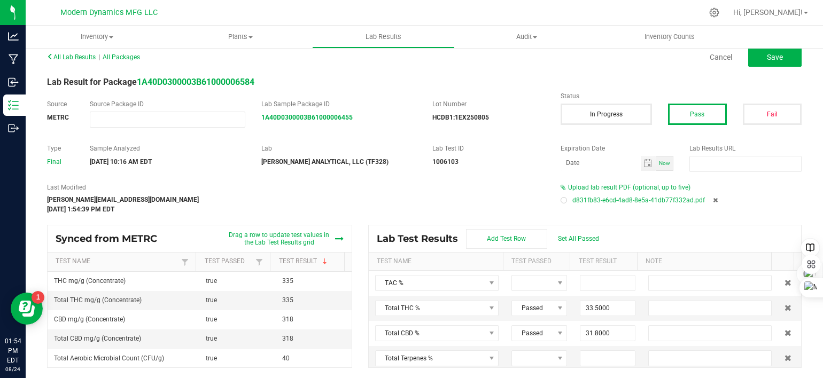
click at [713, 200] on icon at bounding box center [715, 200] width 5 height 6
type input "33.5000"
type input "31.8000"
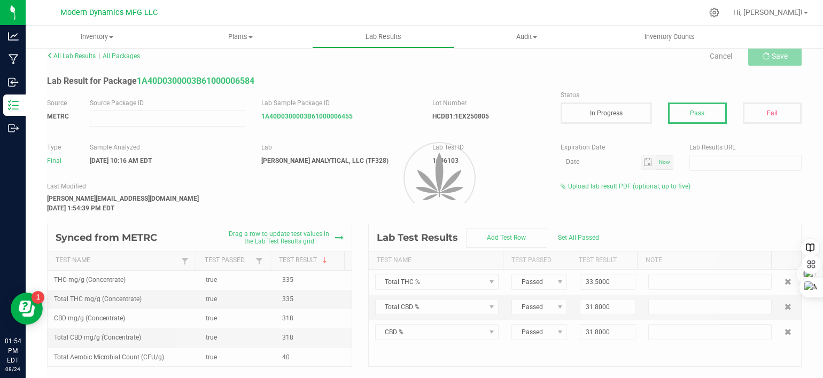
scroll to position [10, 0]
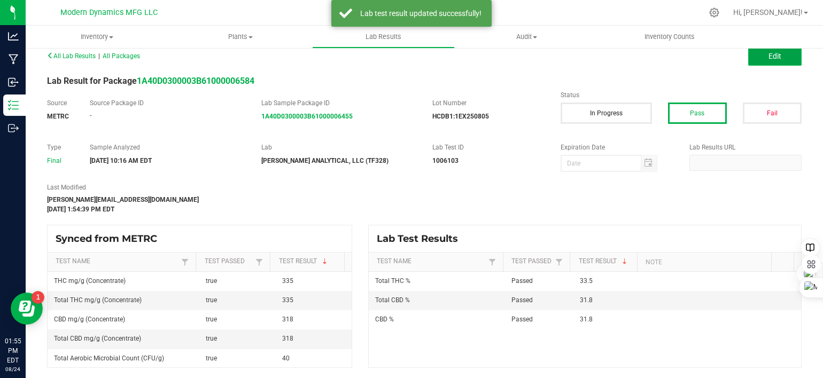
click at [768, 56] on span "Edit" at bounding box center [774, 56] width 13 height 9
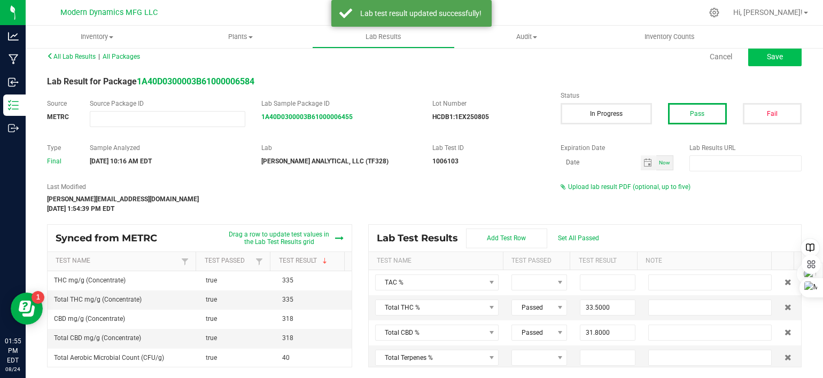
scroll to position [9, 0]
click at [612, 187] on span "Upload lab result PDF (optional, up to five)" at bounding box center [629, 187] width 122 height 7
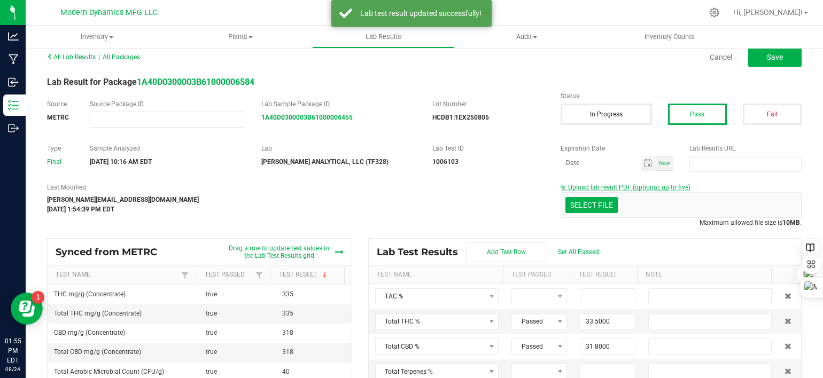
scroll to position [10, 0]
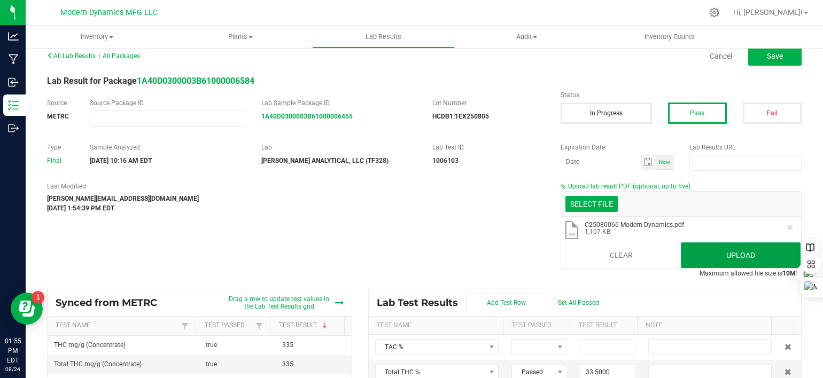
click at [741, 253] on button "Upload" at bounding box center [741, 256] width 120 height 26
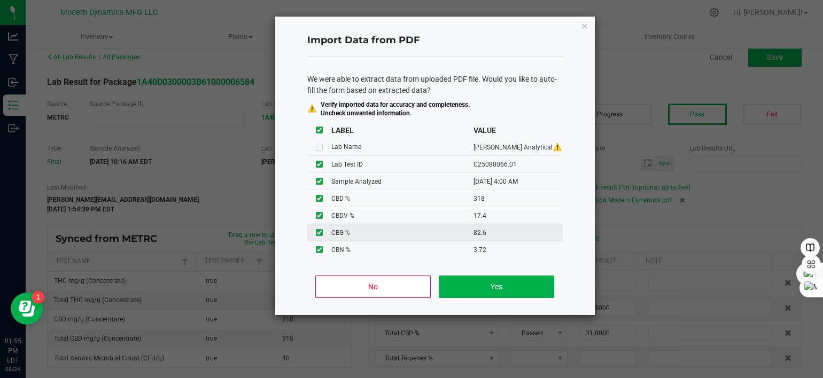
scroll to position [17, 0]
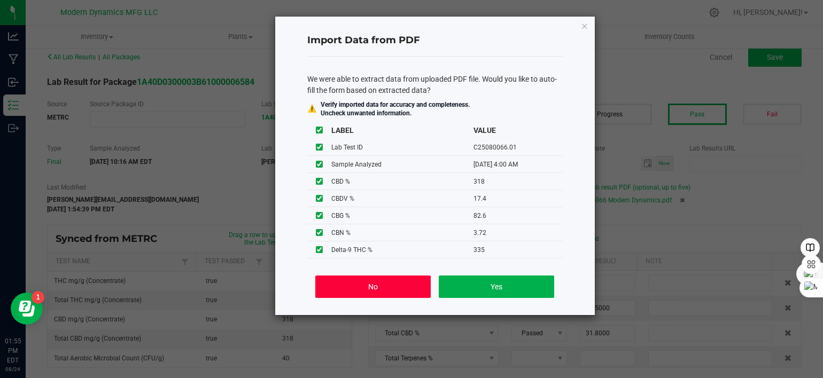
click at [418, 284] on button "No" at bounding box center [372, 287] width 115 height 22
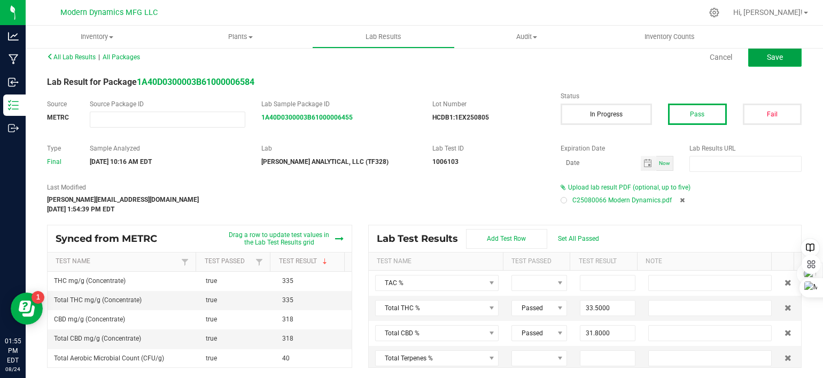
click at [784, 59] on button "Save" at bounding box center [774, 57] width 53 height 19
type input "33.5000"
type input "31.8000"
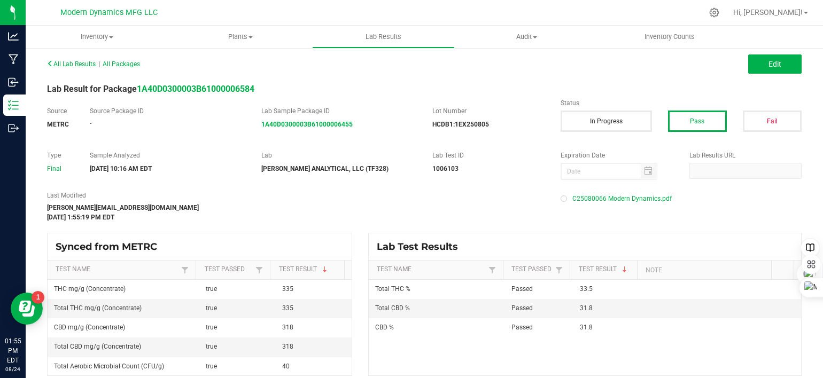
scroll to position [0, 0]
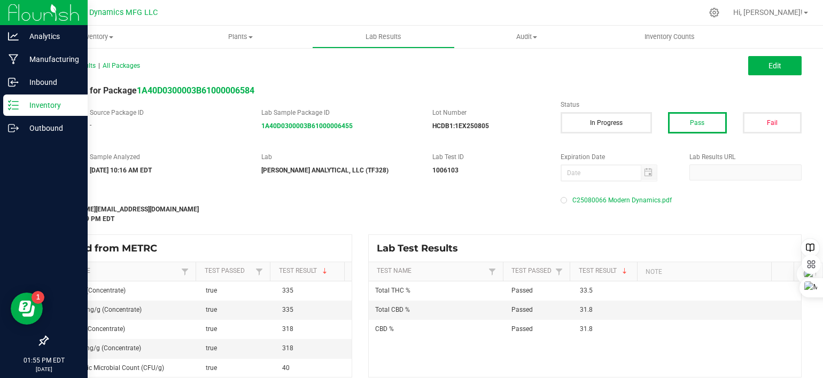
click at [13, 106] on icon at bounding box center [13, 105] width 11 height 11
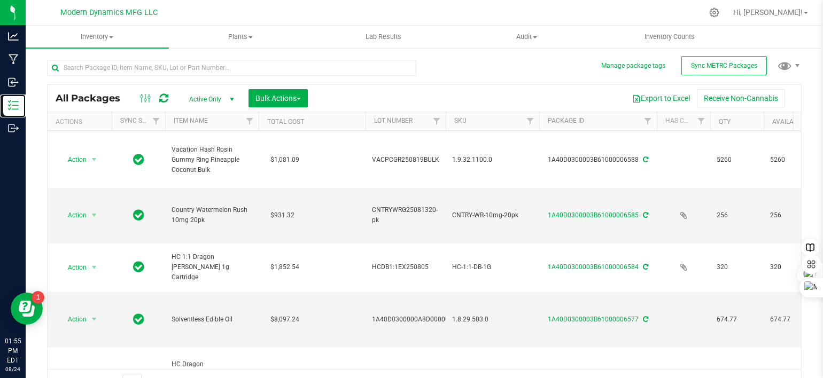
scroll to position [267, 0]
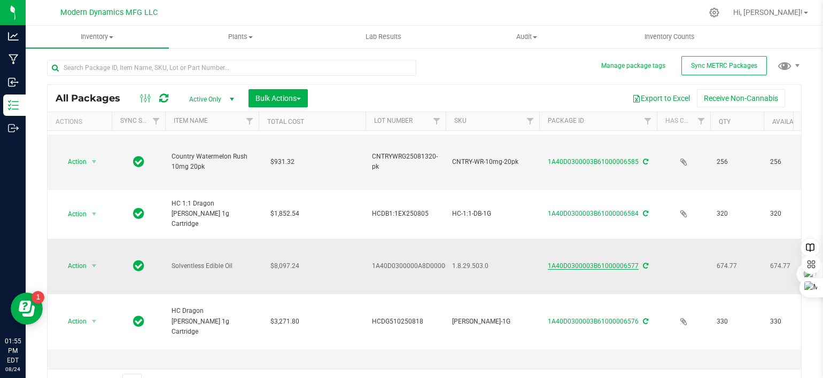
click at [604, 267] on link "1A40D0300003B61000006577" at bounding box center [593, 265] width 91 height 7
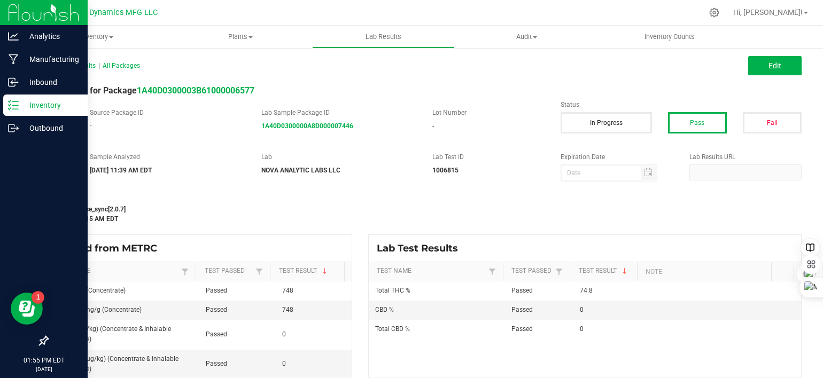
click at [11, 113] on div "Inventory" at bounding box center [45, 105] width 84 height 21
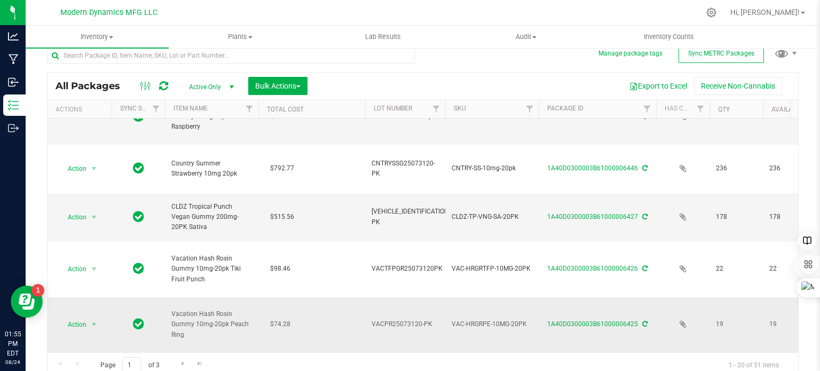
scroll to position [19, 0]
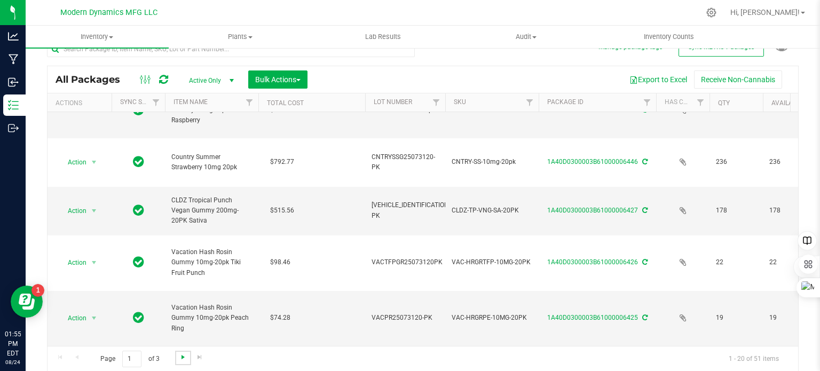
click at [183, 357] on span "Go to the next page" at bounding box center [183, 357] width 9 height 9
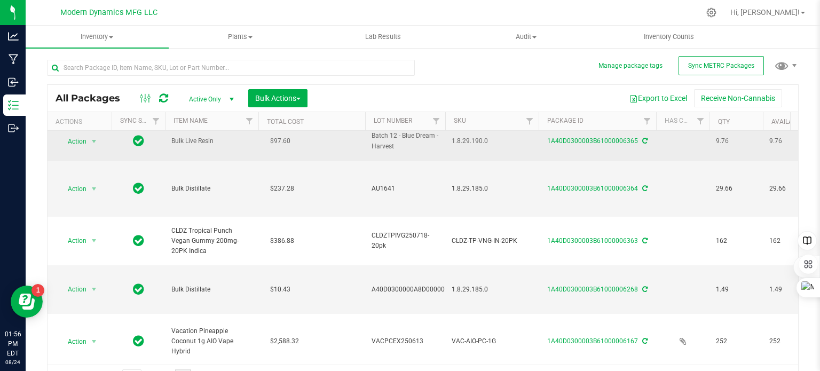
scroll to position [214, 0]
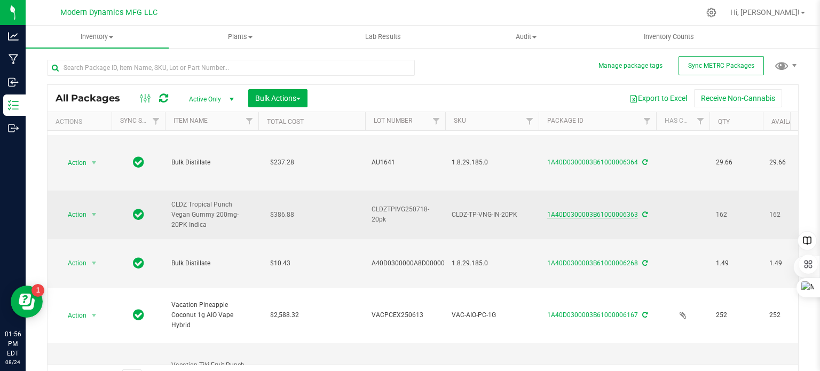
click at [593, 211] on link "1A40D0300003B61000006363" at bounding box center [593, 214] width 91 height 7
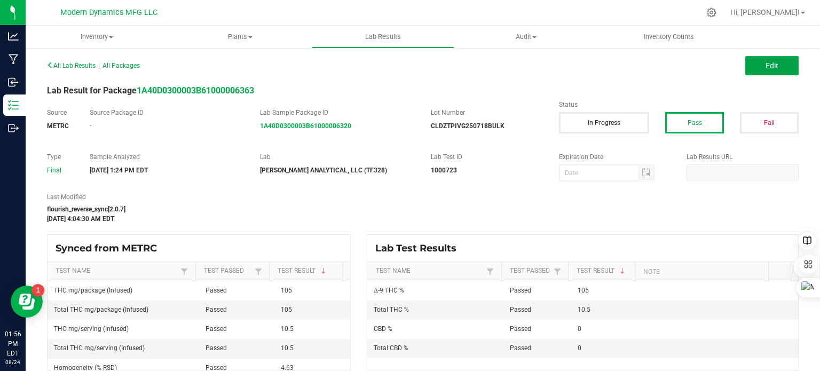
click at [776, 66] on button "Edit" at bounding box center [772, 65] width 53 height 19
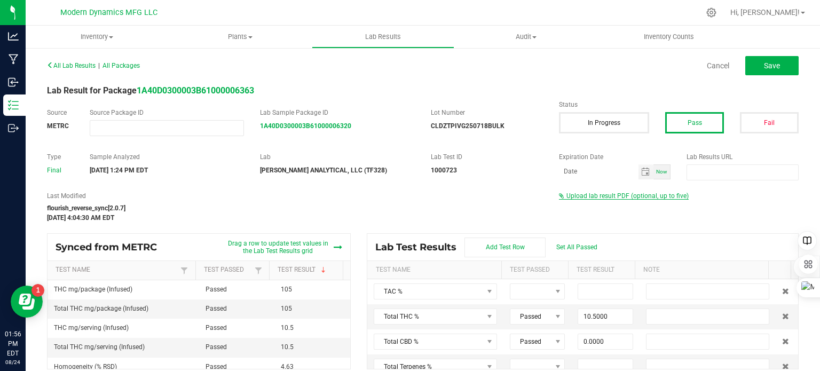
click at [613, 196] on span "Upload lab result PDF (optional, up to five)" at bounding box center [628, 195] width 122 height 7
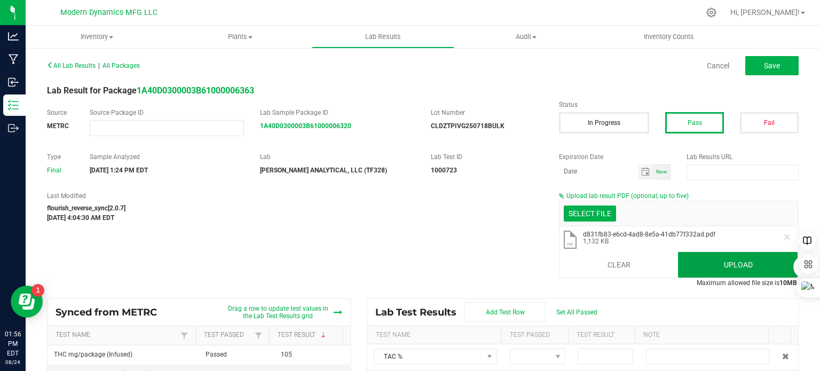
click at [707, 261] on button "Upload" at bounding box center [738, 265] width 120 height 26
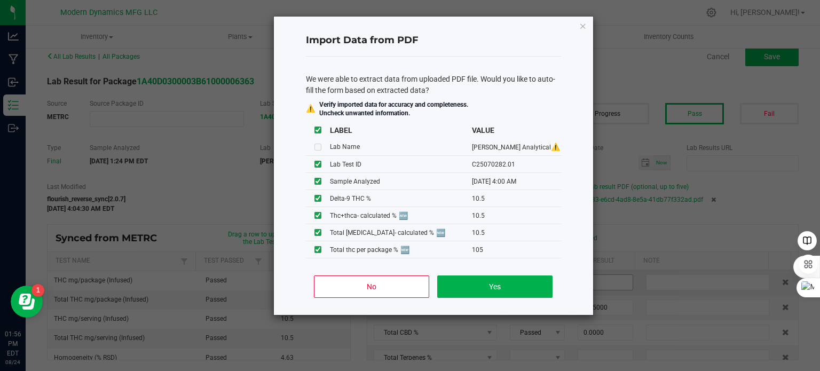
scroll to position [9, 0]
click at [400, 287] on button "No" at bounding box center [371, 287] width 115 height 22
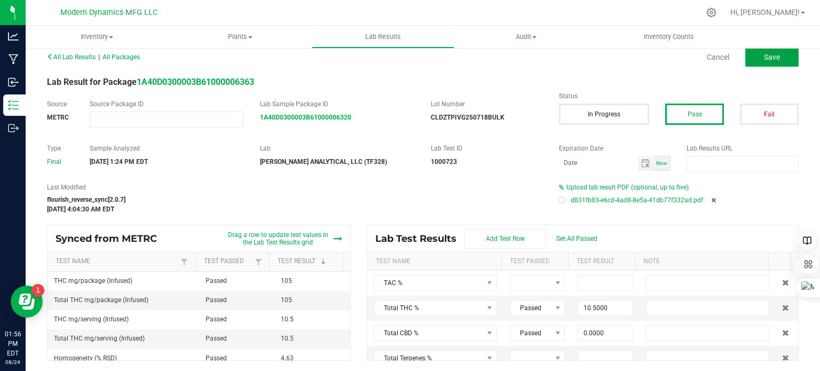
click at [768, 59] on span "Save" at bounding box center [772, 57] width 16 height 9
type input "10.5000"
type input "0.0000"
type input "105.0000"
type input "0.0000"
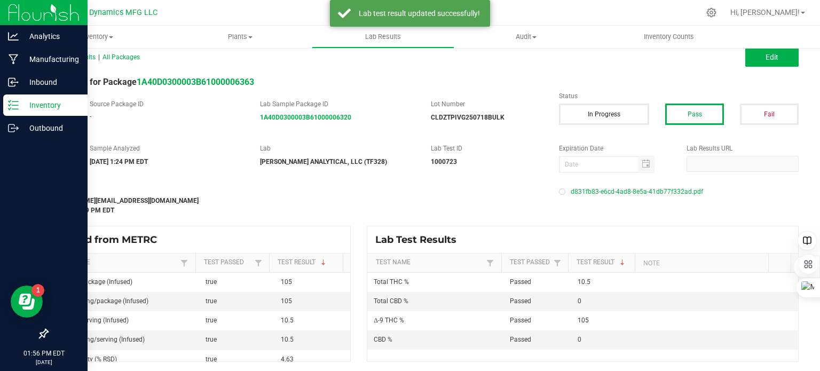
click at [11, 109] on icon at bounding box center [13, 105] width 11 height 11
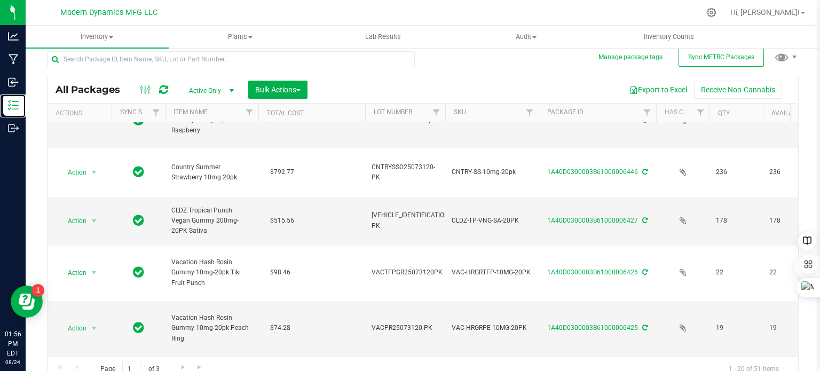
scroll to position [826, 0]
click at [179, 368] on span "Go to the next page" at bounding box center [183, 367] width 9 height 9
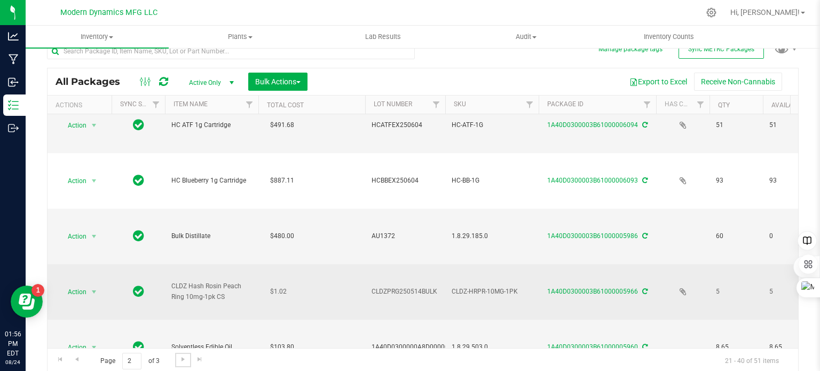
scroll to position [19, 0]
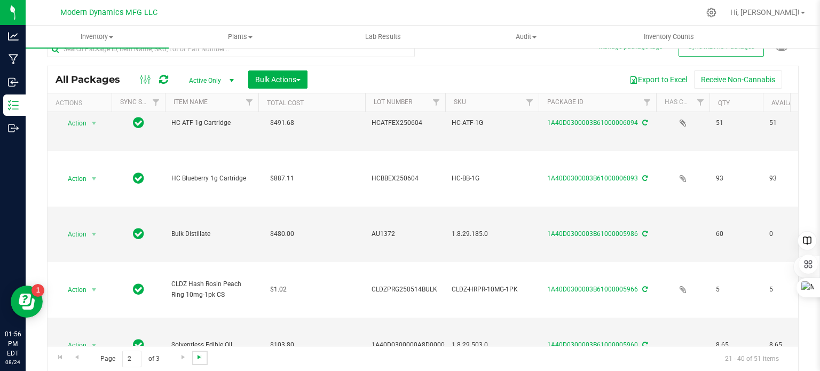
click at [198, 356] on span "Go to the last page" at bounding box center [200, 357] width 9 height 9
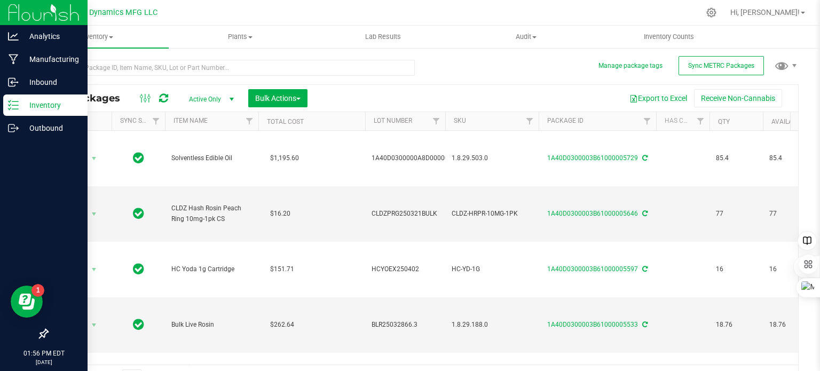
click at [20, 106] on p "Inventory" at bounding box center [51, 105] width 64 height 13
